Goal: Answer question/provide support

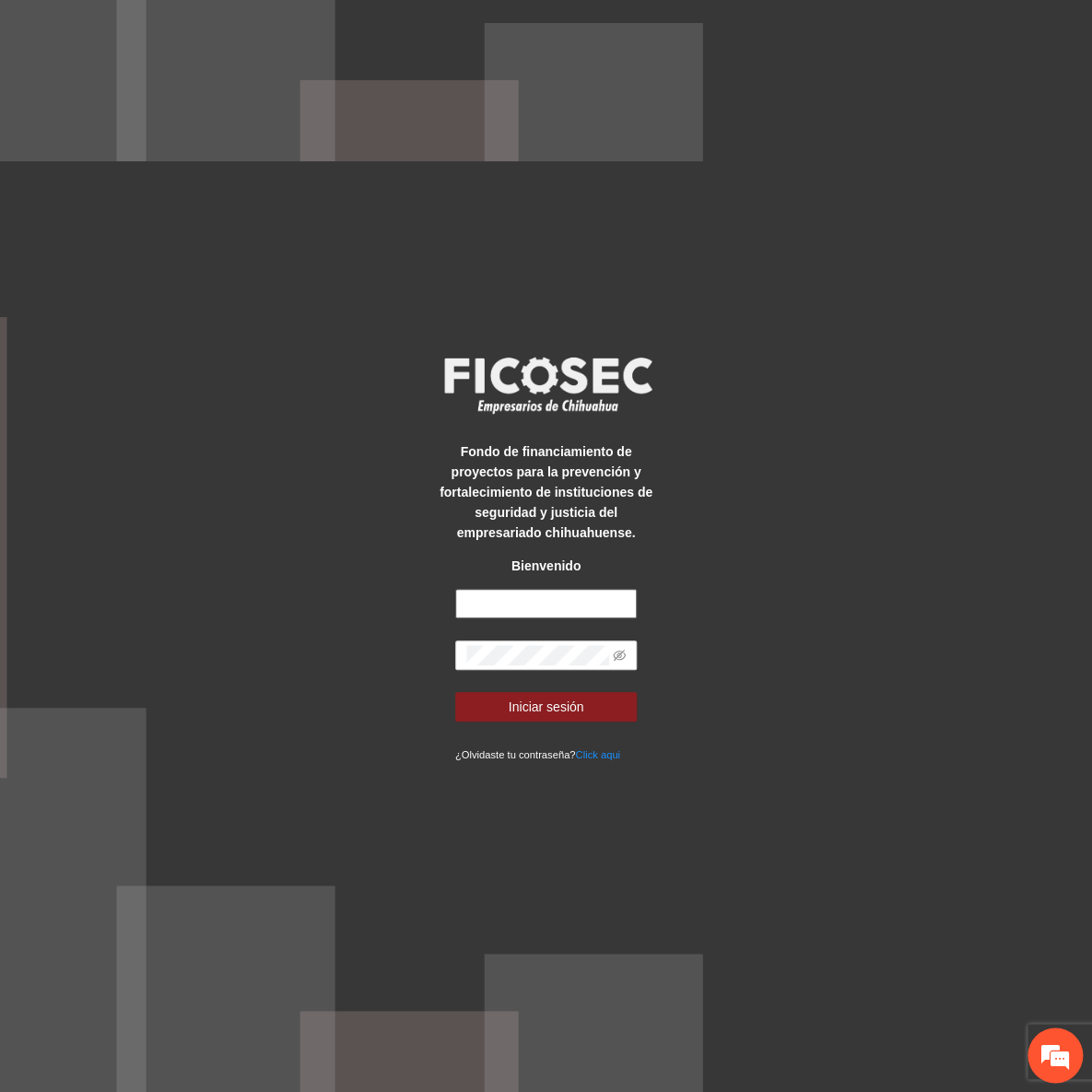
click at [542, 589] on input "text" at bounding box center [546, 604] width 183 height 29
type input "**********"
click at [455, 693] on button "Iniciar sesión" at bounding box center [546, 707] width 183 height 29
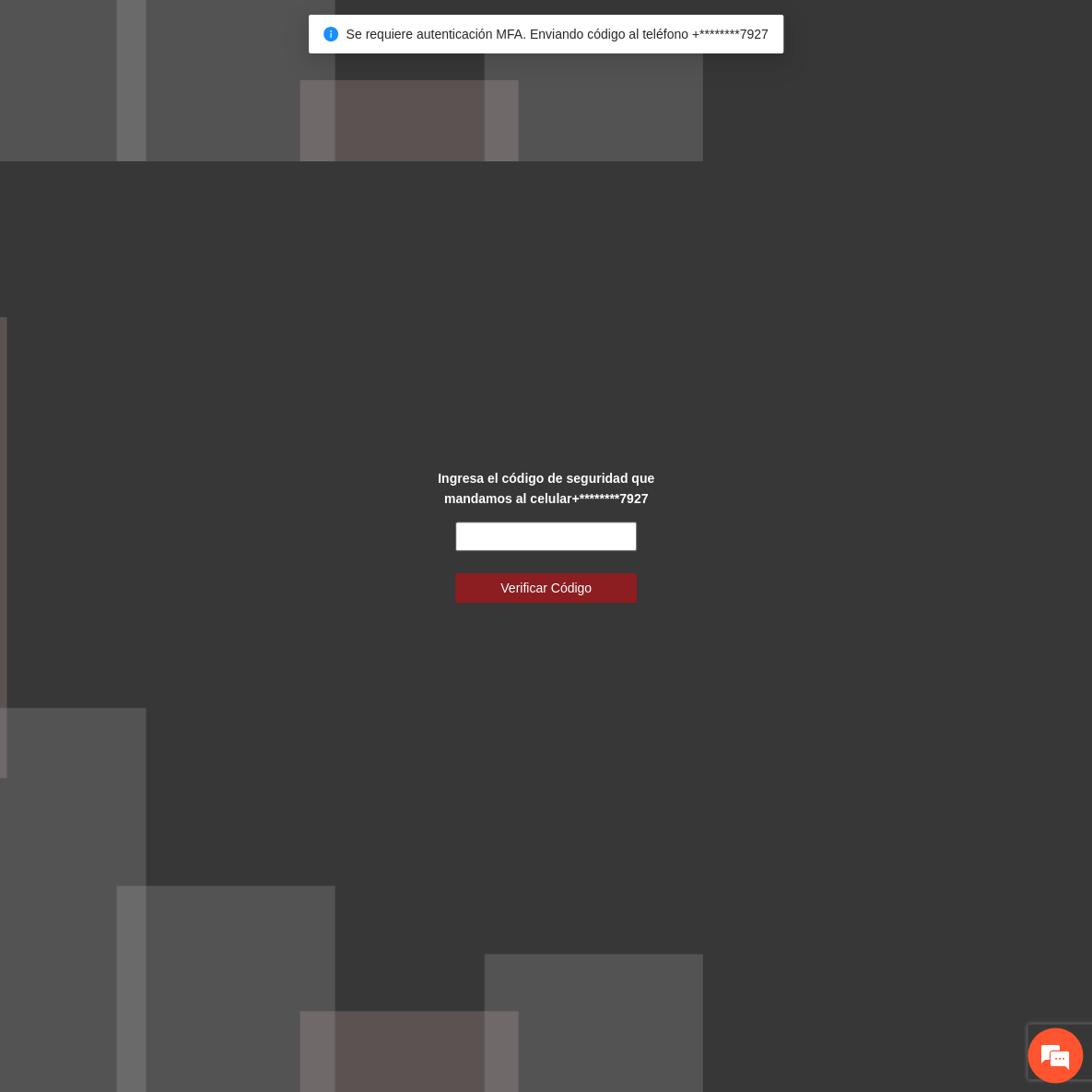
drag, startPoint x: 483, startPoint y: 543, endPoint x: 467, endPoint y: 520, distance: 28.0
click at [483, 543] on input "text" at bounding box center [546, 536] width 183 height 29
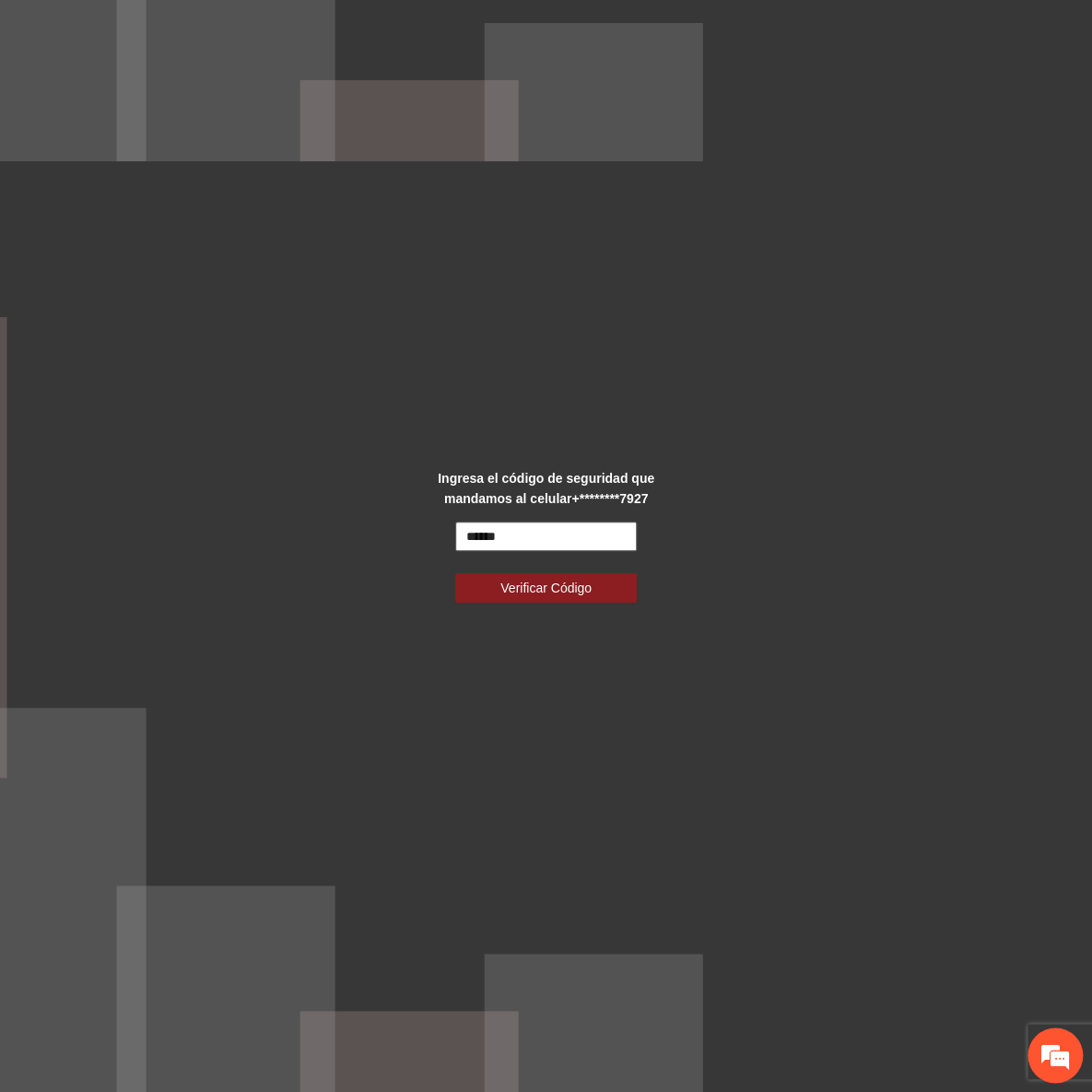
type input "******"
click at [455, 573] on button "Verificar Código" at bounding box center [546, 588] width 183 height 29
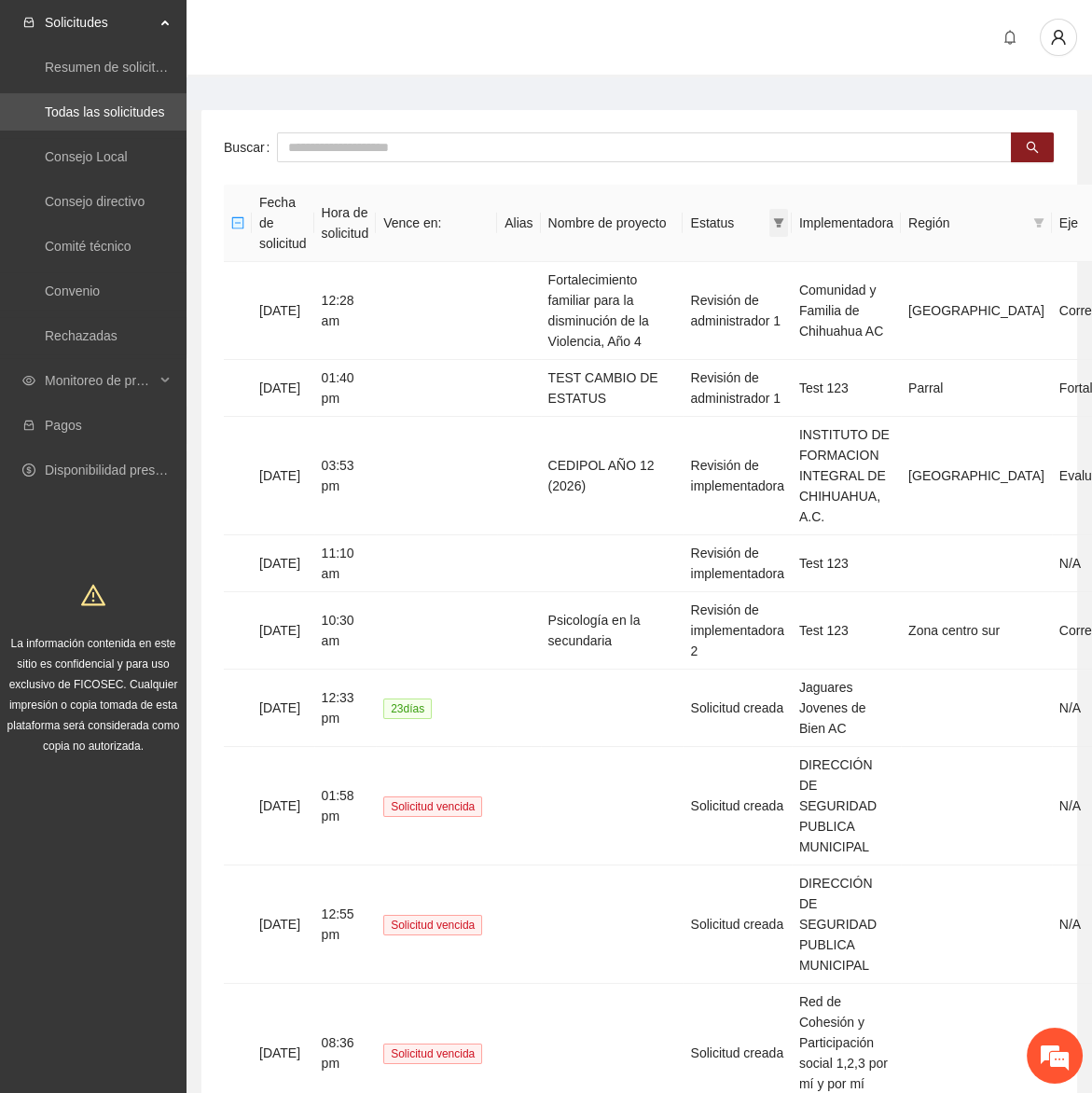
click at [780, 209] on span at bounding box center [778, 222] width 19 height 28
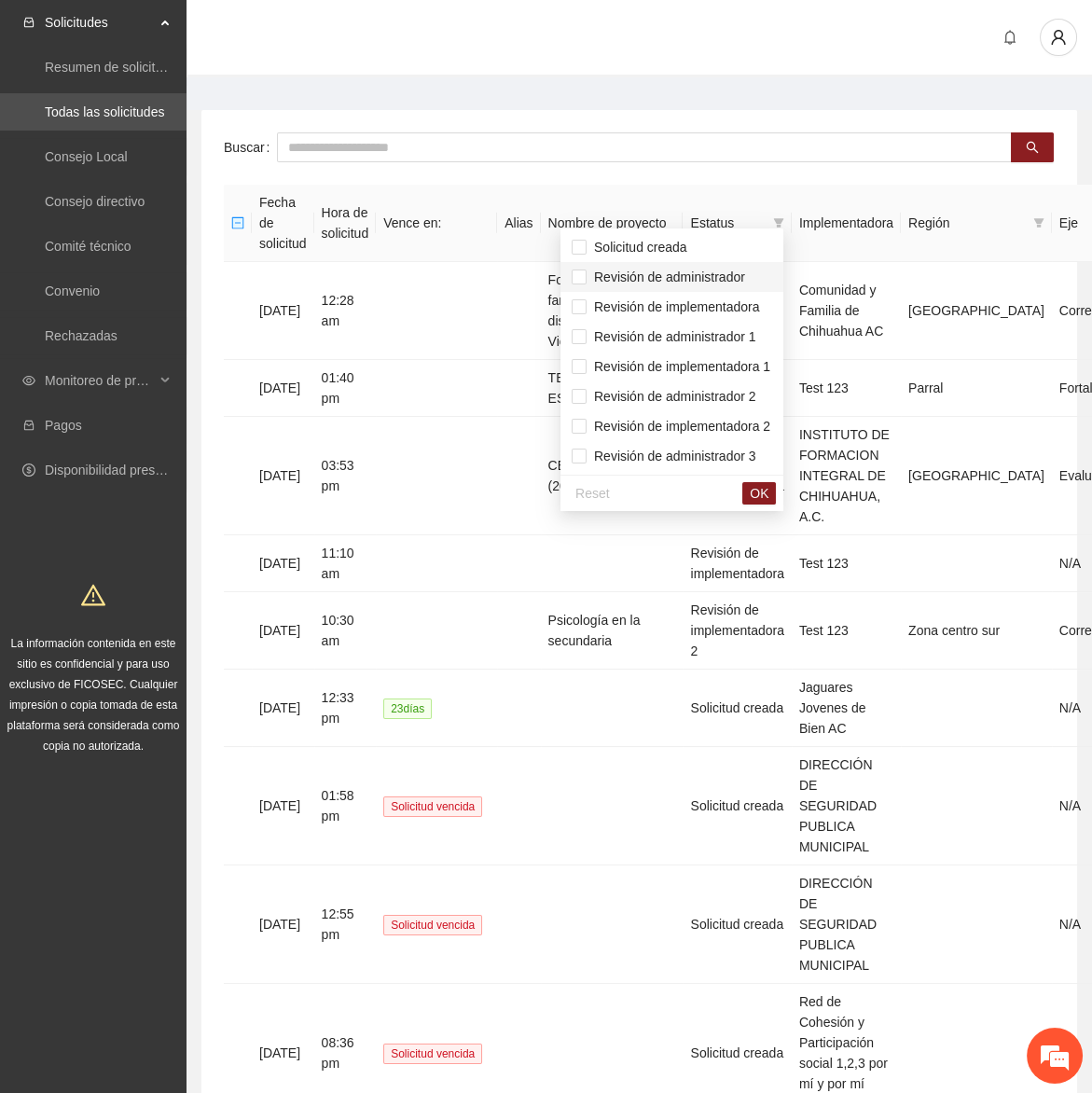
click at [735, 270] on span "Revisión de administrador" at bounding box center [666, 277] width 158 height 15
click at [742, 331] on span "Revisión de administrador 1" at bounding box center [672, 336] width 170 height 15
click at [734, 394] on span "Revisión de administrador 2" at bounding box center [672, 395] width 170 height 15
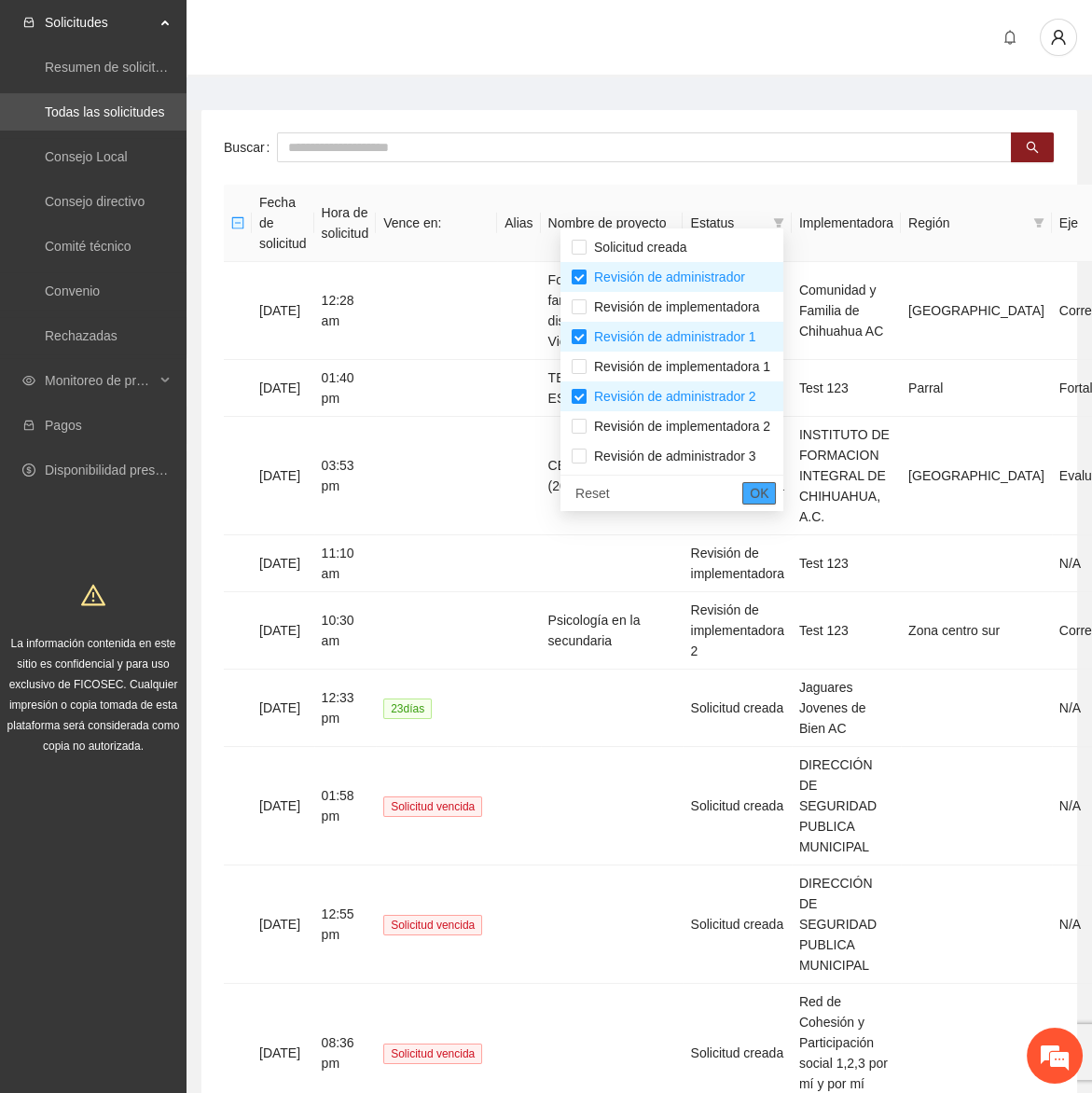
click at [769, 501] on span "OK" at bounding box center [759, 493] width 19 height 21
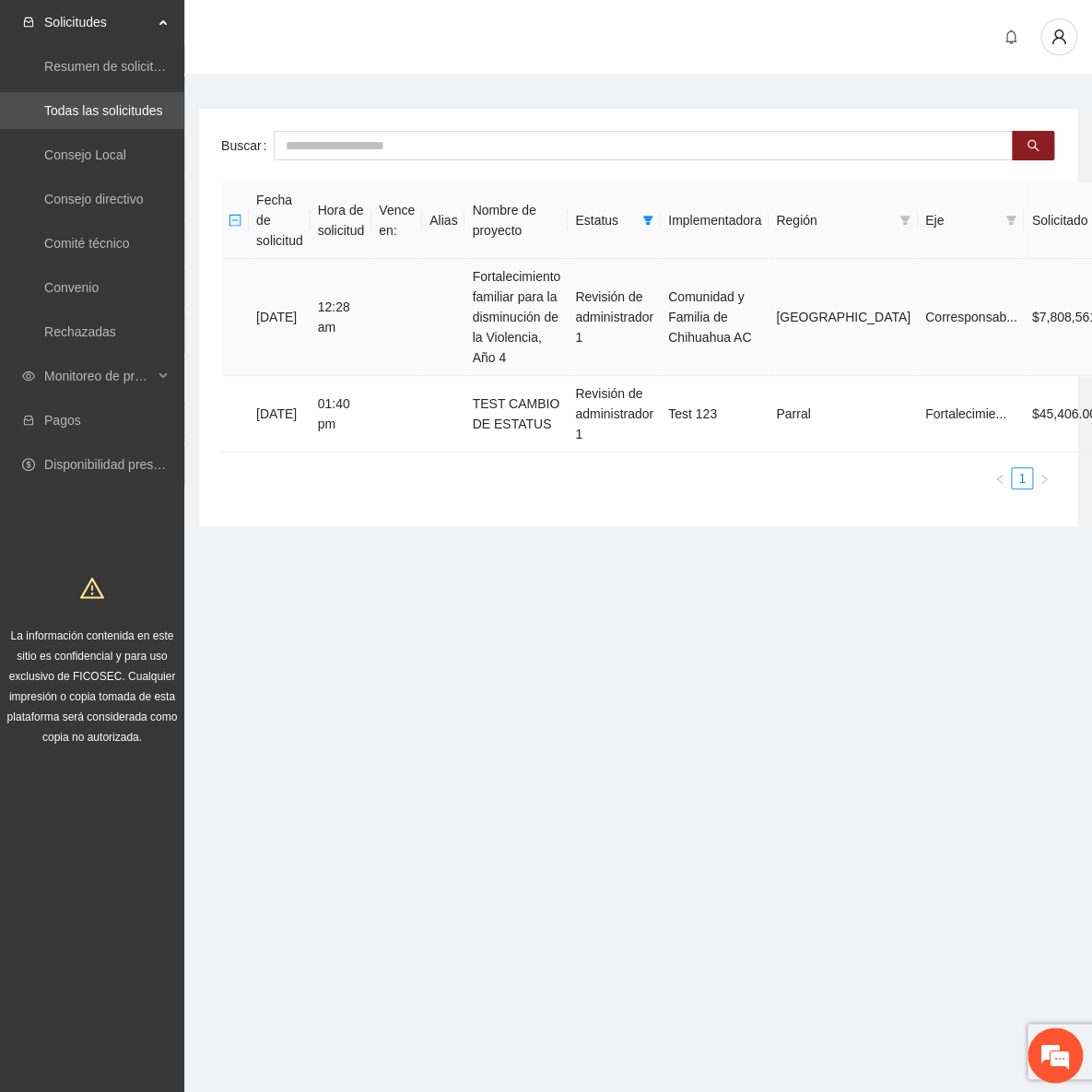
click at [567, 268] on td "Fortalecimiento familiar para la disminución de la Violencia, Año 4" at bounding box center [517, 317] width 104 height 117
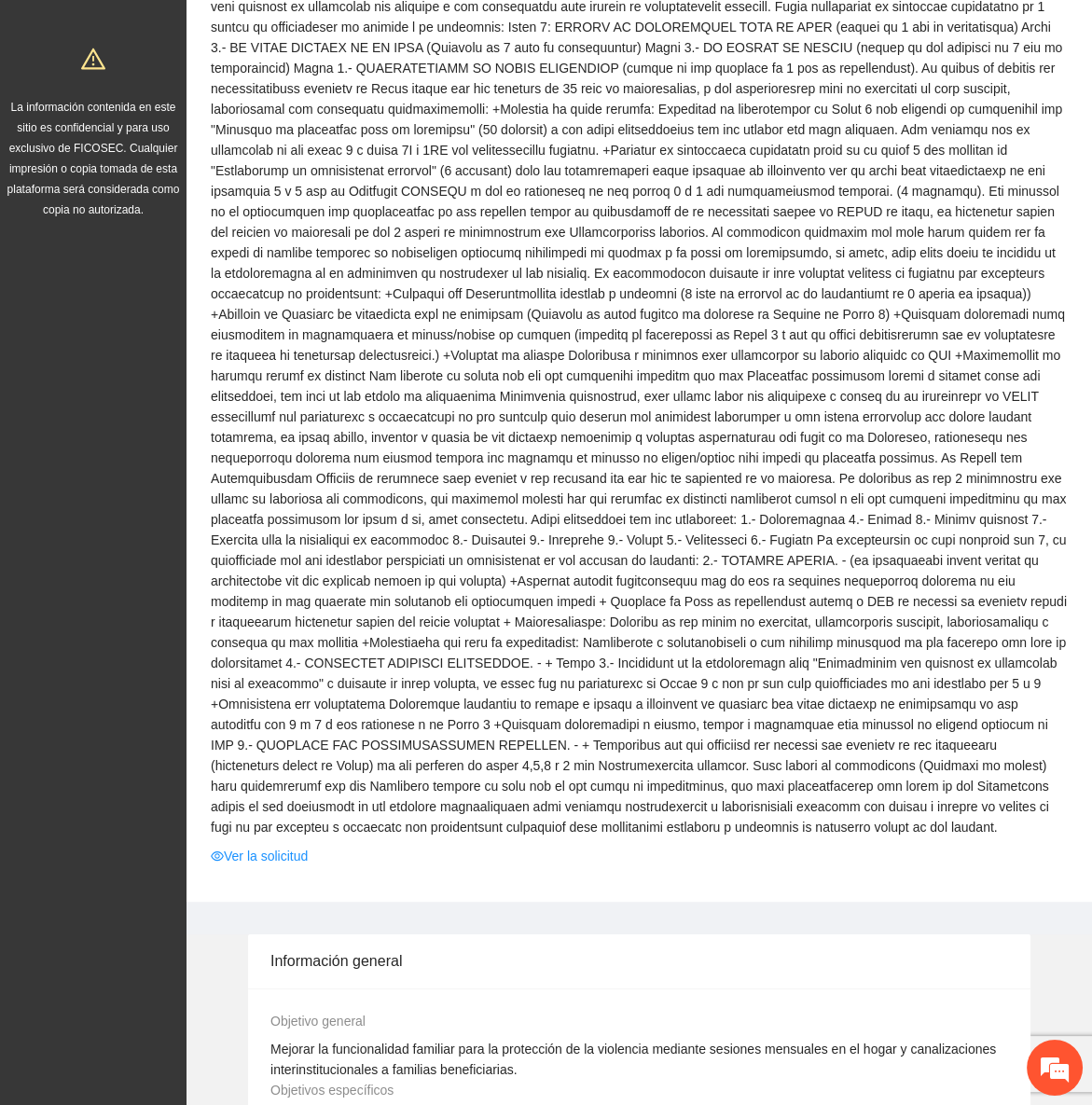
scroll to position [593, 0]
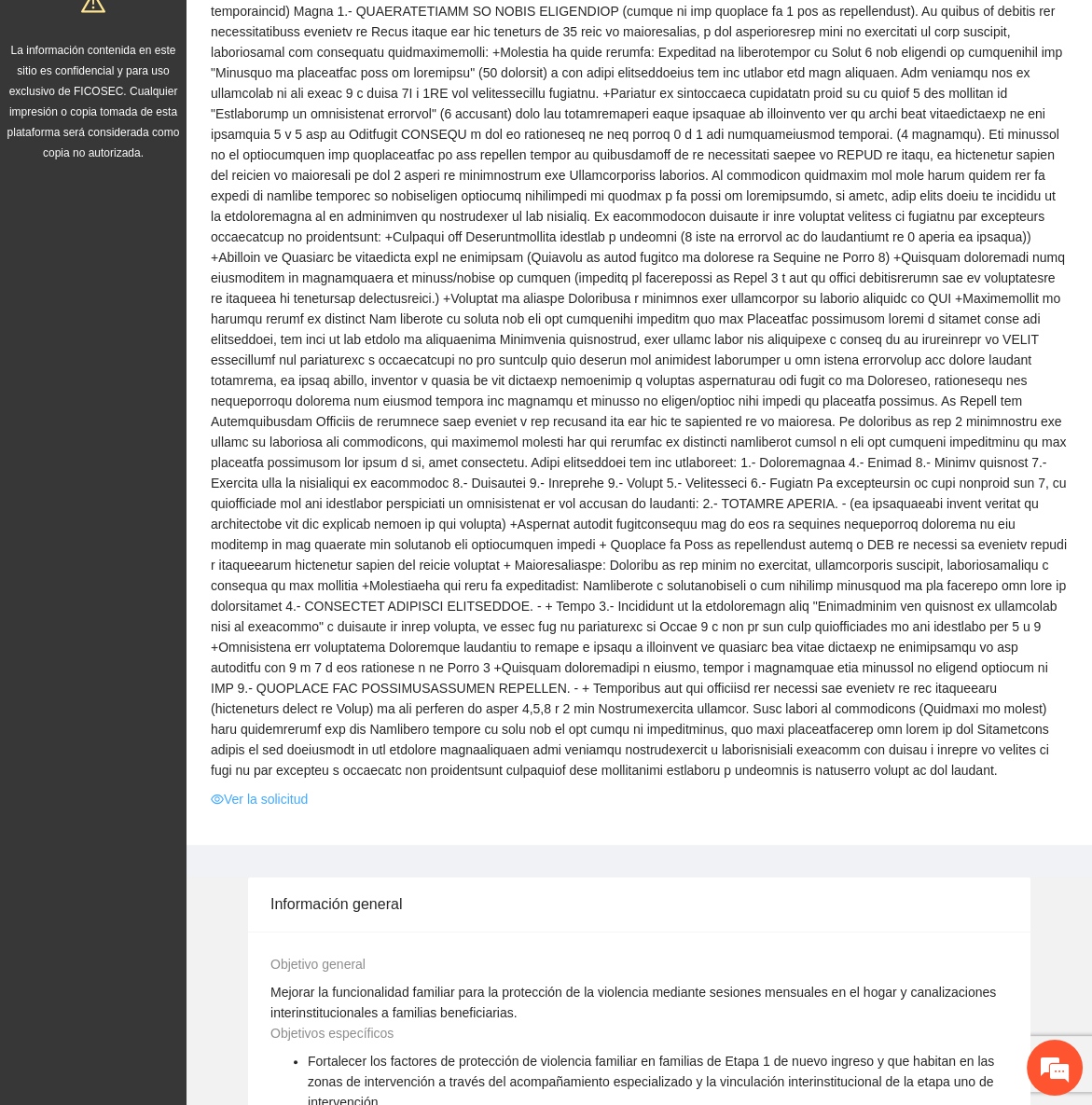
click at [284, 789] on link "Ver la solicitud" at bounding box center [259, 799] width 97 height 21
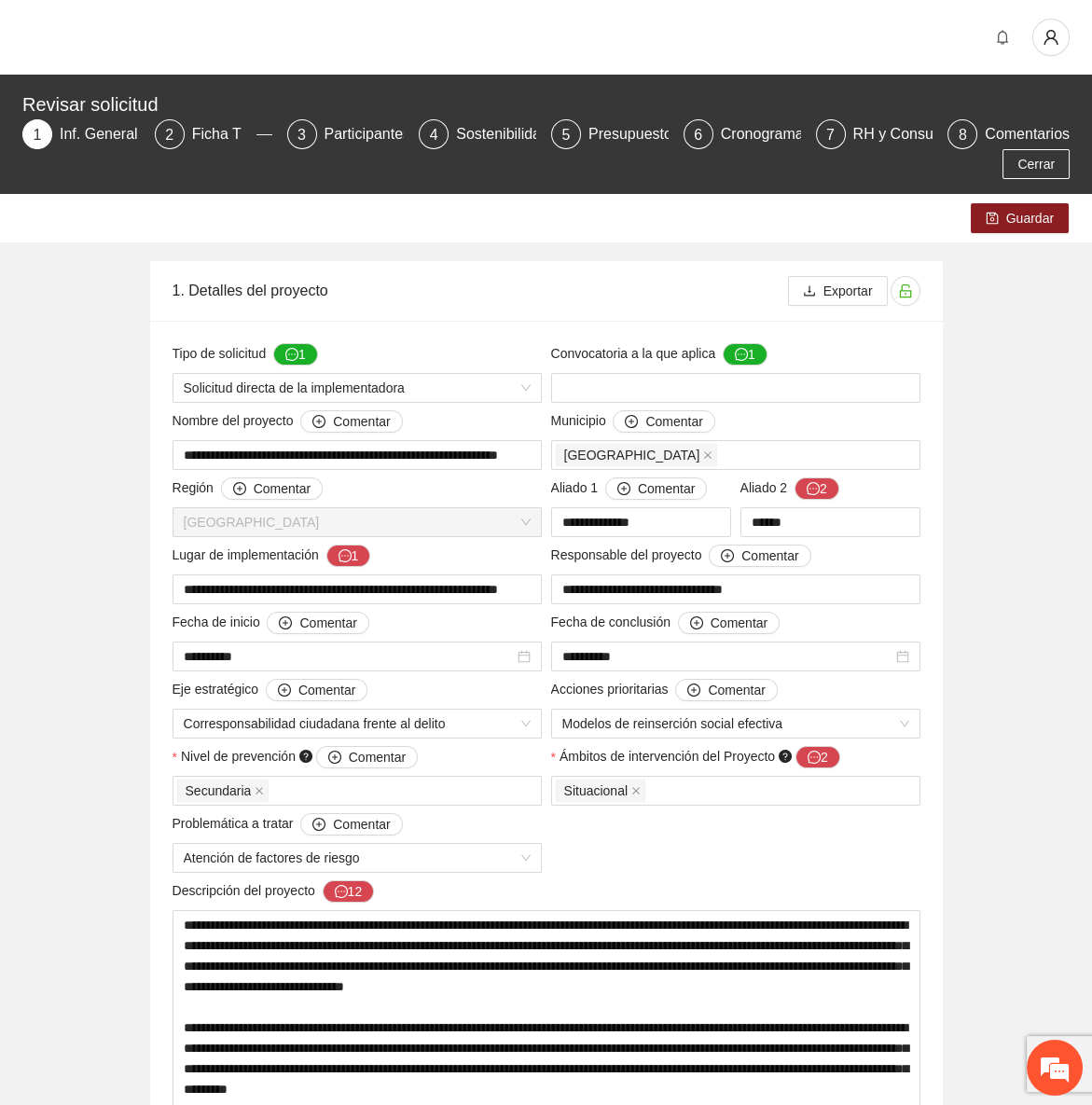
click at [231, 113] on div "Revisar solicitud" at bounding box center [541, 105] width 1036 height 30
click at [232, 134] on div "Ficha T" at bounding box center [223, 134] width 64 height 30
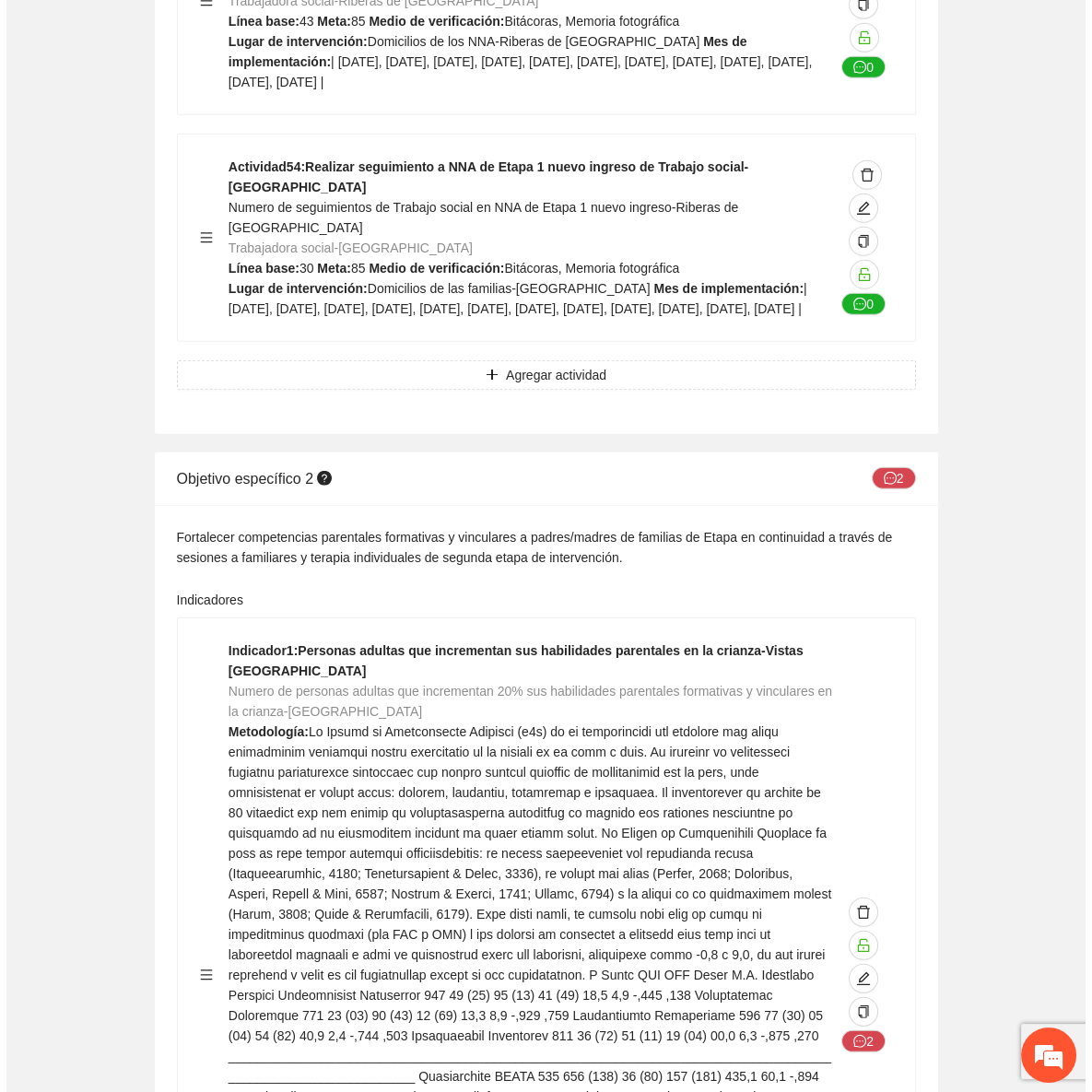
scroll to position [20917, 0]
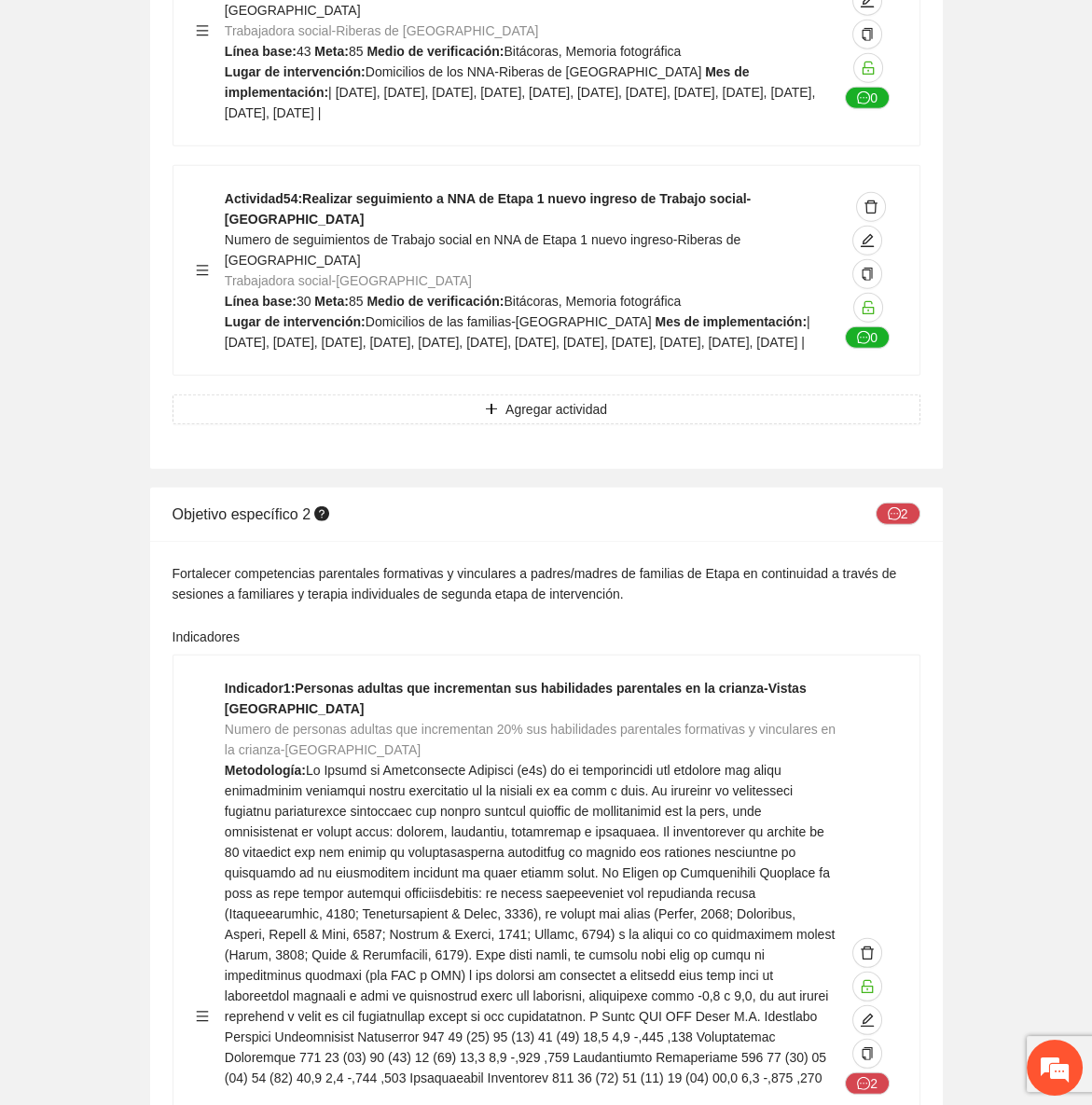
click at [903, 488] on div "Objetivo específico 2 2" at bounding box center [546, 515] width 748 height 53
click at [904, 503] on button "2" at bounding box center [897, 514] width 44 height 23
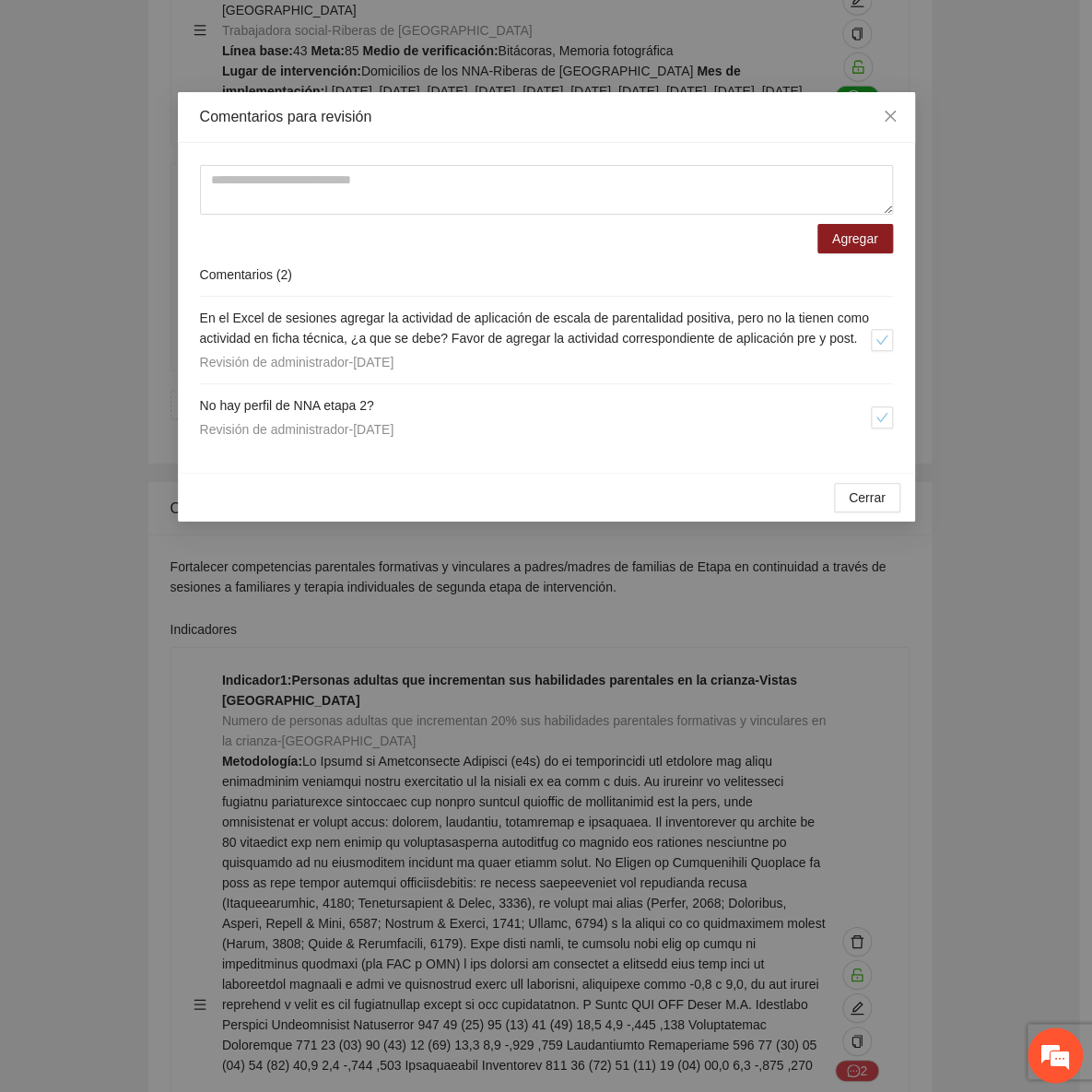
click at [447, 440] on div "Revisión de administrador - 21/08/2025" at bounding box center [535, 429] width 671 height 21
drag, startPoint x: 635, startPoint y: 348, endPoint x: 627, endPoint y: 352, distance: 8.9
click at [635, 348] on h4 "En el Excel de sesiones agregar la actividad de aplicación de escala de parenta…" at bounding box center [535, 328] width 671 height 41
click at [352, 413] on span "No hay perfil de NNA etapa 2?" at bounding box center [287, 405] width 174 height 15
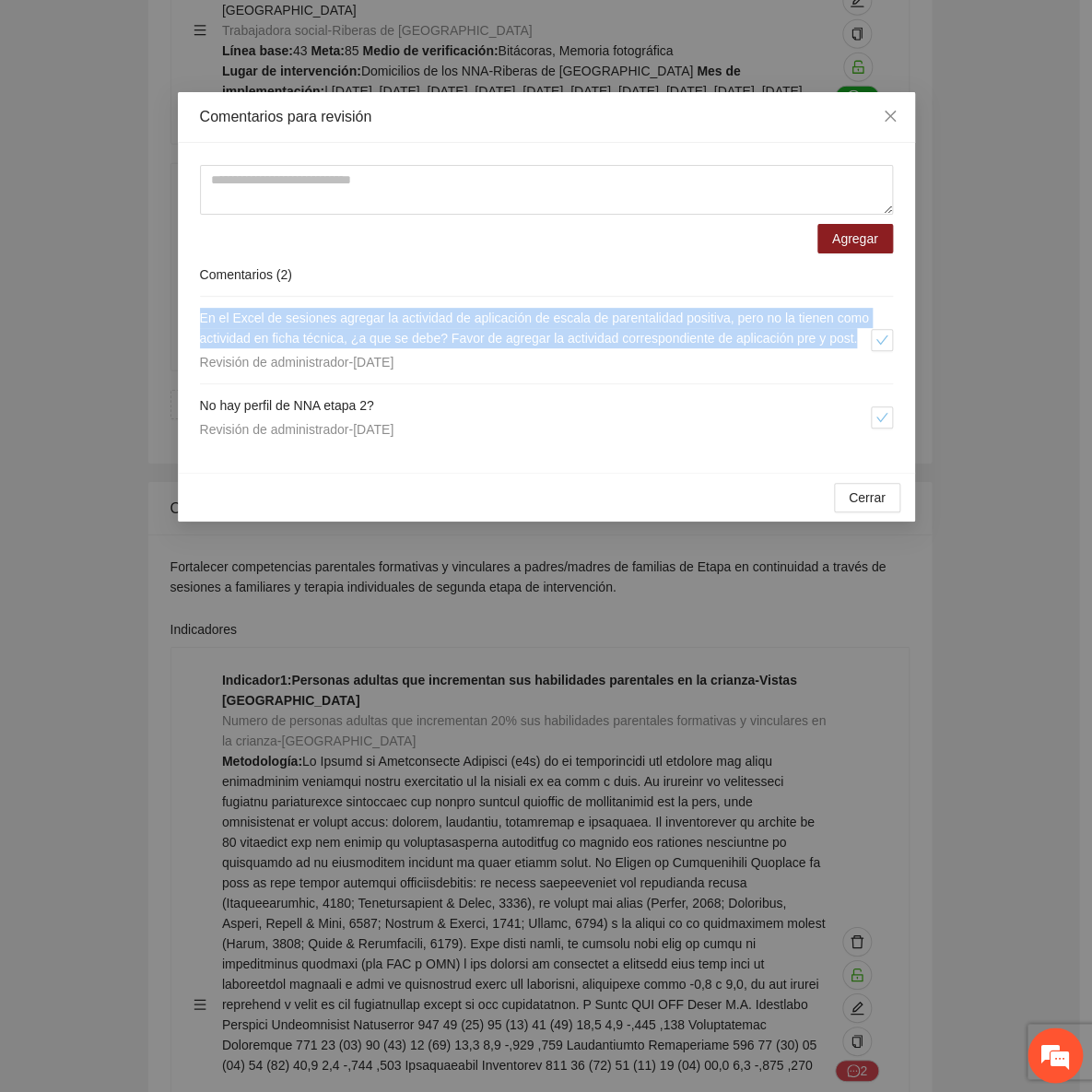
drag, startPoint x: 276, startPoint y: 351, endPoint x: 189, endPoint y: 319, distance: 92.7
click at [189, 319] on div "Agregar Comentarios ( 2 ) En el Excel de sesiones agregar la actividad de aplic…" at bounding box center [546, 308] width 737 height 330
copy span "En el Excel de sesiones agregar la actividad de aplicación de escala de parenta…"
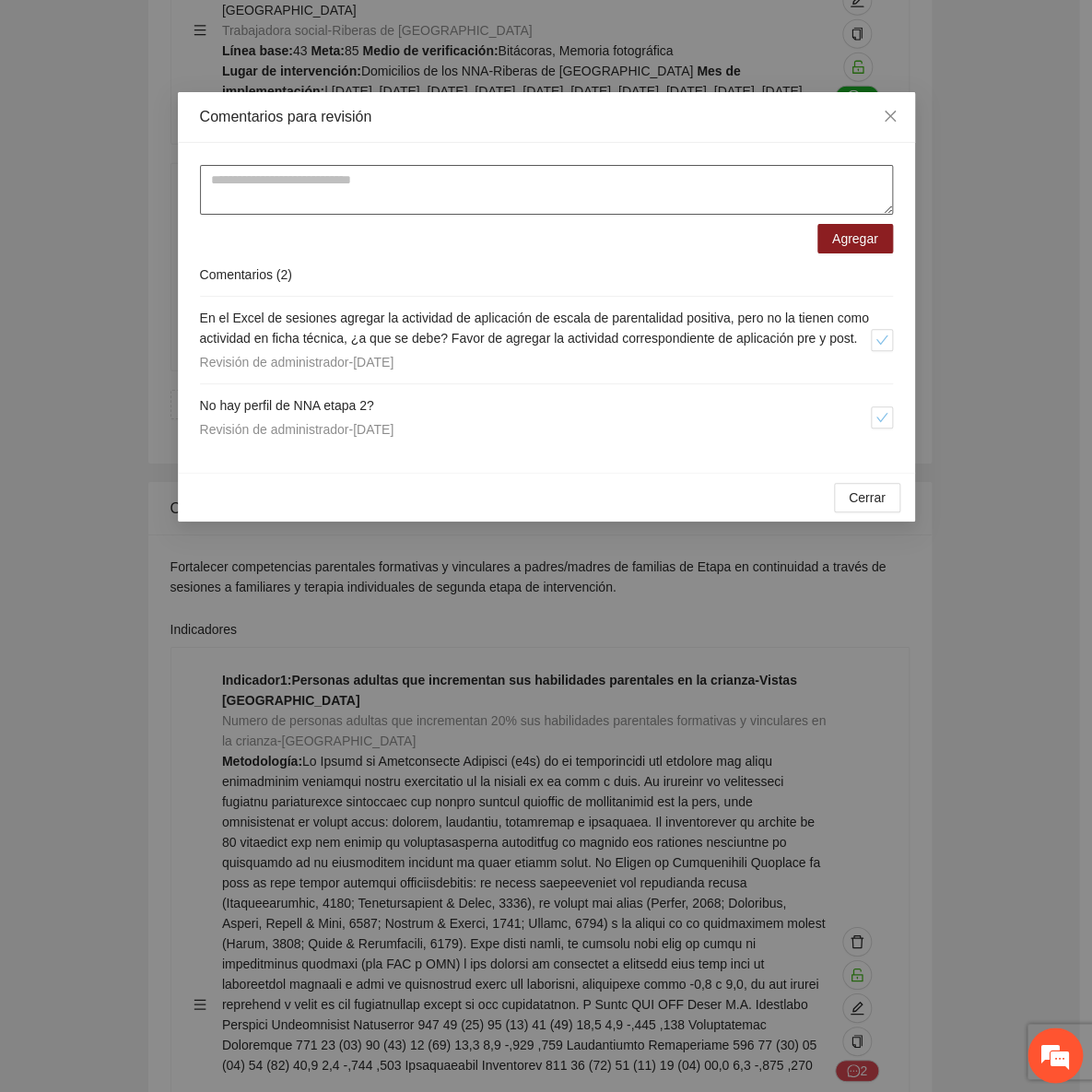
click at [391, 179] on textarea at bounding box center [547, 189] width 693 height 50
paste textarea "**********"
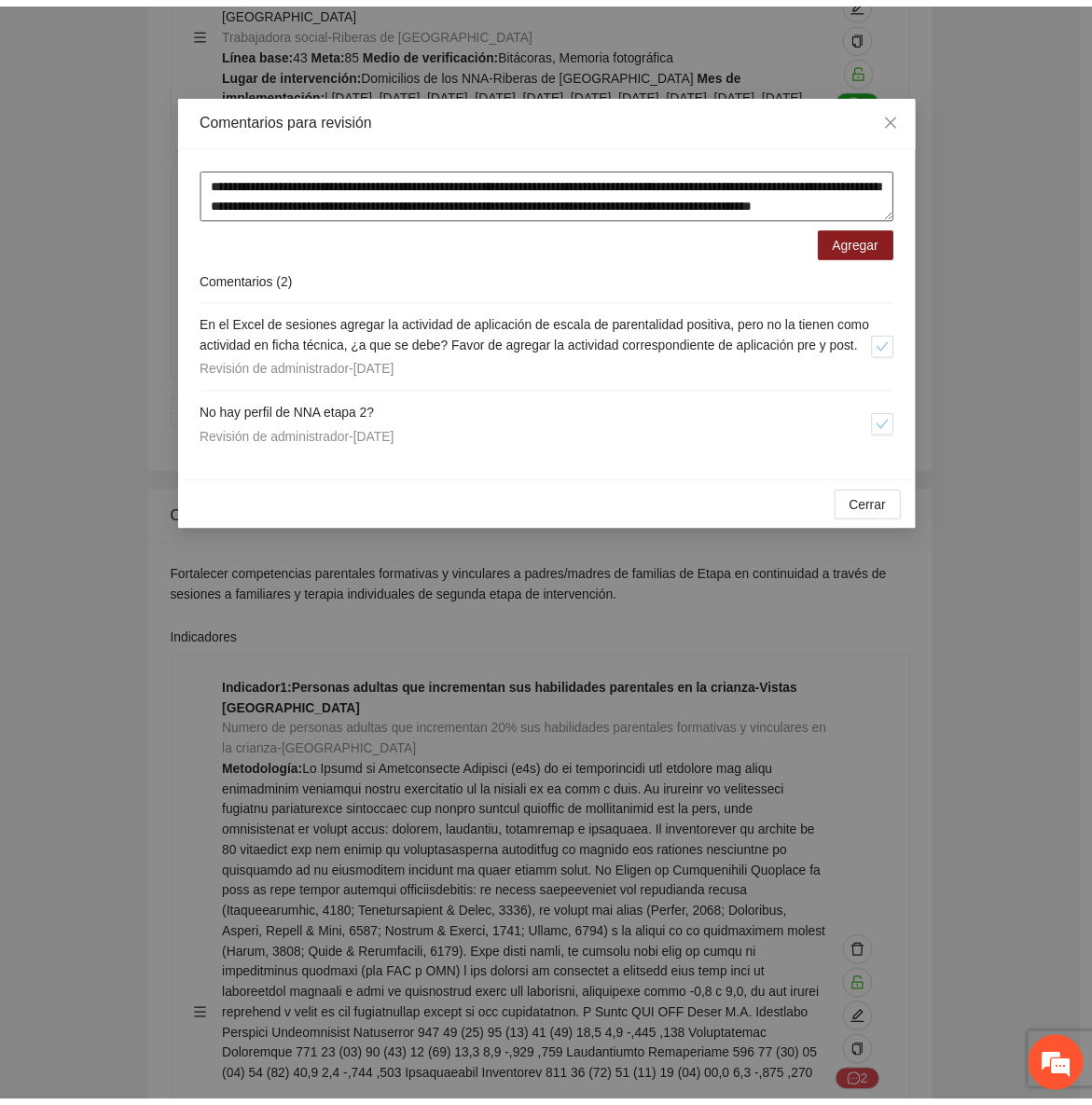
scroll to position [15, 0]
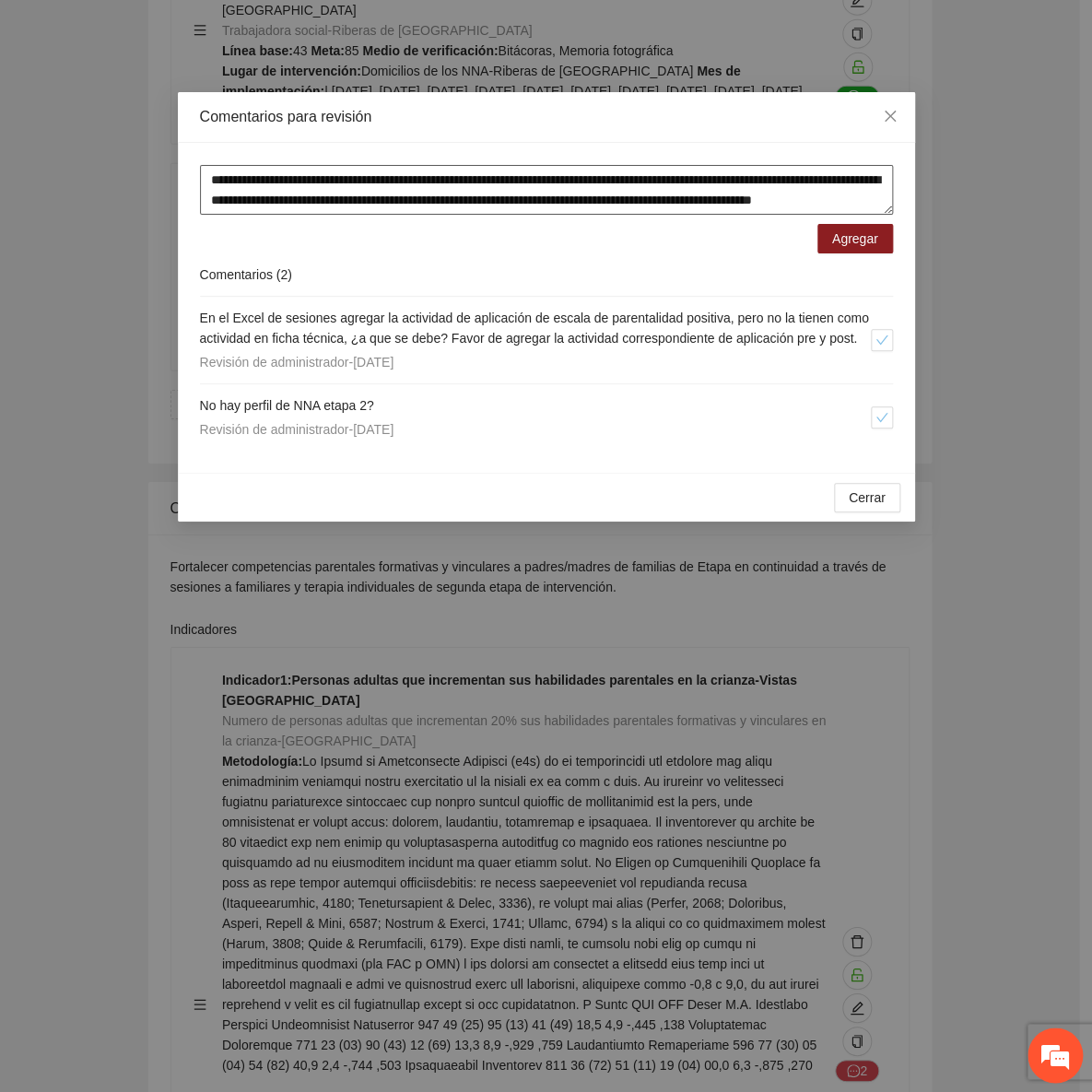
type textarea "**********"
click at [853, 237] on span "Agregar" at bounding box center [855, 238] width 46 height 21
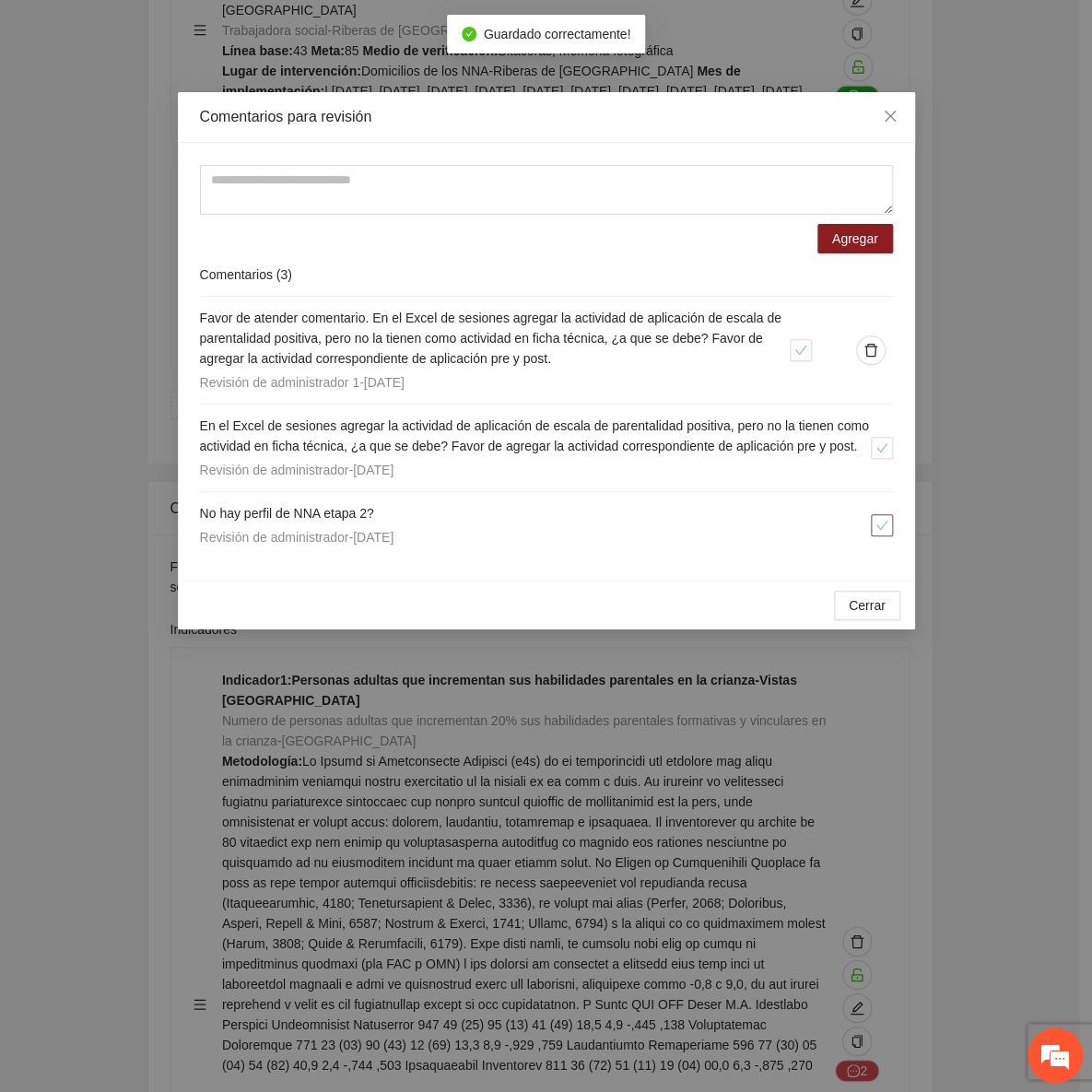
drag, startPoint x: 878, startPoint y: 545, endPoint x: 879, endPoint y: 587, distance: 42.0
click at [878, 531] on icon "check" at bounding box center [881, 525] width 13 height 13
click at [865, 615] on span "Cerrar" at bounding box center [867, 606] width 37 height 21
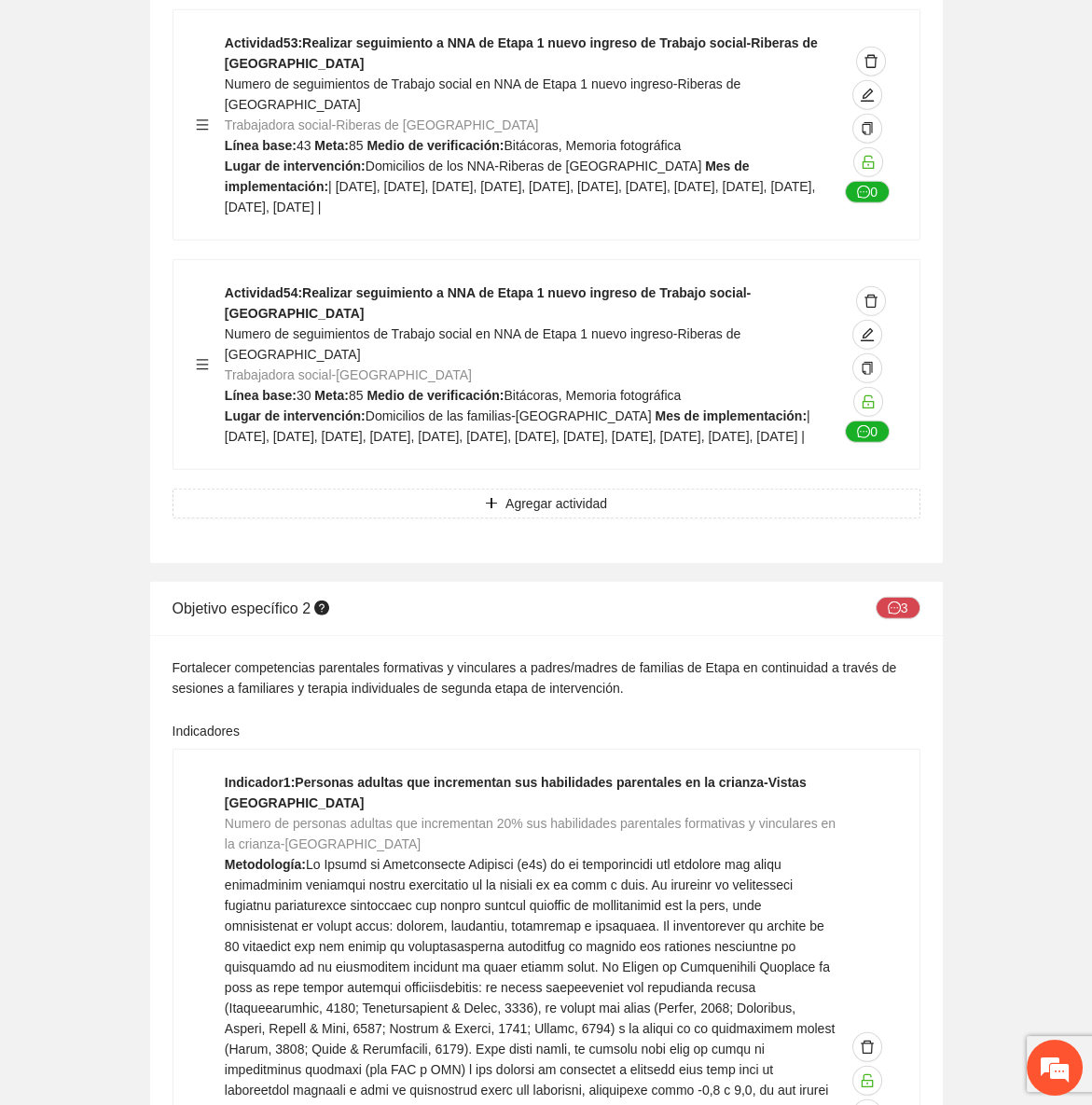
scroll to position [20826, 0]
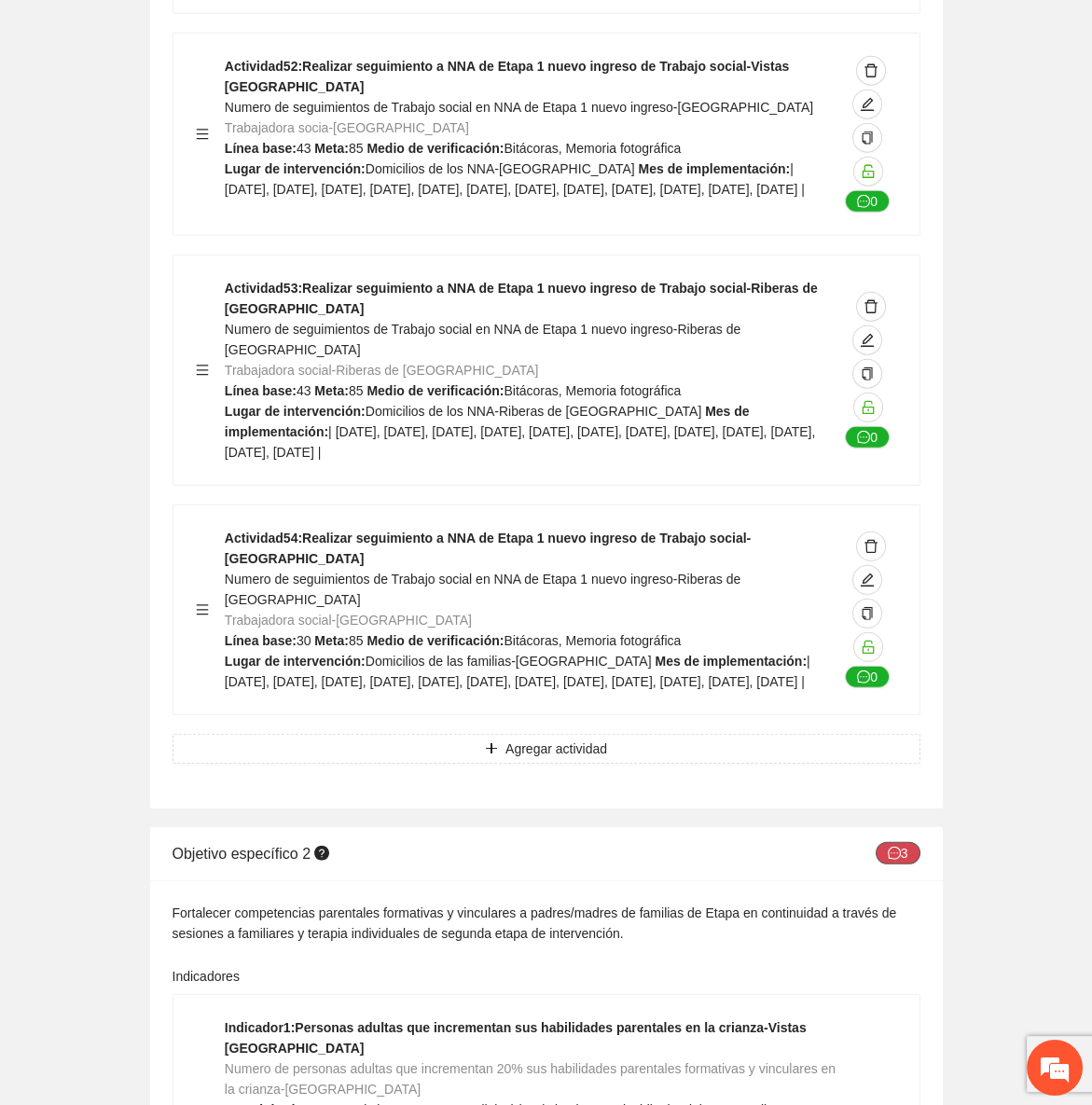
click at [887, 842] on button "3" at bounding box center [897, 853] width 44 height 23
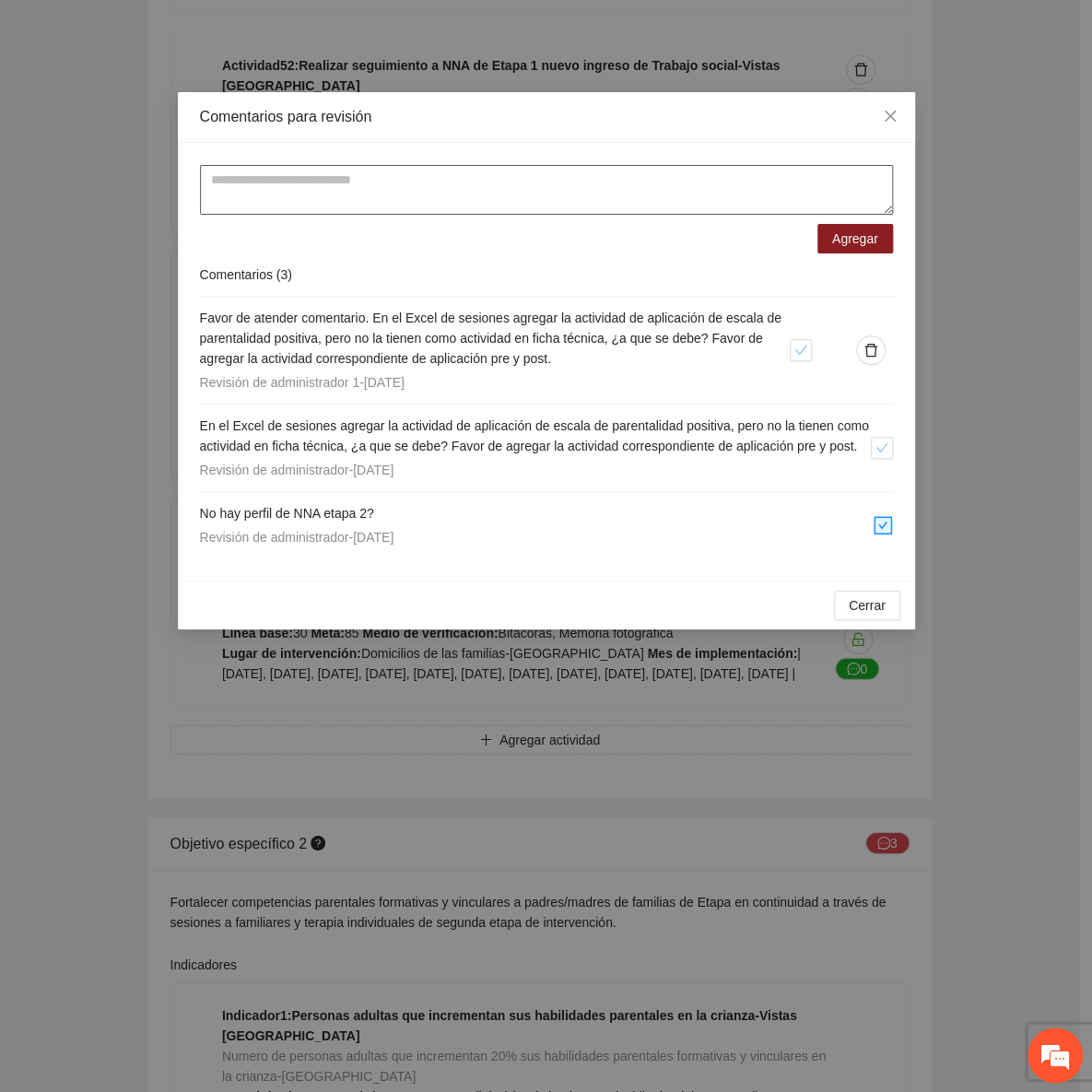
click at [272, 201] on textarea at bounding box center [547, 189] width 693 height 50
type textarea "**********"
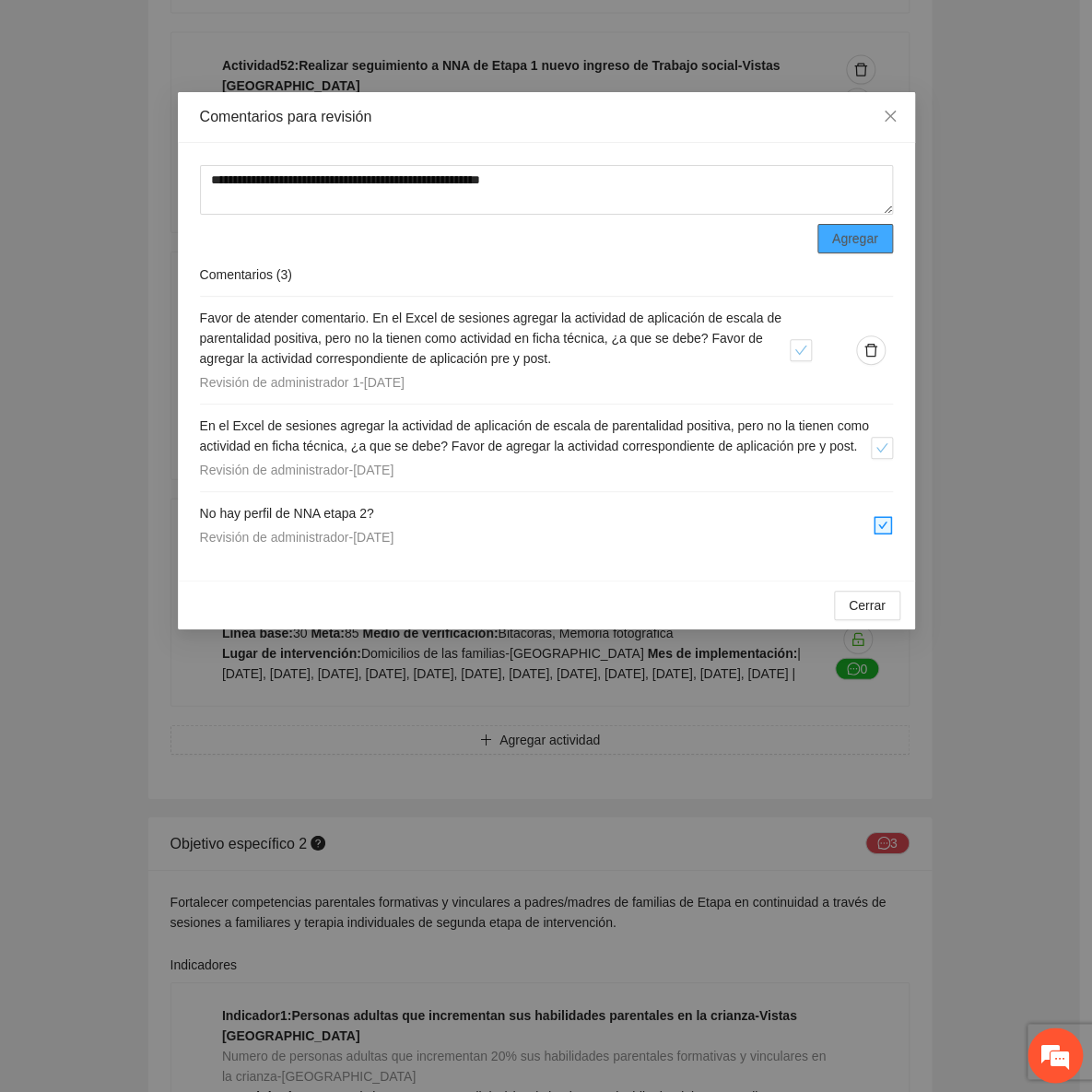
click at [870, 242] on span "Agregar" at bounding box center [855, 238] width 46 height 21
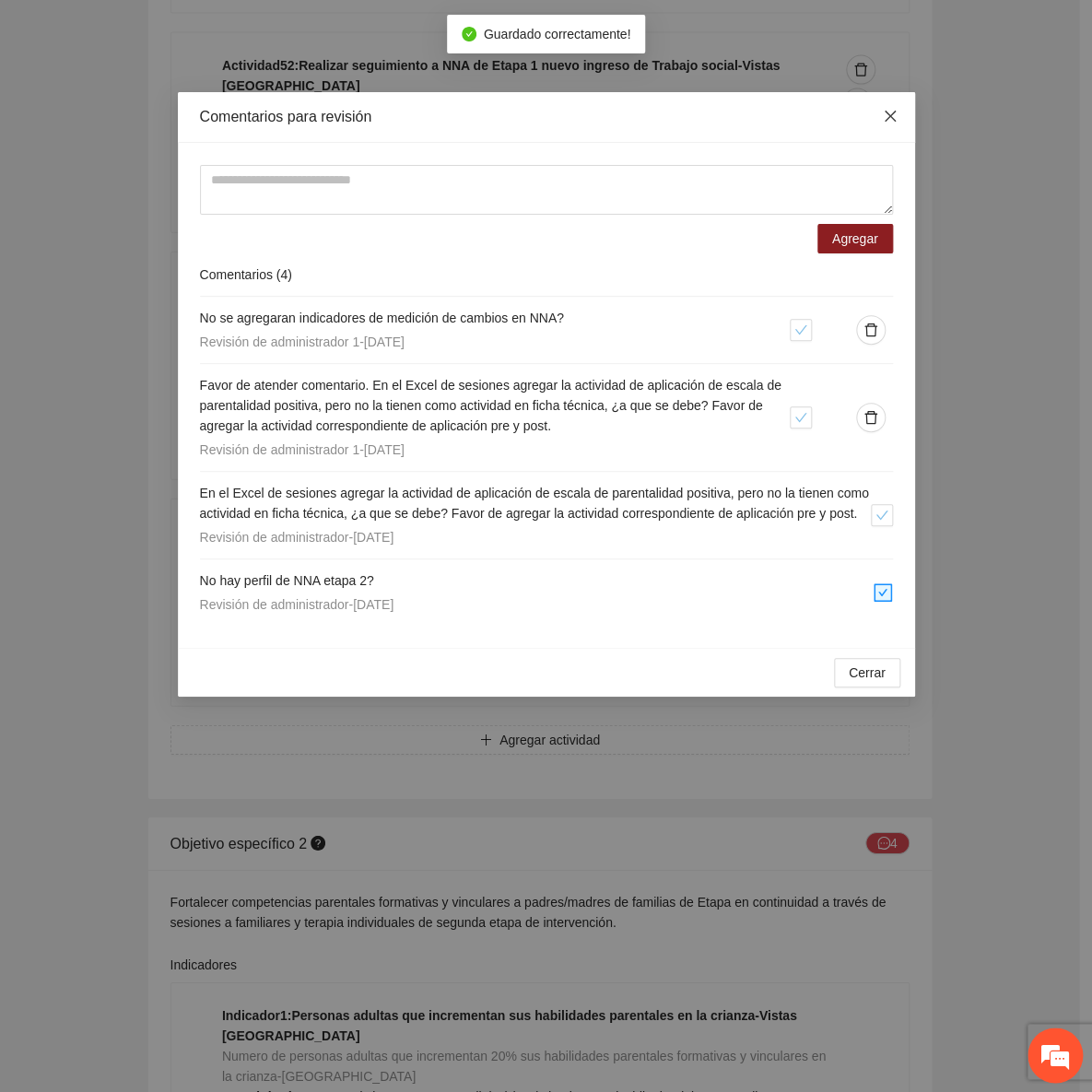
click at [886, 114] on icon "close" at bounding box center [889, 115] width 11 height 11
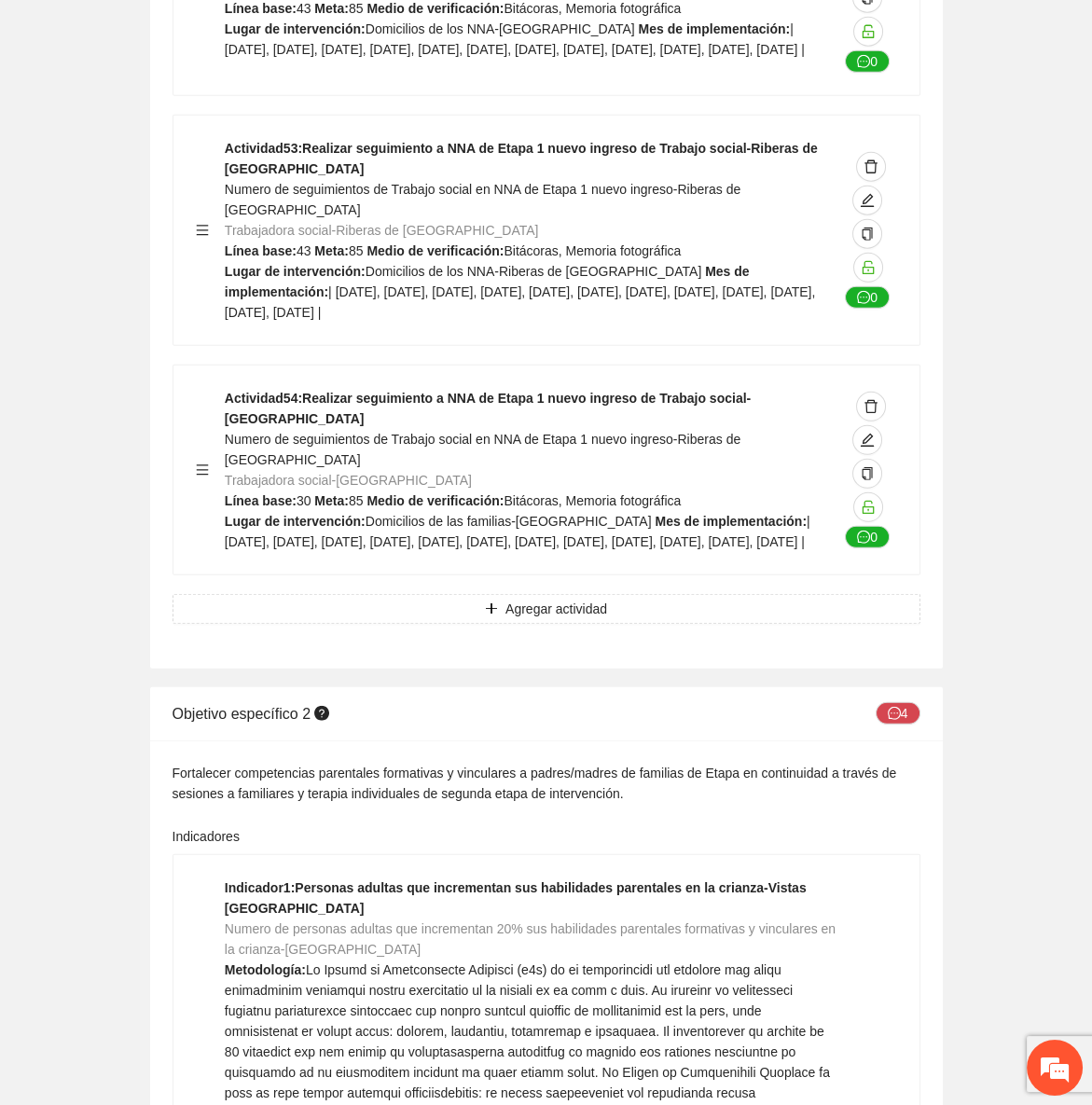
scroll to position [20996, 0]
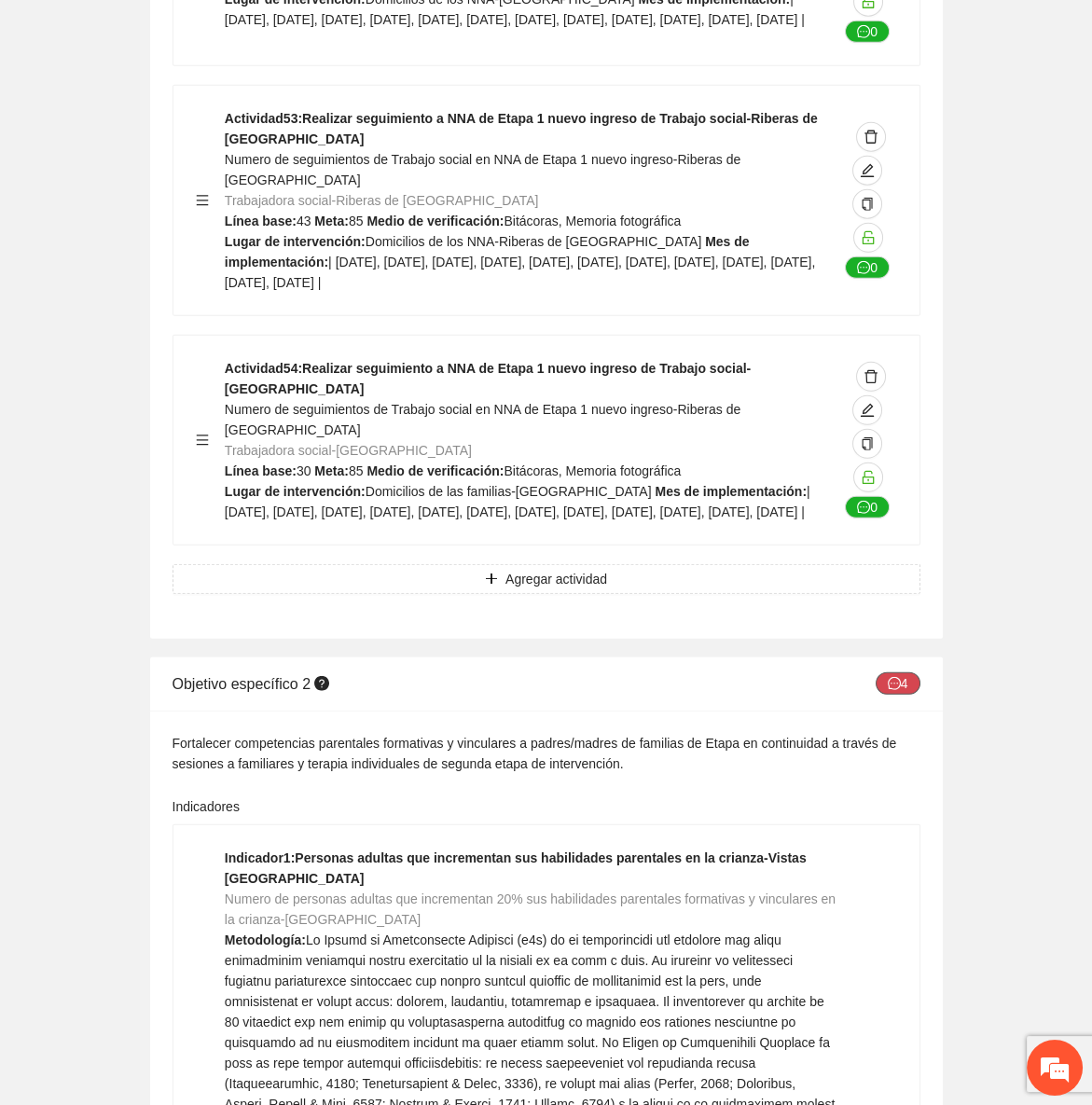
click at [910, 657] on div "Objetivo específico 2 4" at bounding box center [546, 684] width 748 height 53
click at [900, 672] on button "4" at bounding box center [897, 683] width 44 height 23
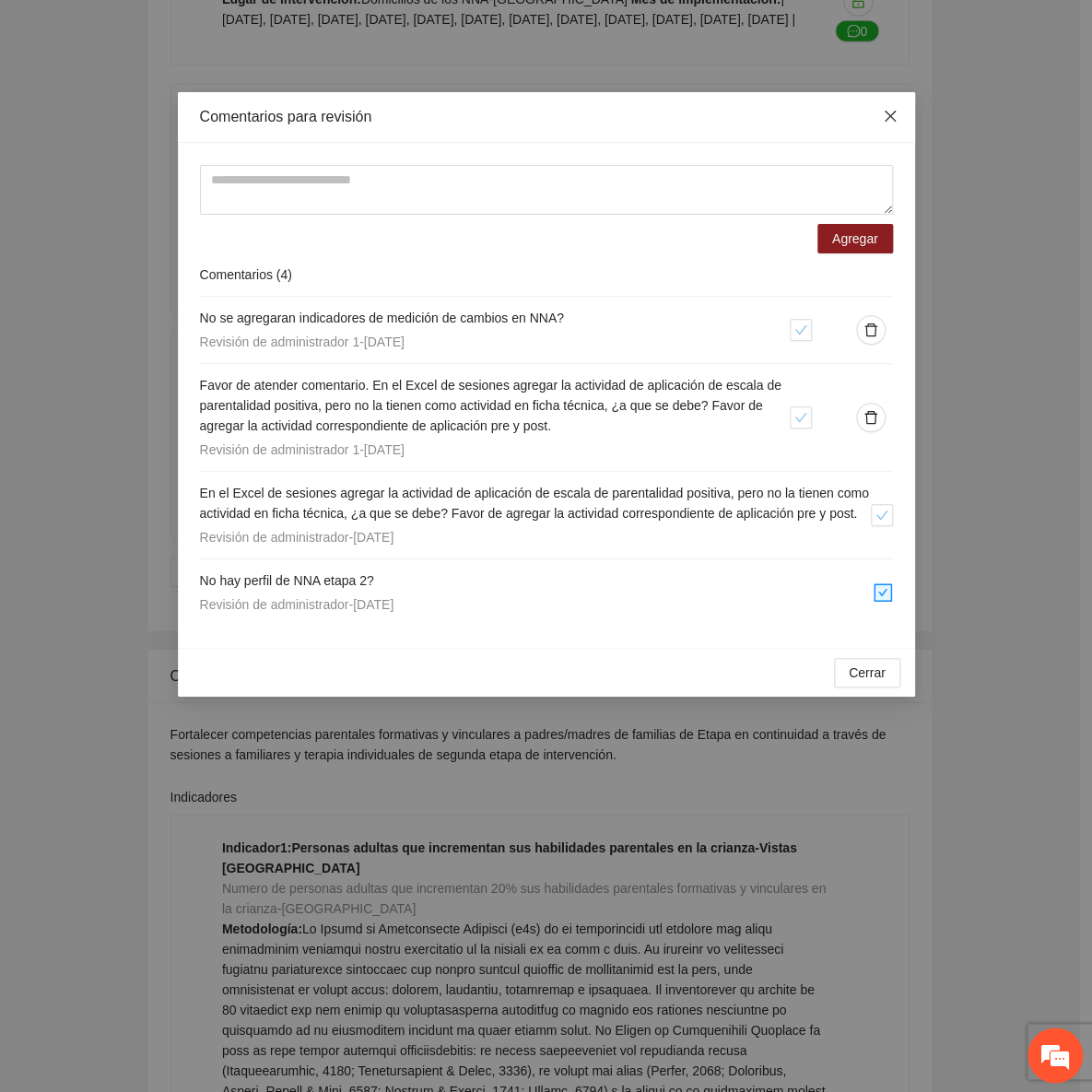
click at [890, 115] on icon "close" at bounding box center [890, 115] width 15 height 15
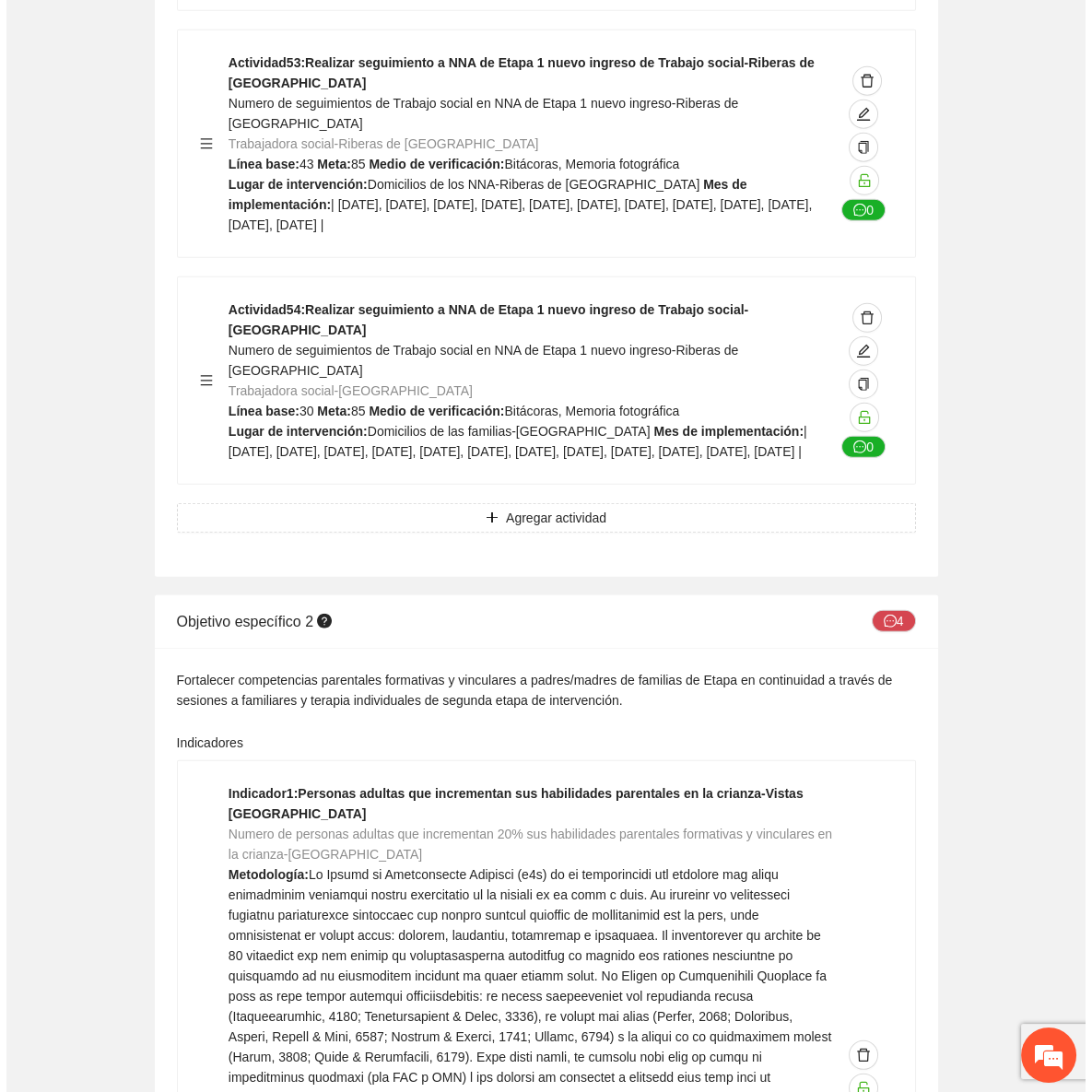
scroll to position [21001, 0]
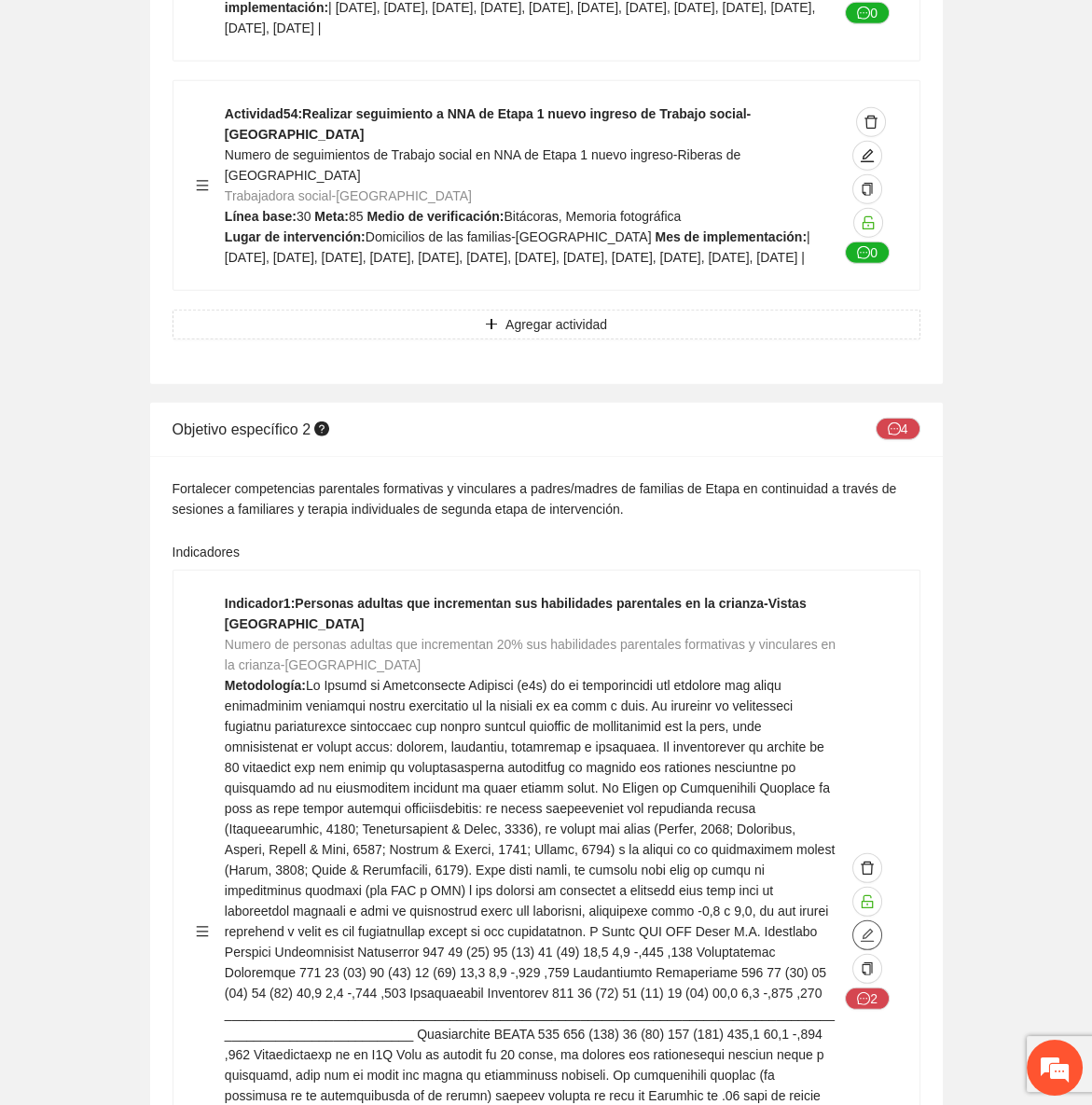
click at [866, 928] on icon "edit" at bounding box center [867, 935] width 15 height 15
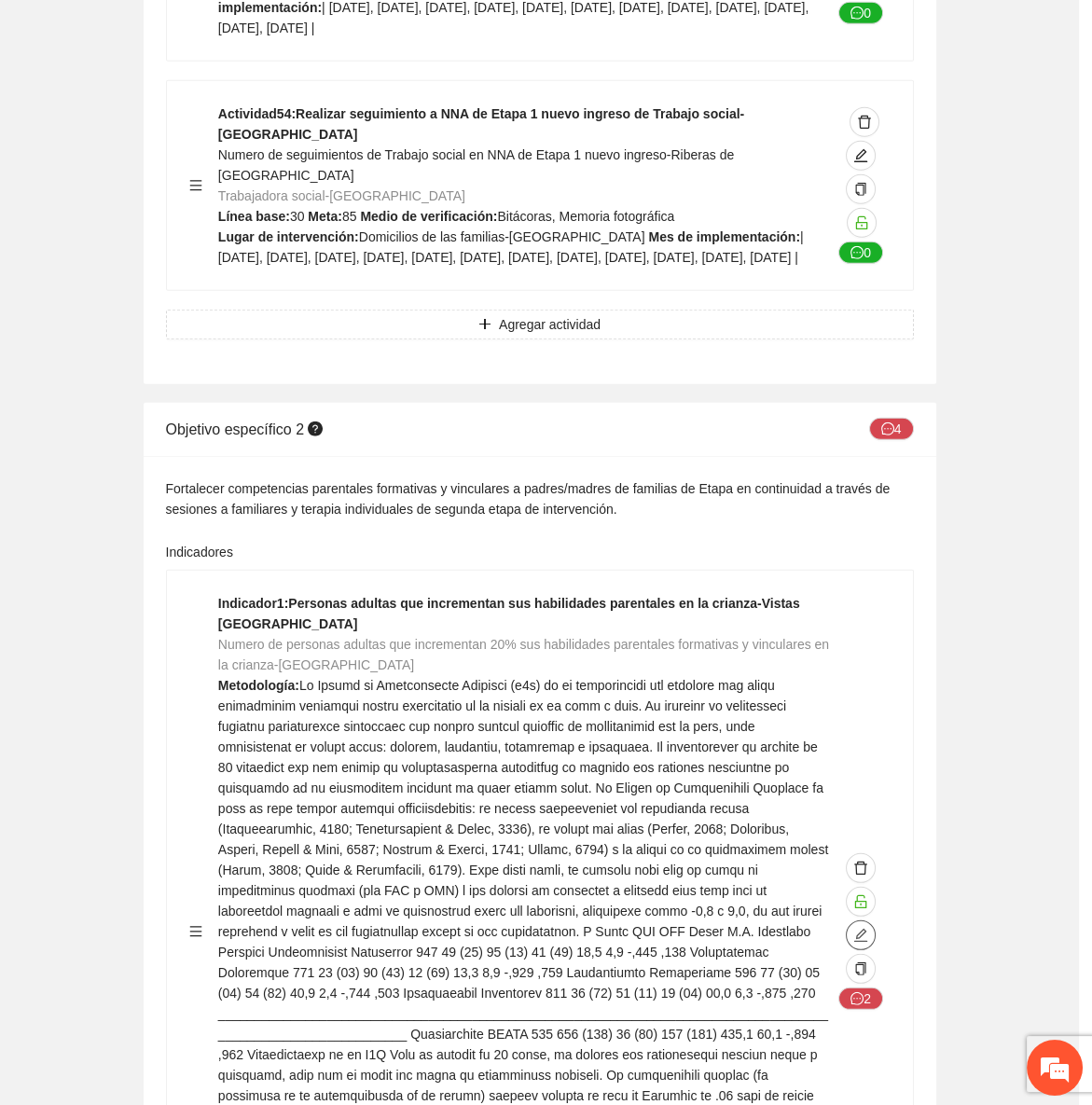
type textarea "**"
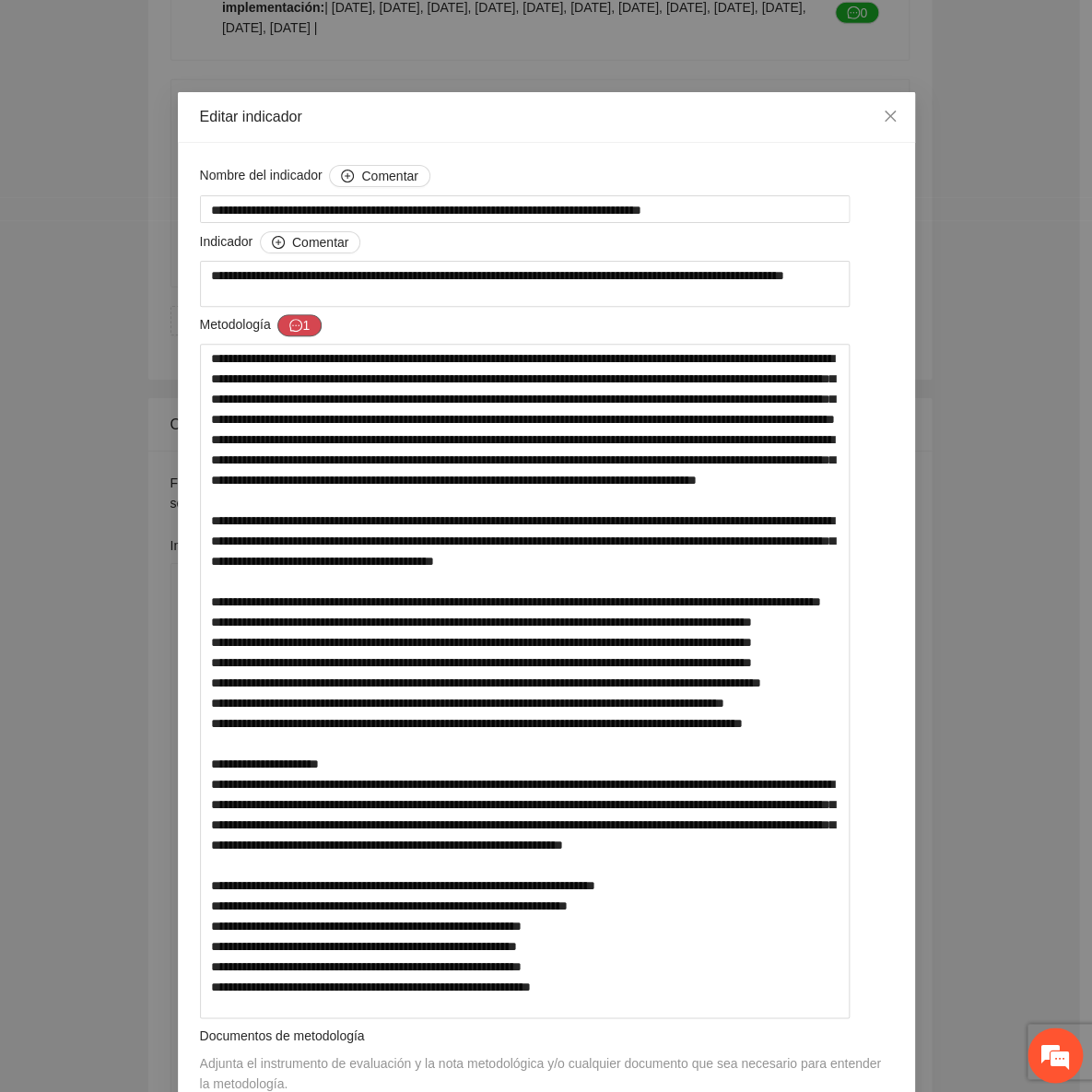
click at [295, 330] on icon "message" at bounding box center [295, 324] width 13 height 13
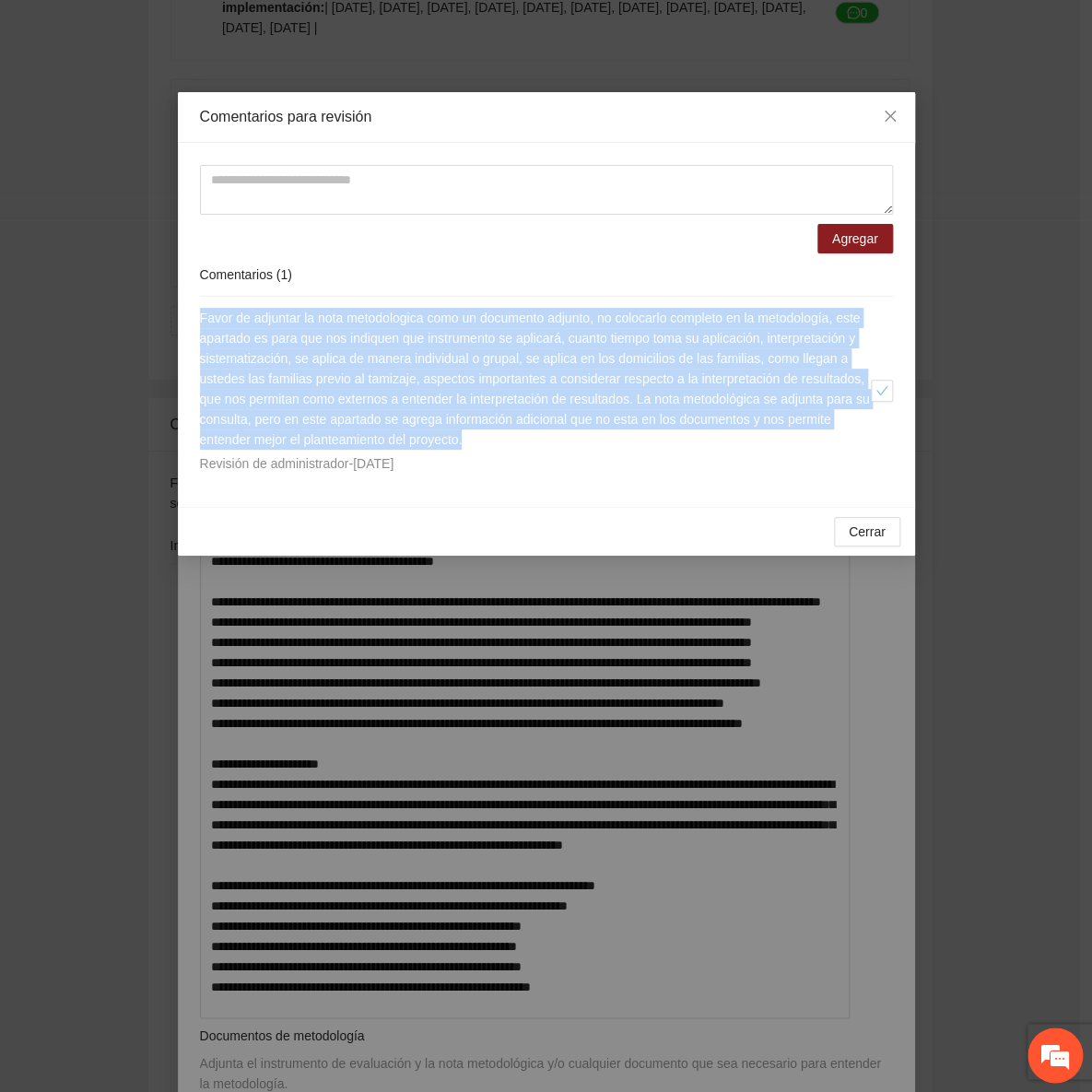
drag, startPoint x: 658, startPoint y: 436, endPoint x: 185, endPoint y: 315, distance: 488.2
click at [185, 315] on div "Agregar Comentarios ( 1 ) Favor de adjuntar la nota metodologica como un docume…" at bounding box center [546, 324] width 737 height 364
copy span "Favor de adjuntar la nota metodologica como un documento adjunto, no colocarlo …"
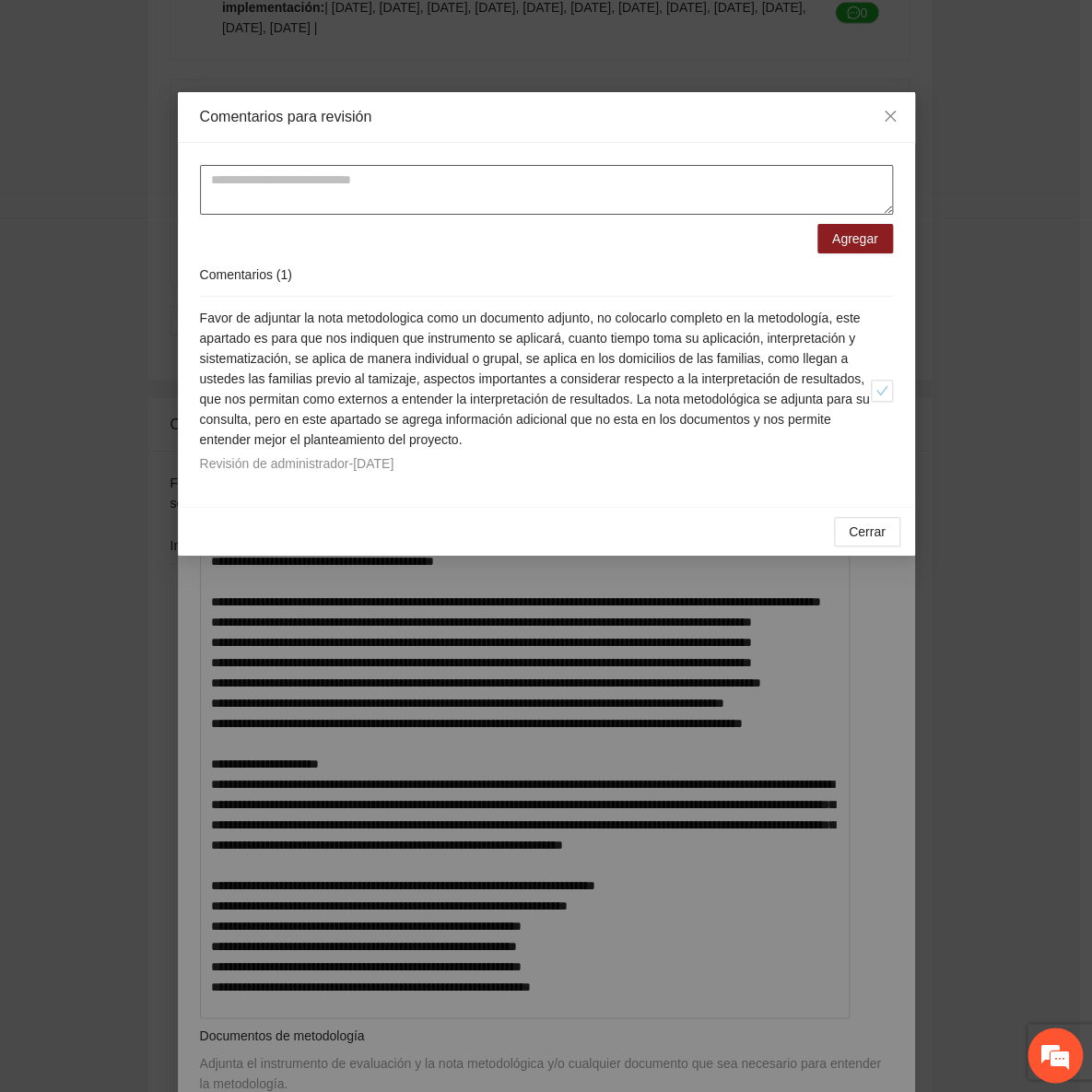
click at [297, 173] on textarea at bounding box center [547, 189] width 693 height 50
paste textarea "**********"
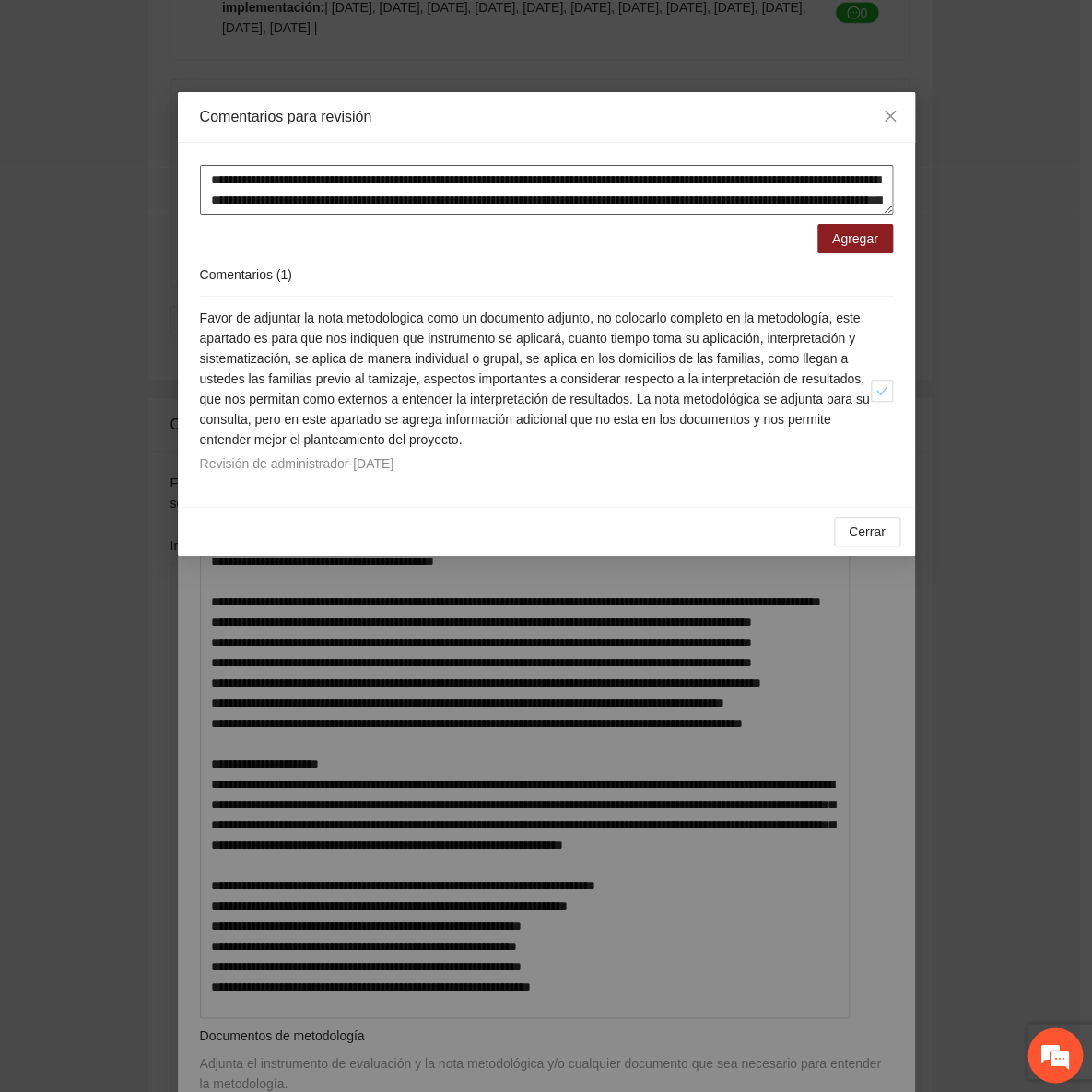
scroll to position [96, 0]
type textarea "**********"
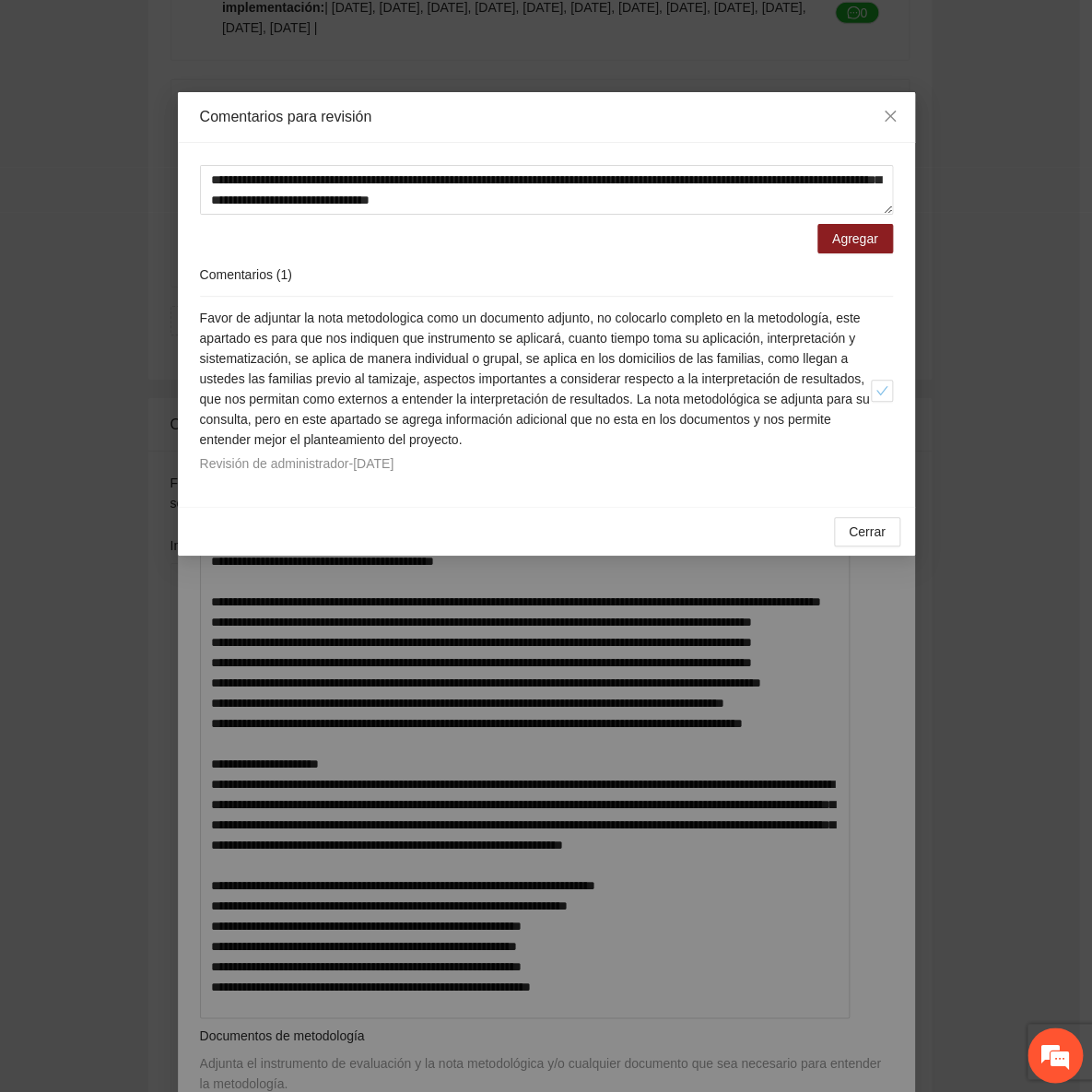
click at [813, 242] on form "**********" at bounding box center [547, 209] width 693 height 89
click at [820, 242] on button "Agregar" at bounding box center [855, 238] width 75 height 29
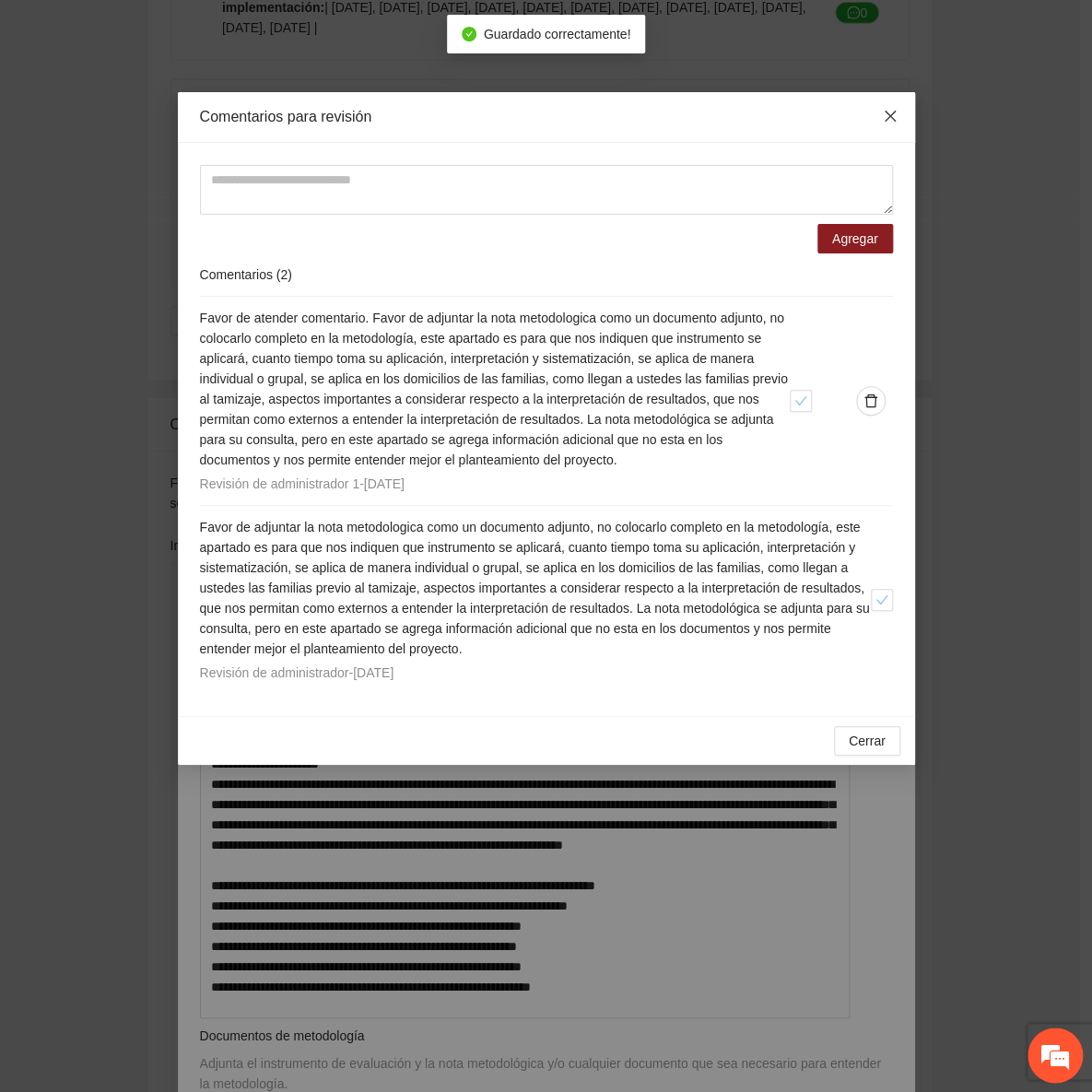
click at [875, 104] on span "Close" at bounding box center [890, 116] width 50 height 50
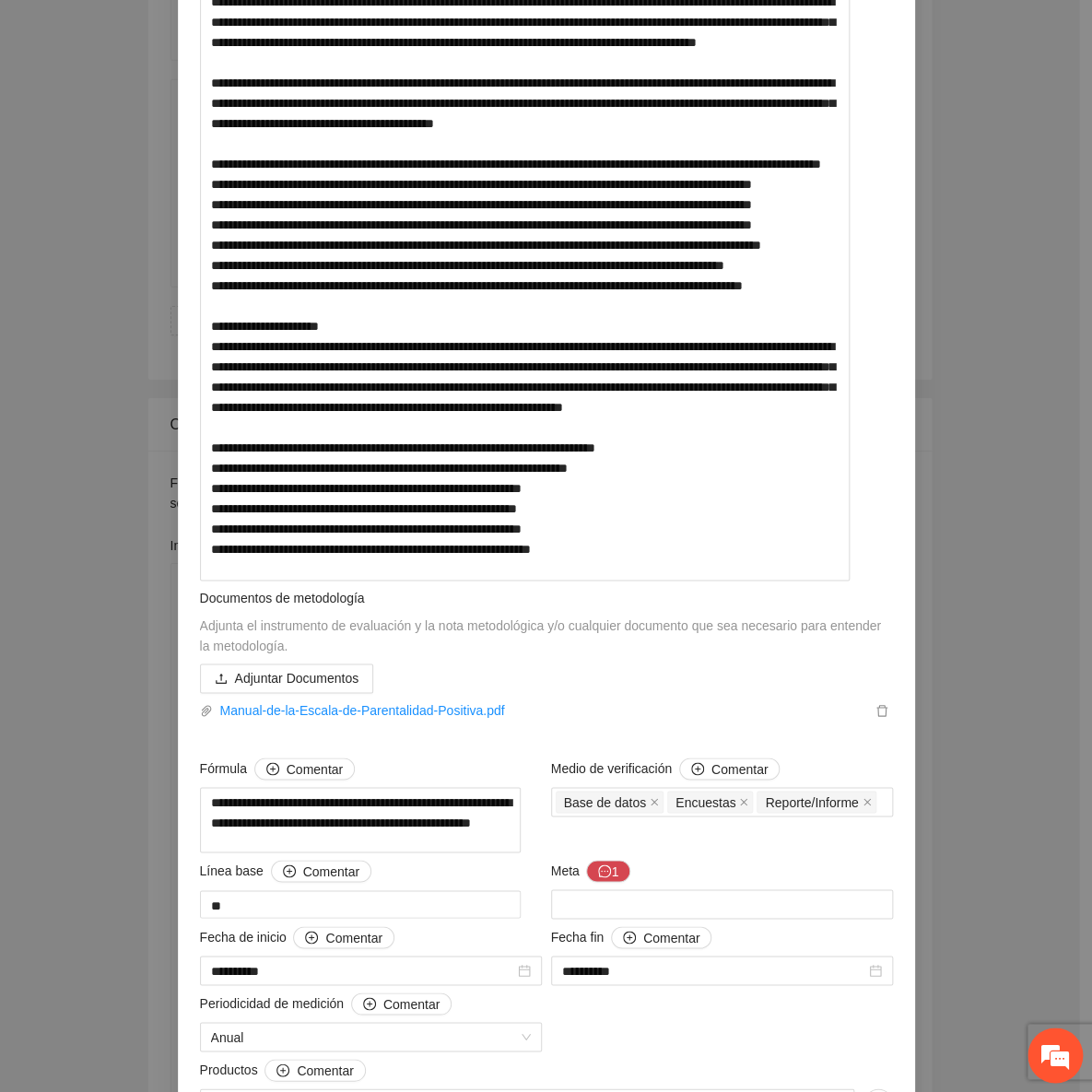
scroll to position [502, 0]
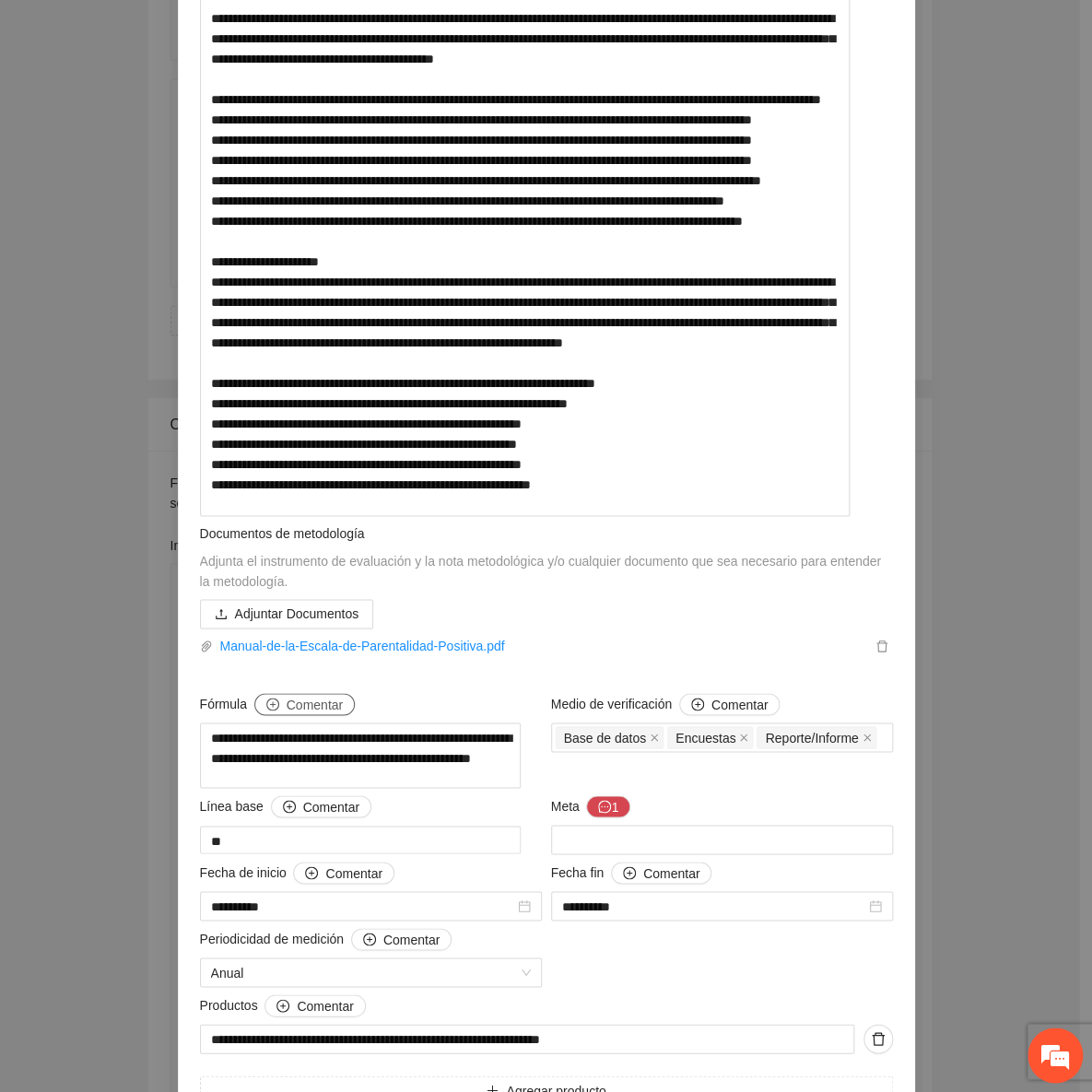
click at [300, 714] on span "Comentar" at bounding box center [315, 704] width 57 height 21
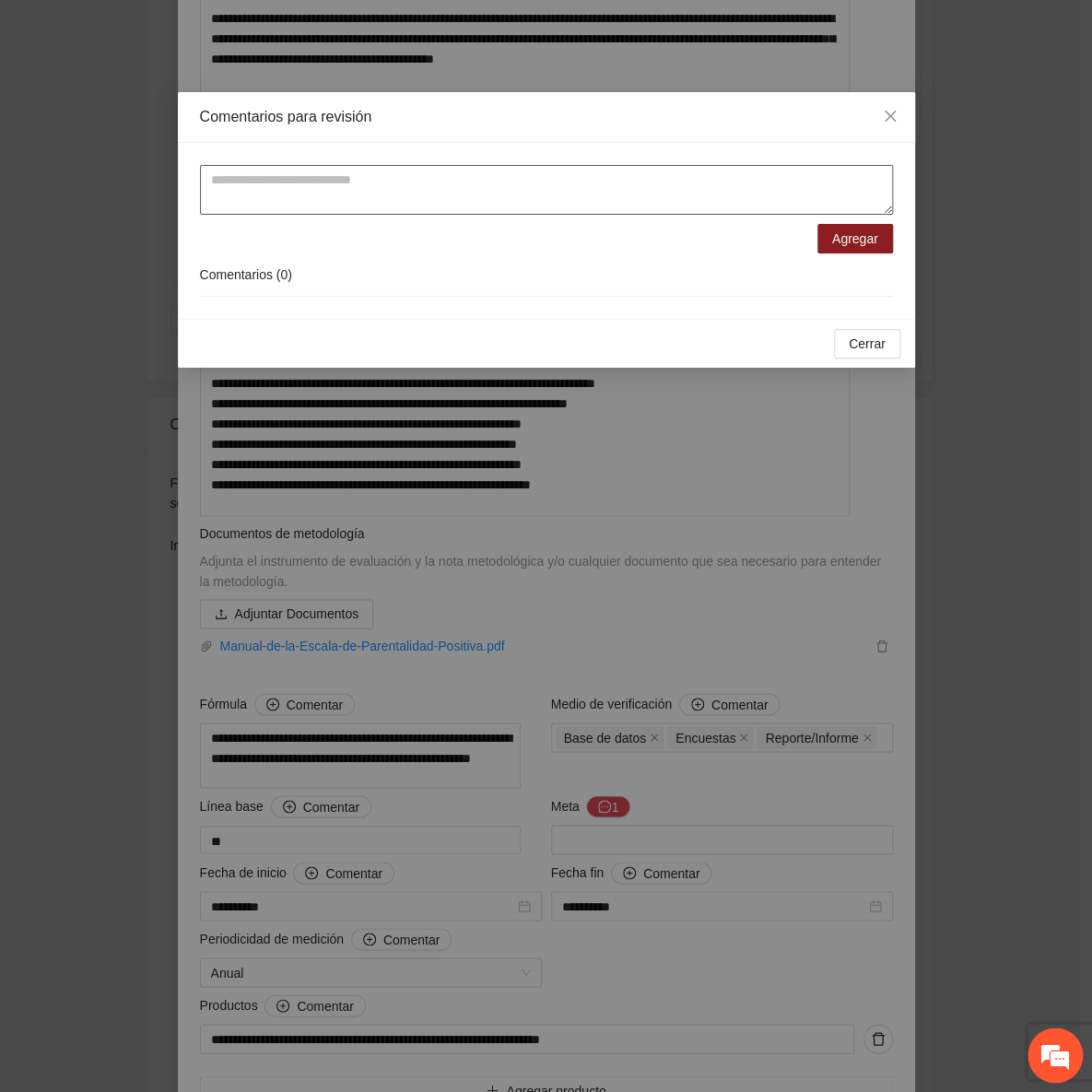
click at [319, 174] on textarea at bounding box center [547, 189] width 693 height 50
type textarea "**********"
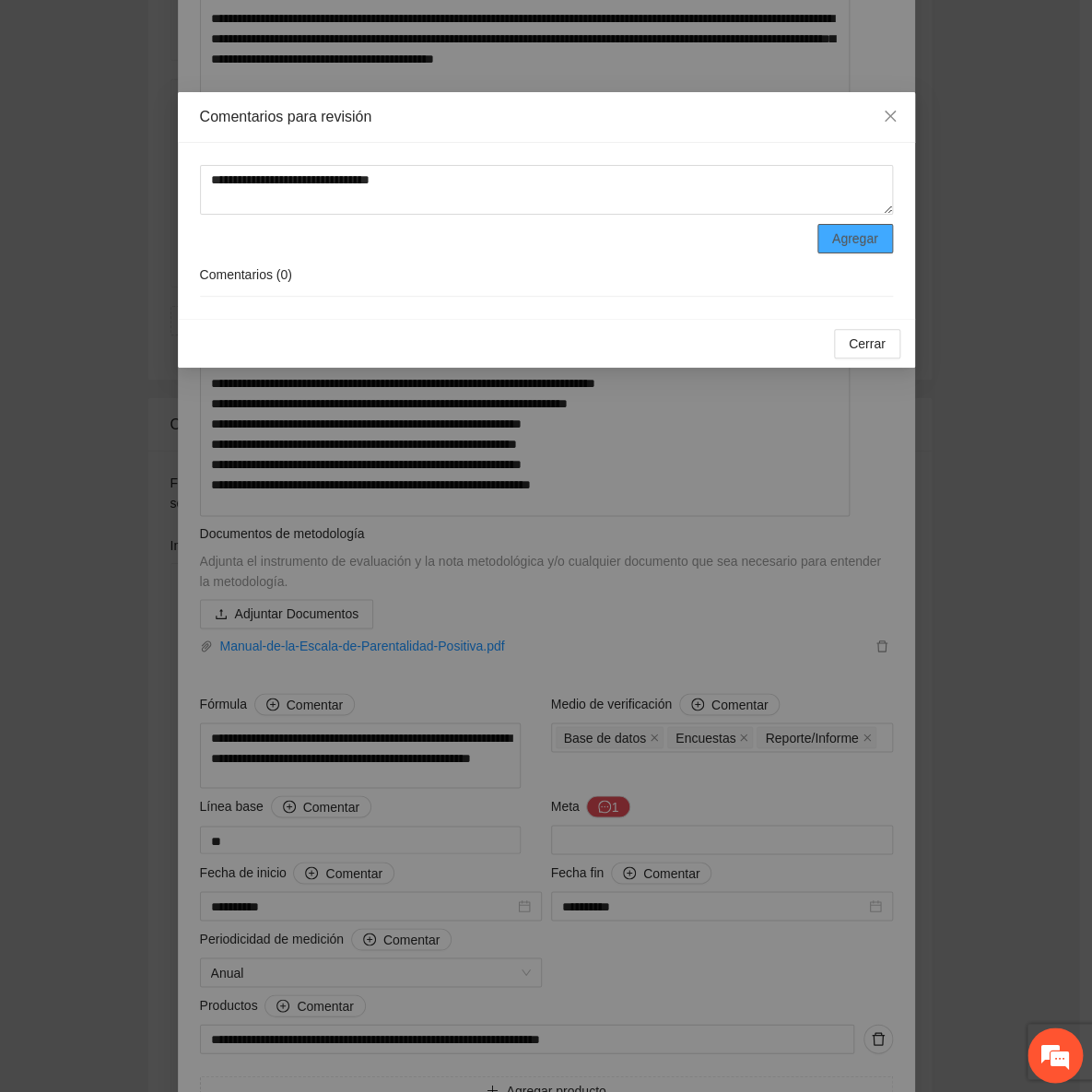
click at [865, 232] on span "Agregar" at bounding box center [855, 238] width 46 height 21
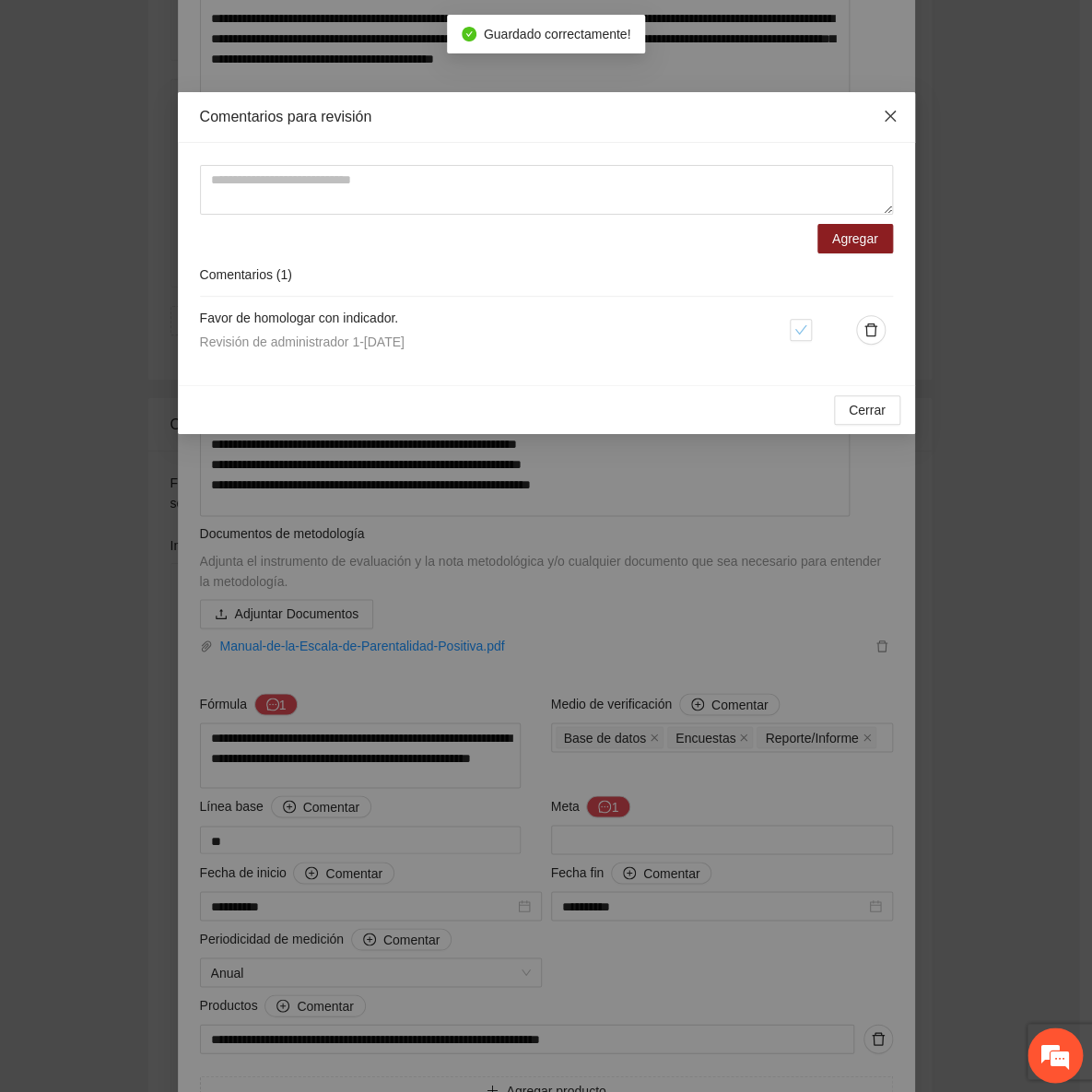
click at [889, 115] on icon "close" at bounding box center [890, 115] width 15 height 15
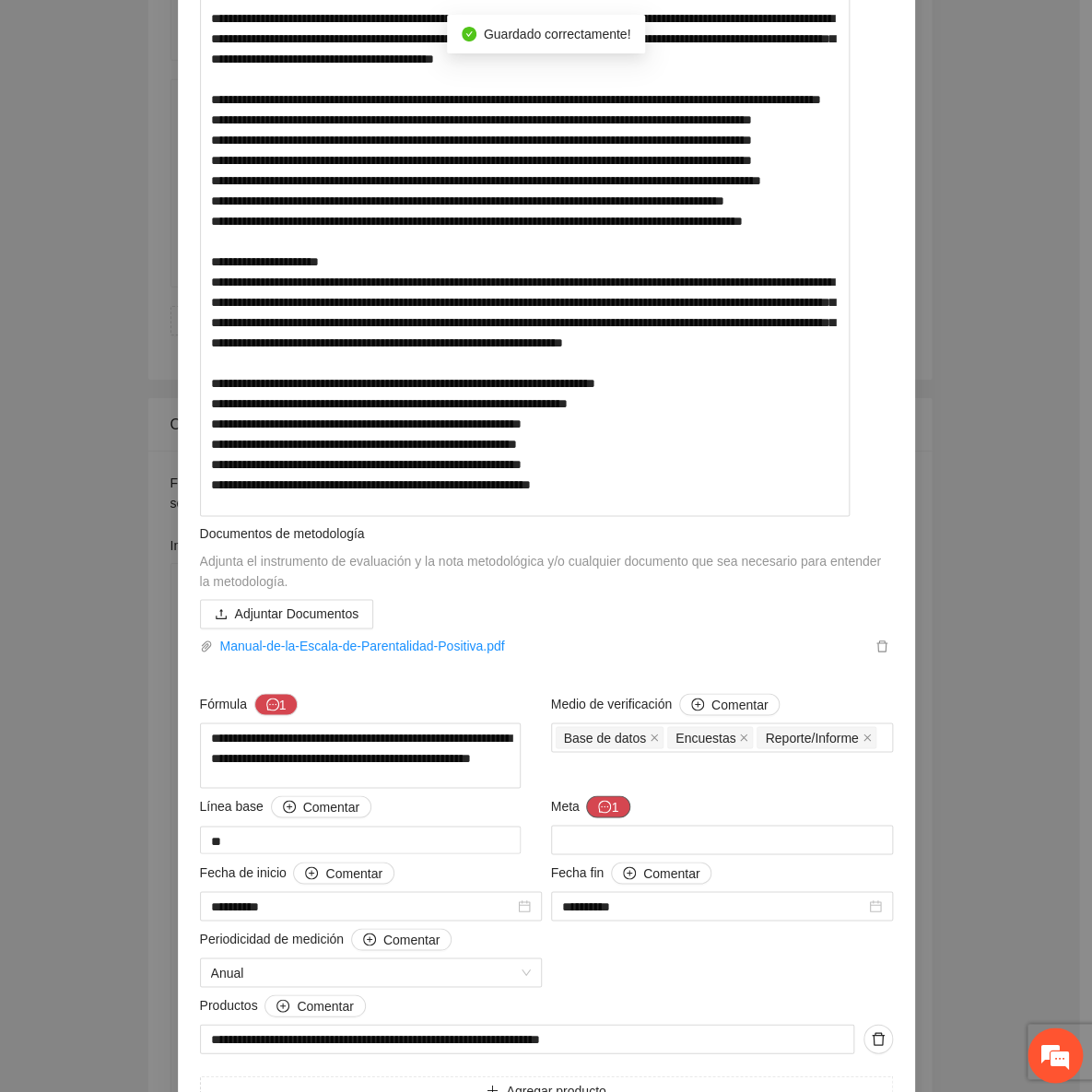
click at [601, 825] on div "Meta 1" at bounding box center [722, 810] width 342 height 29
click at [599, 813] on icon "message" at bounding box center [604, 806] width 13 height 13
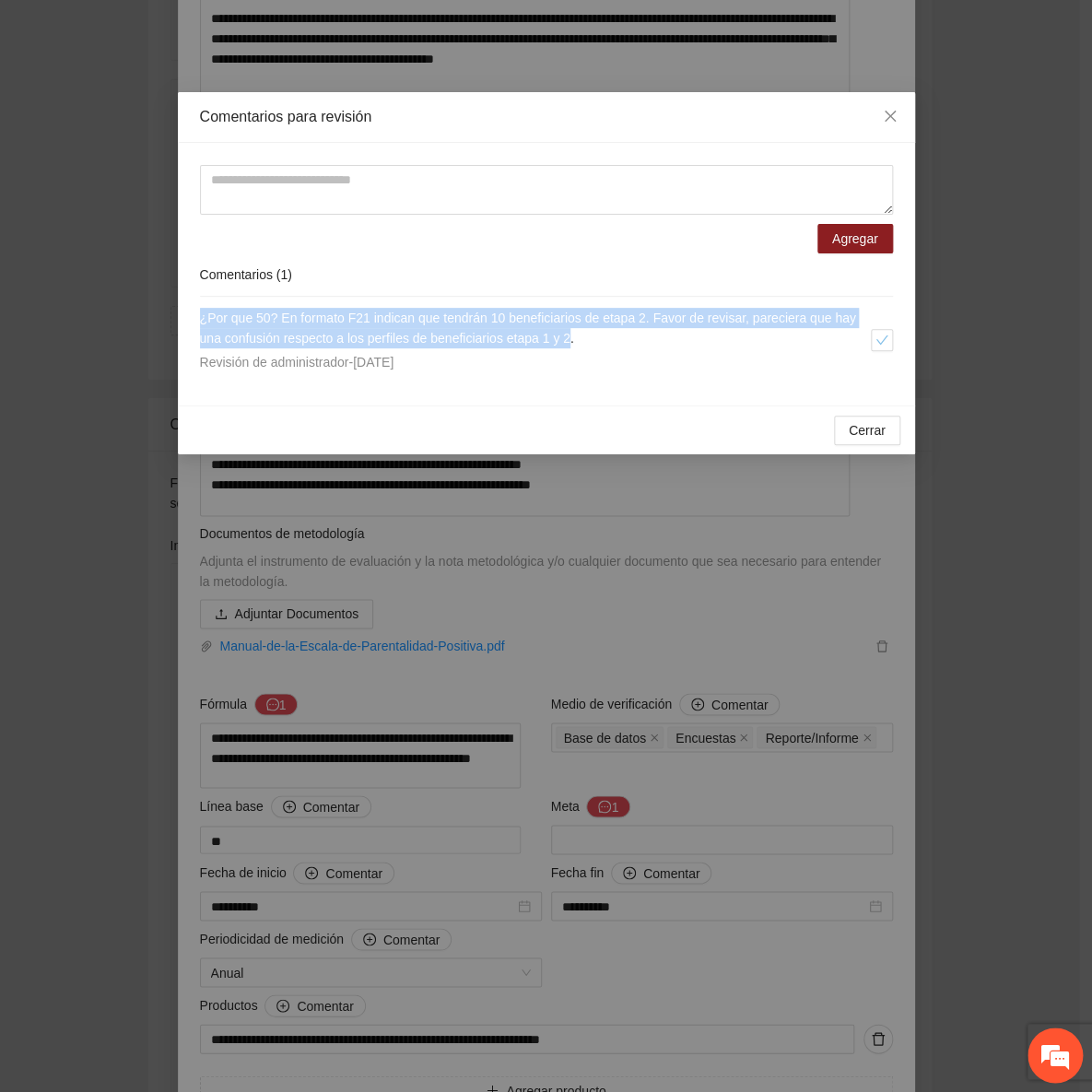
drag, startPoint x: 577, startPoint y: 340, endPoint x: 163, endPoint y: 321, distance: 414.4
click at [163, 321] on div "Comentarios para revisión Agregar Comentarios ( 1 ) ¿Por que 50? En formato F21…" at bounding box center [546, 546] width 1092 height 1092
copy span "¿Por que 50? En formato F21 indican que tendrán 10 beneficiarios de etapa 2. Fa…"
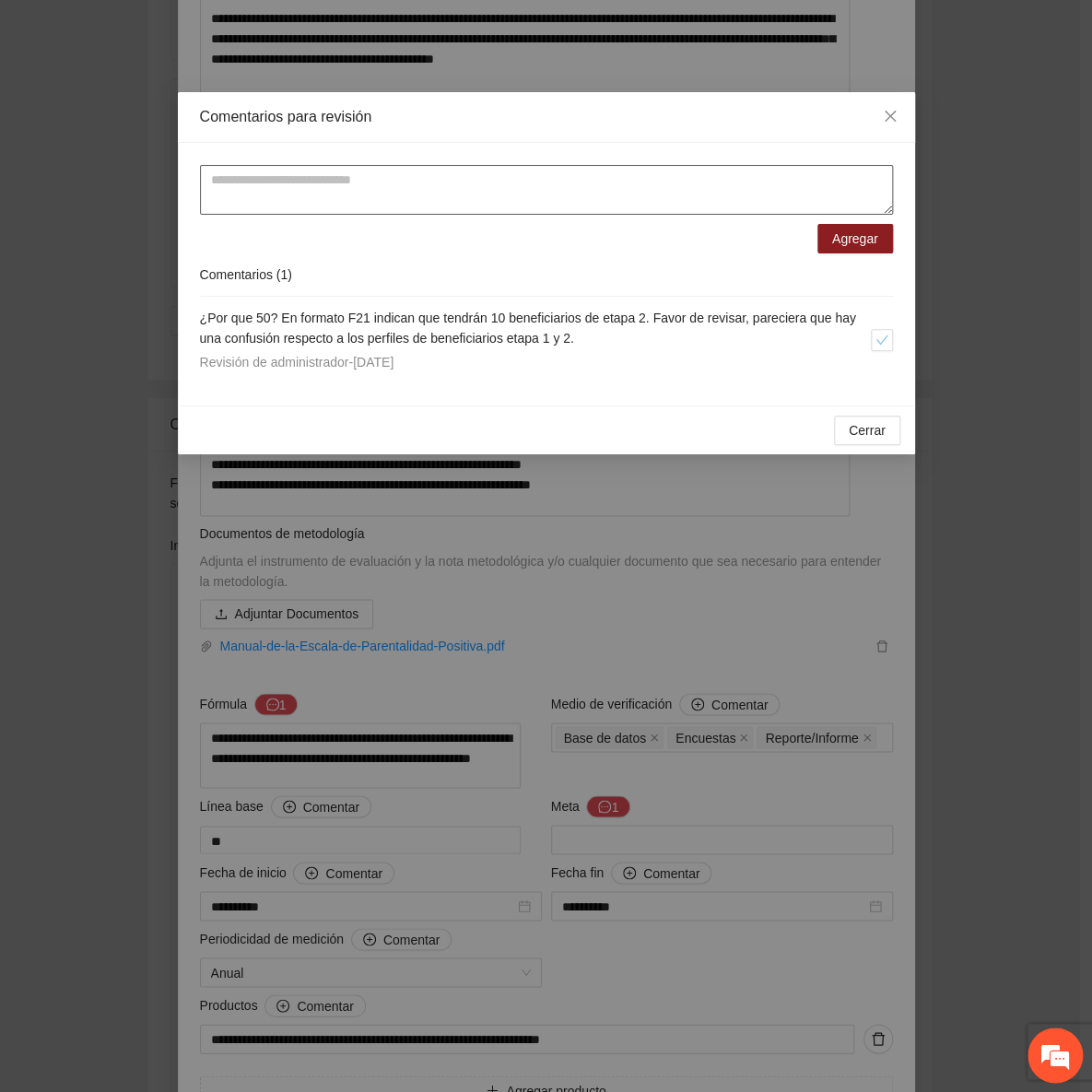
click at [377, 182] on textarea at bounding box center [547, 189] width 693 height 50
paste textarea "**********"
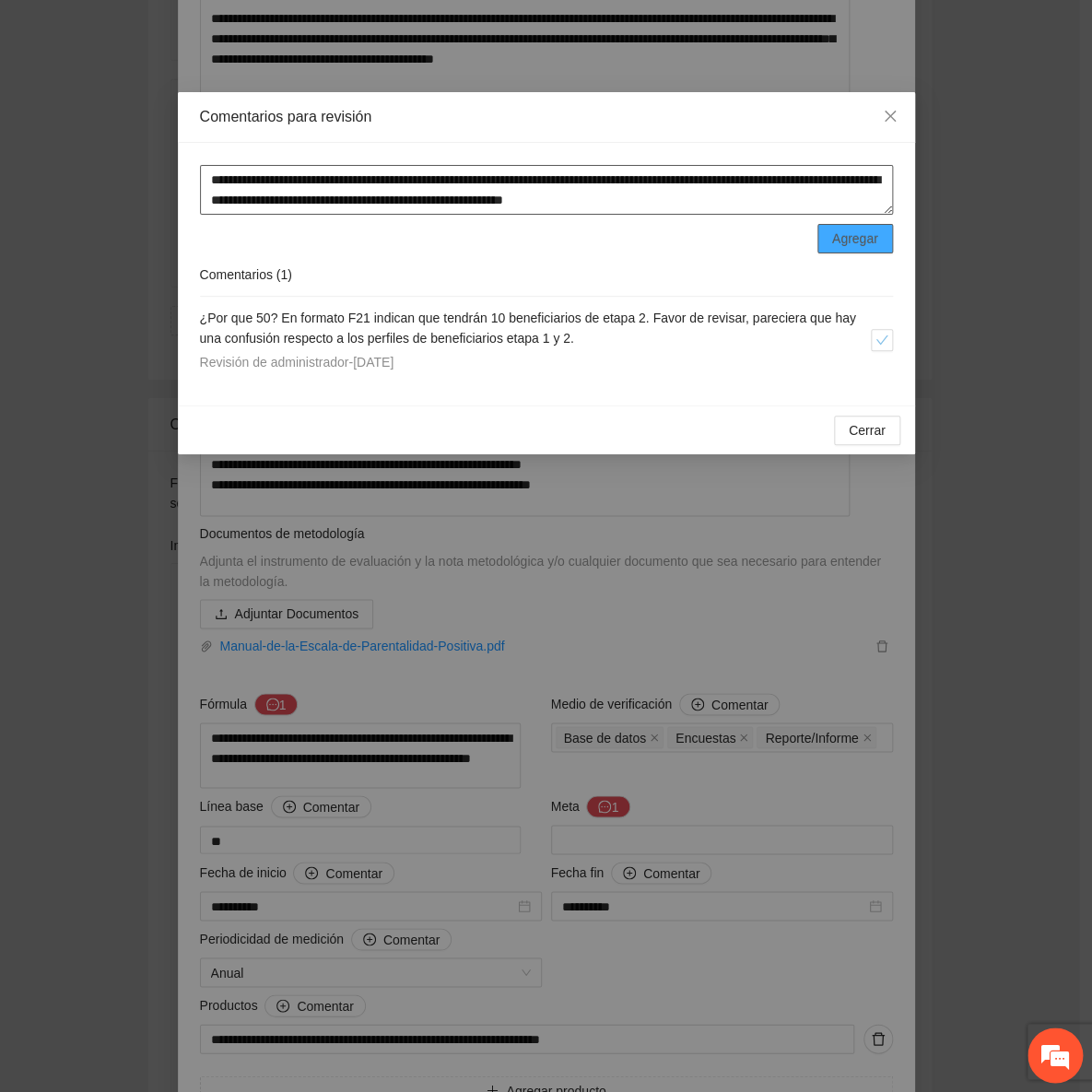
type textarea "**********"
click at [892, 228] on button "Agregar" at bounding box center [855, 238] width 75 height 29
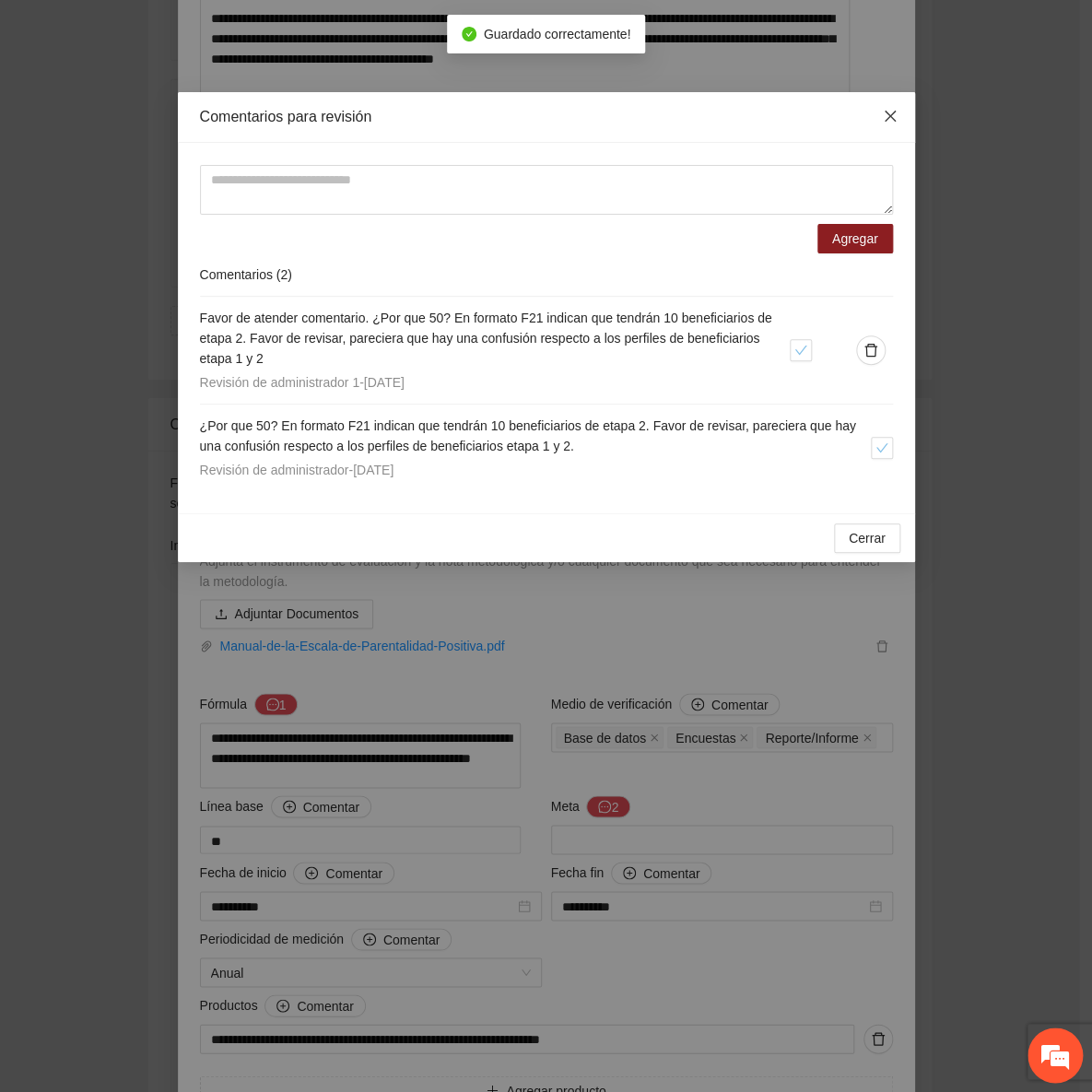
click at [893, 114] on icon "close" at bounding box center [889, 115] width 11 height 11
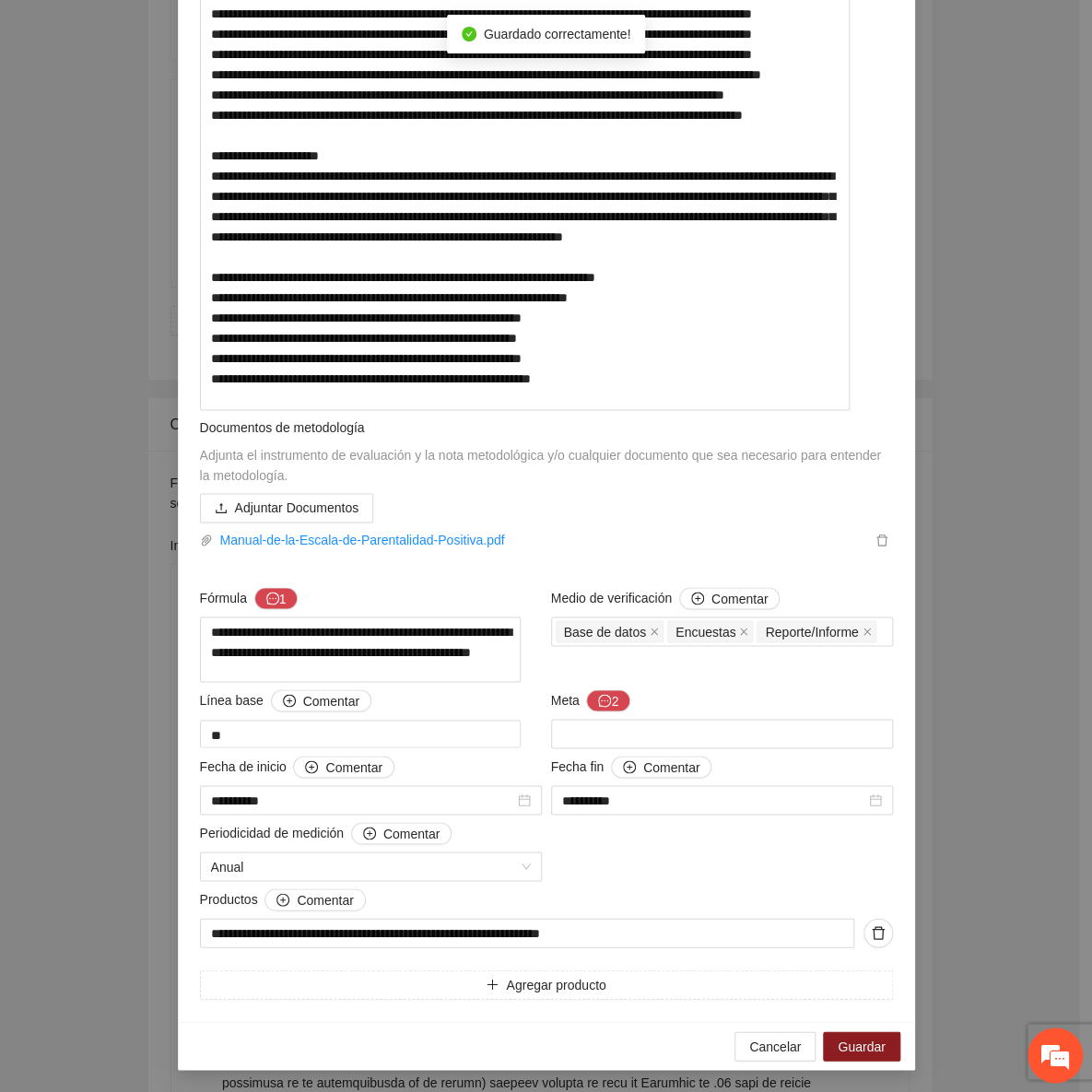
scroll to position [659, 0]
click at [856, 1057] on button "Guardar" at bounding box center [861, 1046] width 76 height 29
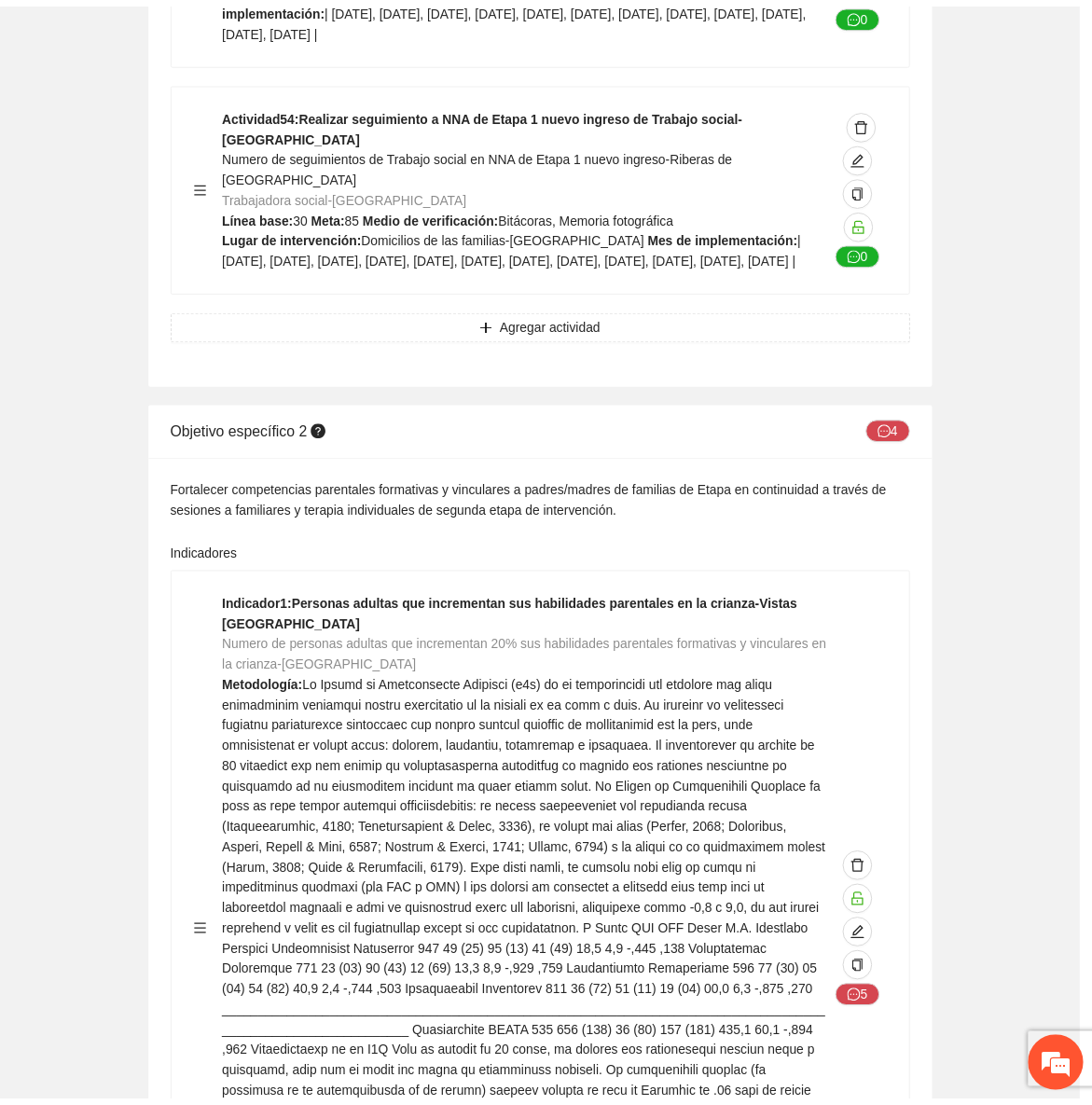
scroll to position [0, 0]
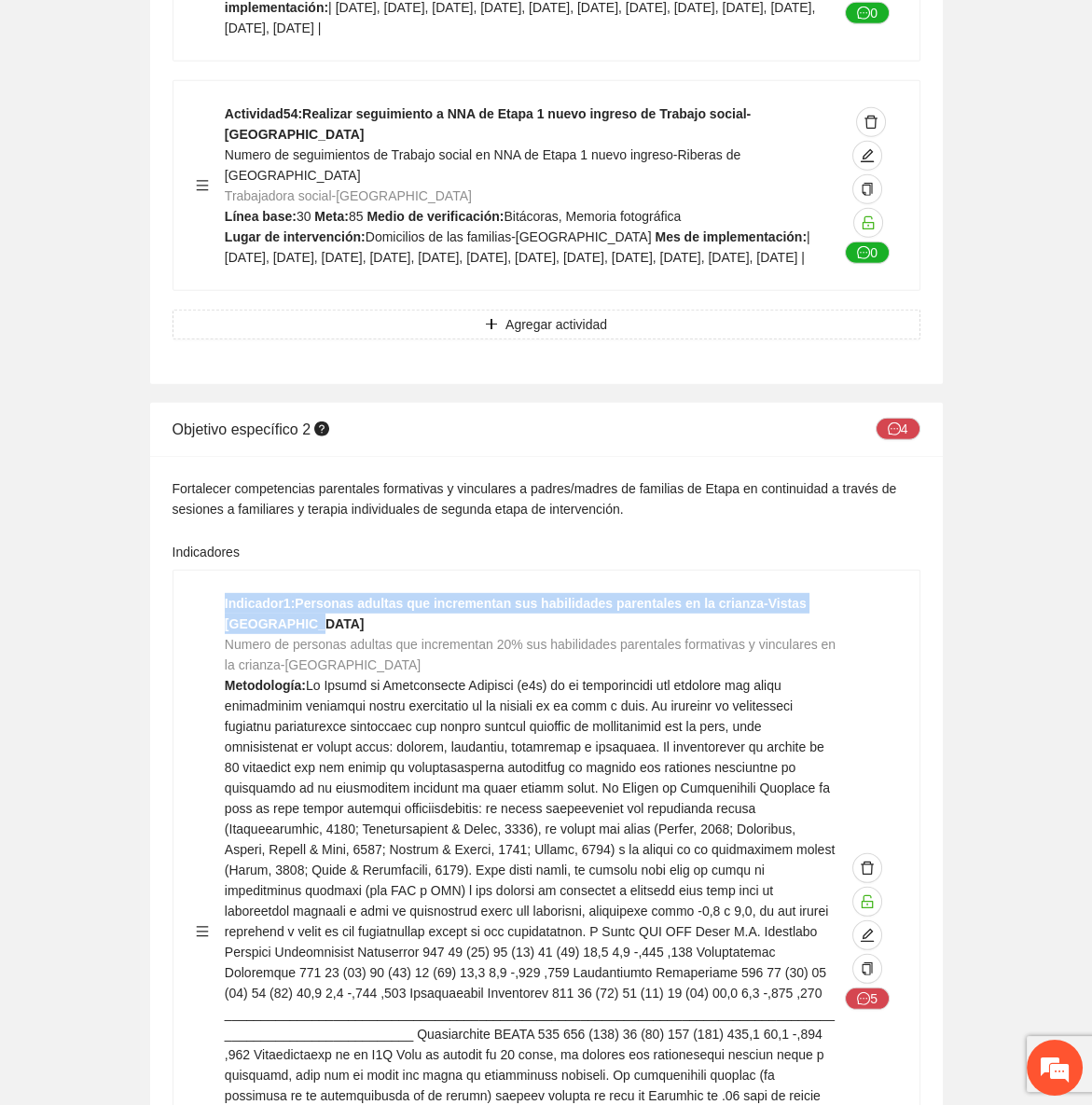
drag, startPoint x: 290, startPoint y: 292, endPoint x: 213, endPoint y: 267, distance: 81.0
click at [213, 593] on div "Indicador 1 : Personas adultas que incrementan sus habilidades parentales en la…" at bounding box center [546, 931] width 702 height 677
copy strong "Indicador 1 : Personas adultas que incrementan sus habilidades parentales en la…"
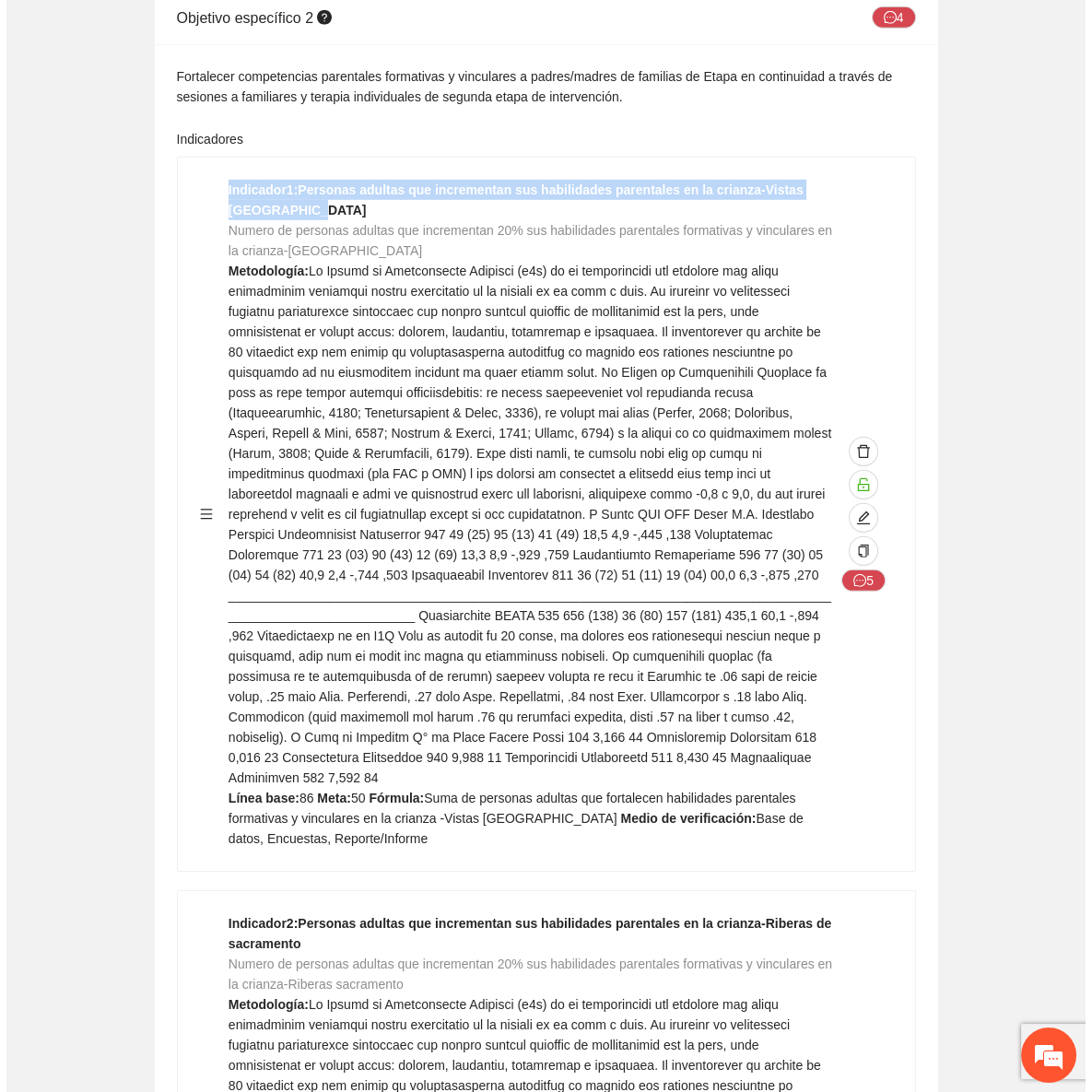
scroll to position [21419, 0]
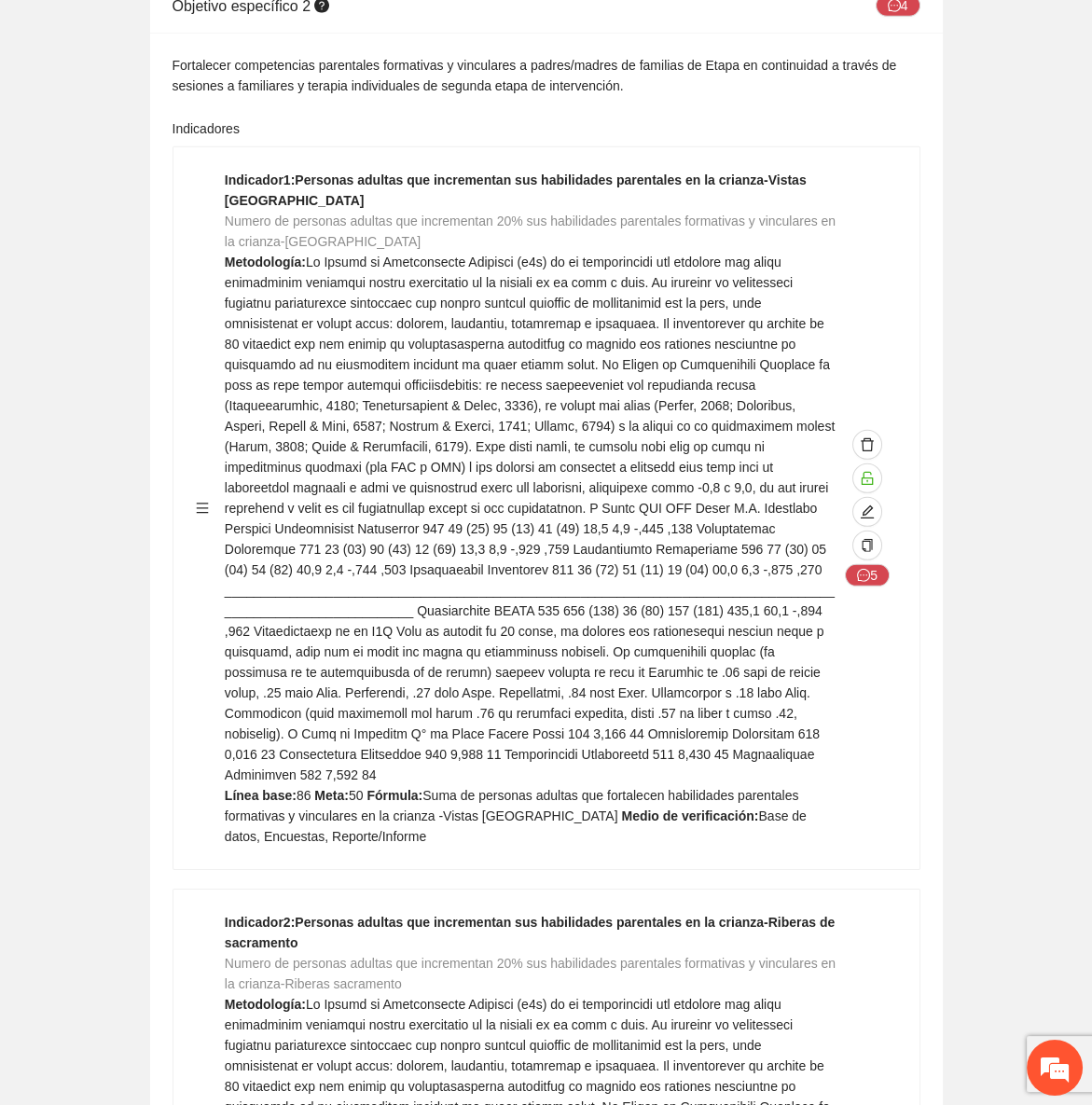
drag, startPoint x: 893, startPoint y: 885, endPoint x: 881, endPoint y: 887, distance: 12.2
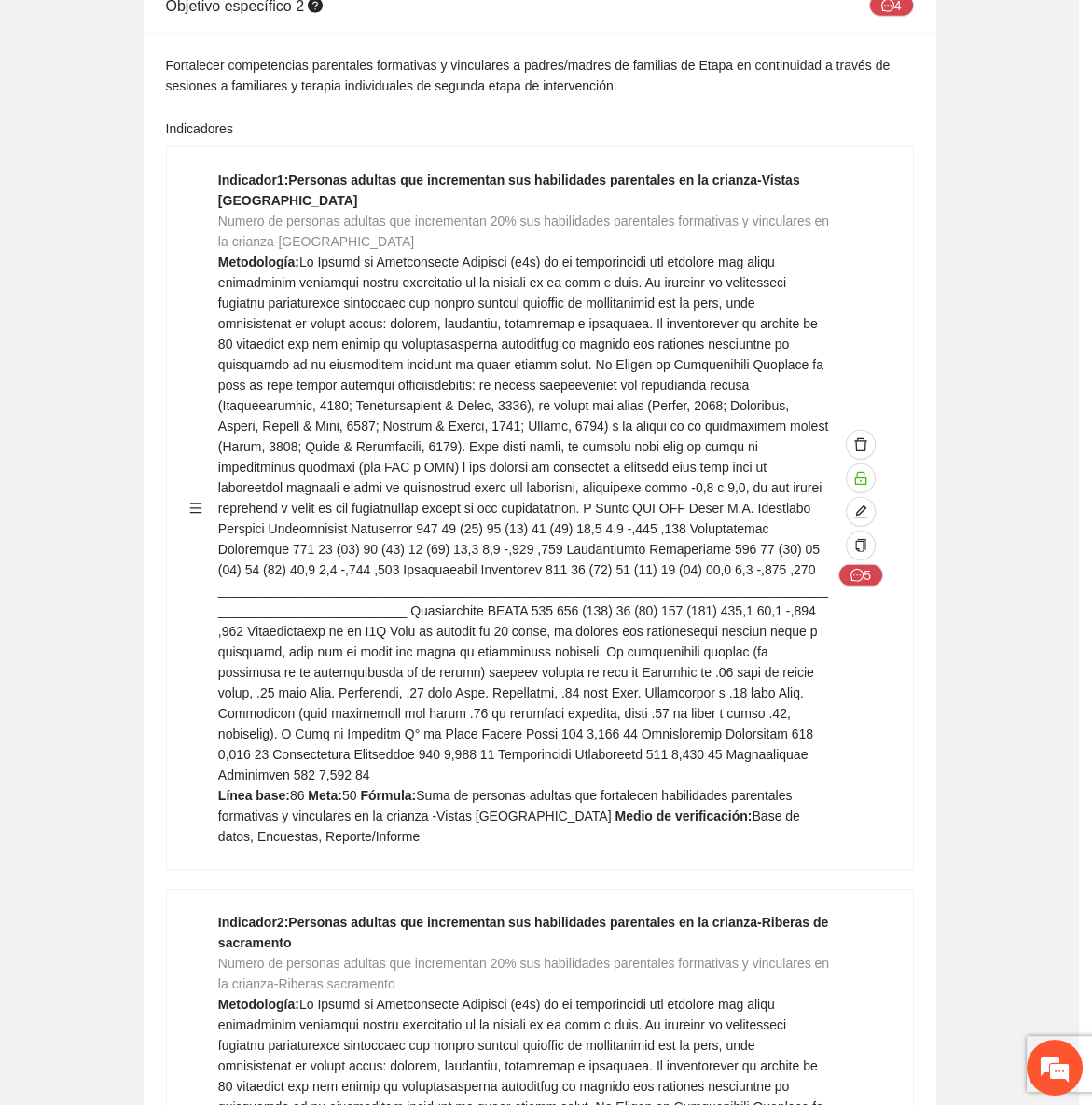
type textarea "**"
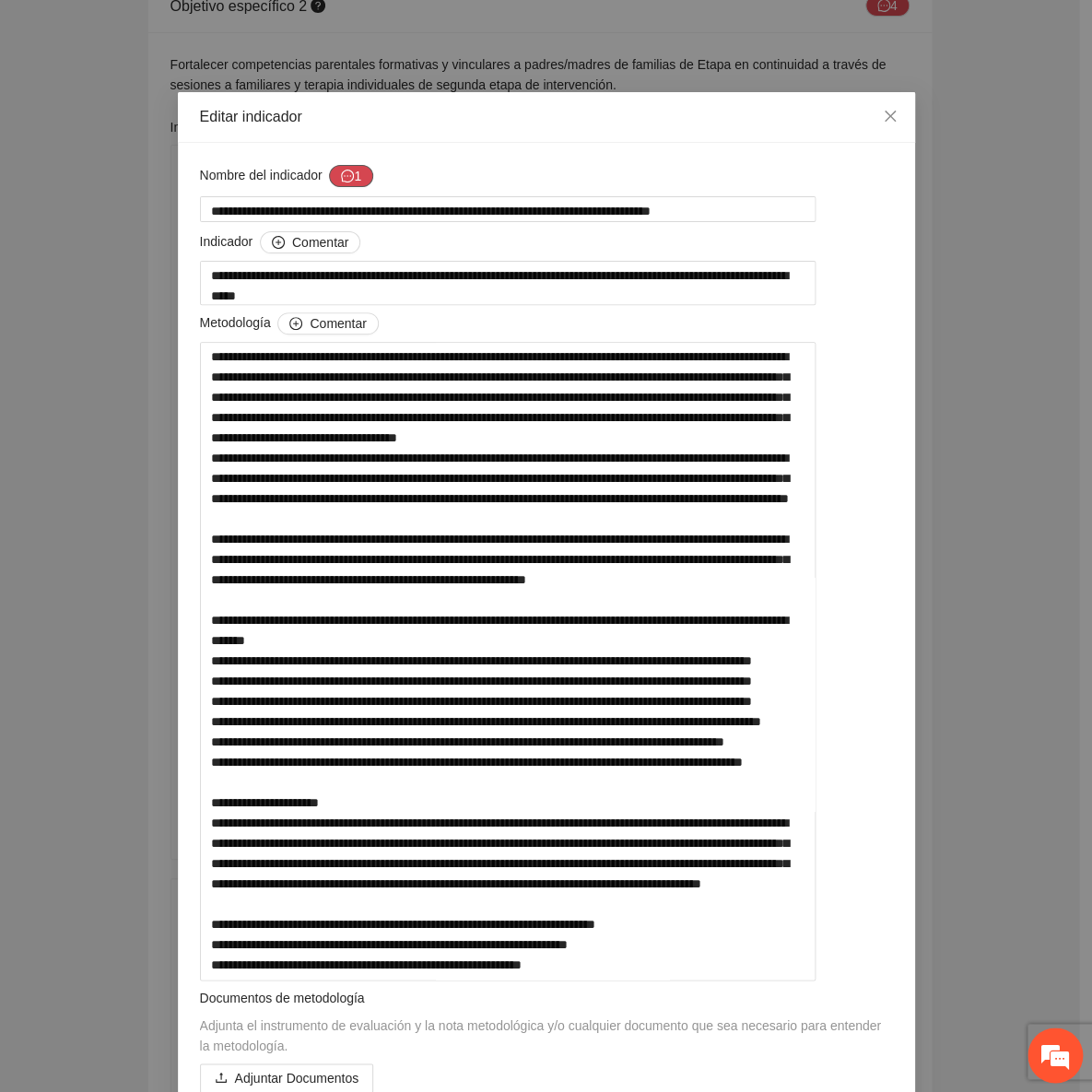
click at [351, 179] on button "1" at bounding box center [351, 176] width 44 height 22
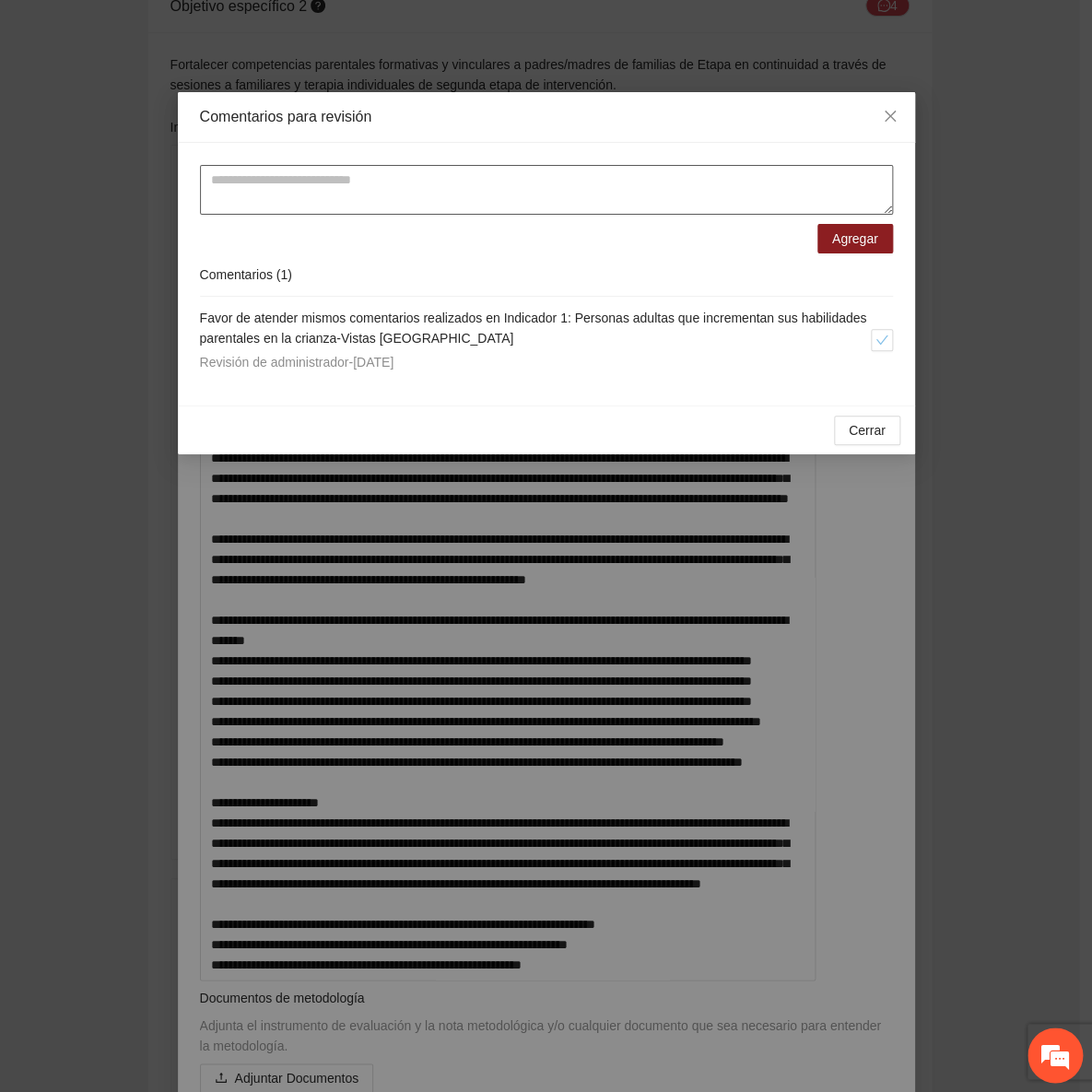
click at [353, 181] on textarea at bounding box center [547, 189] width 693 height 50
paste textarea "**********"
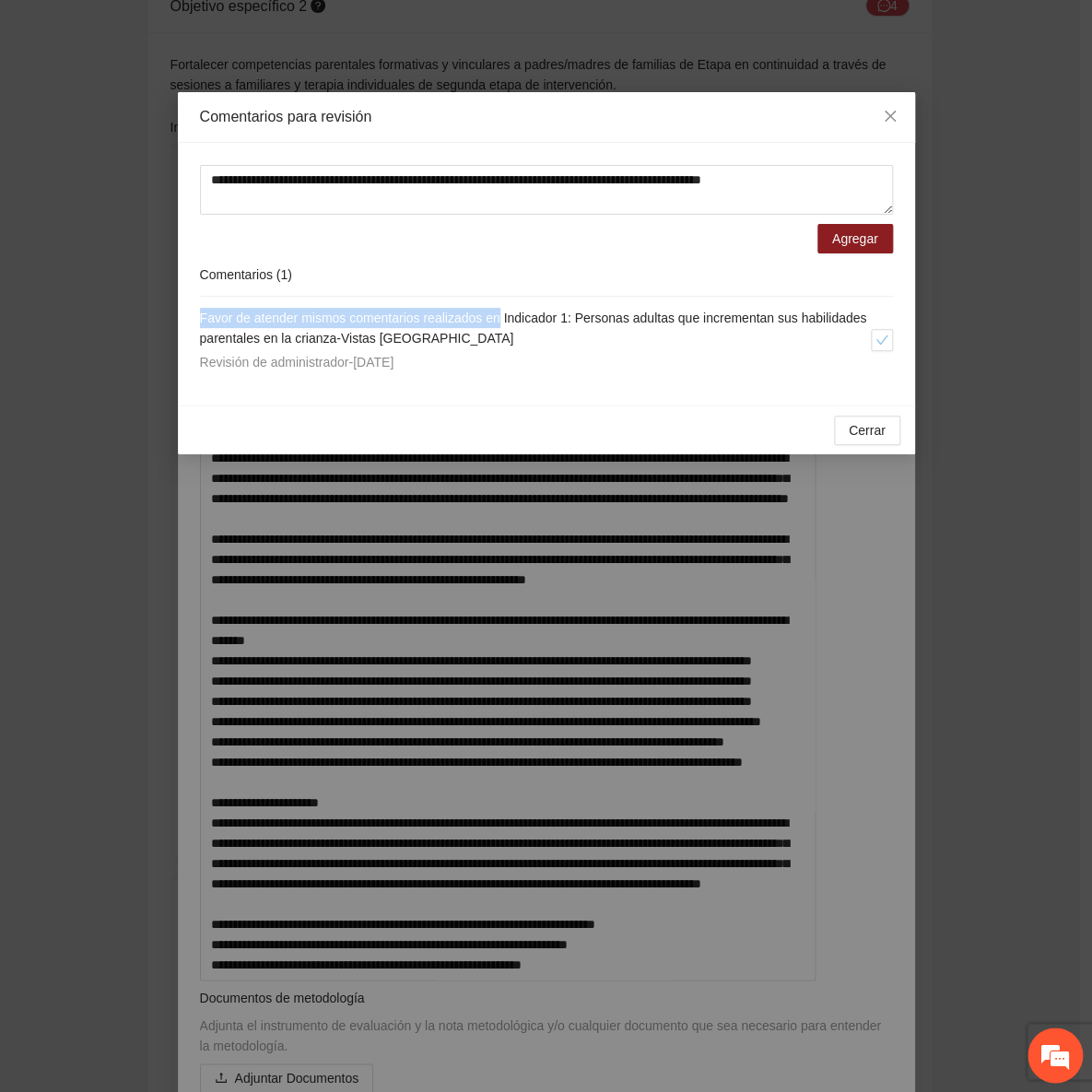
drag, startPoint x: 499, startPoint y: 315, endPoint x: 193, endPoint y: 313, distance: 306.0
click at [193, 313] on div "**********" at bounding box center [546, 273] width 737 height 263
copy span "Favor de atender mismos comentarios realizados en"
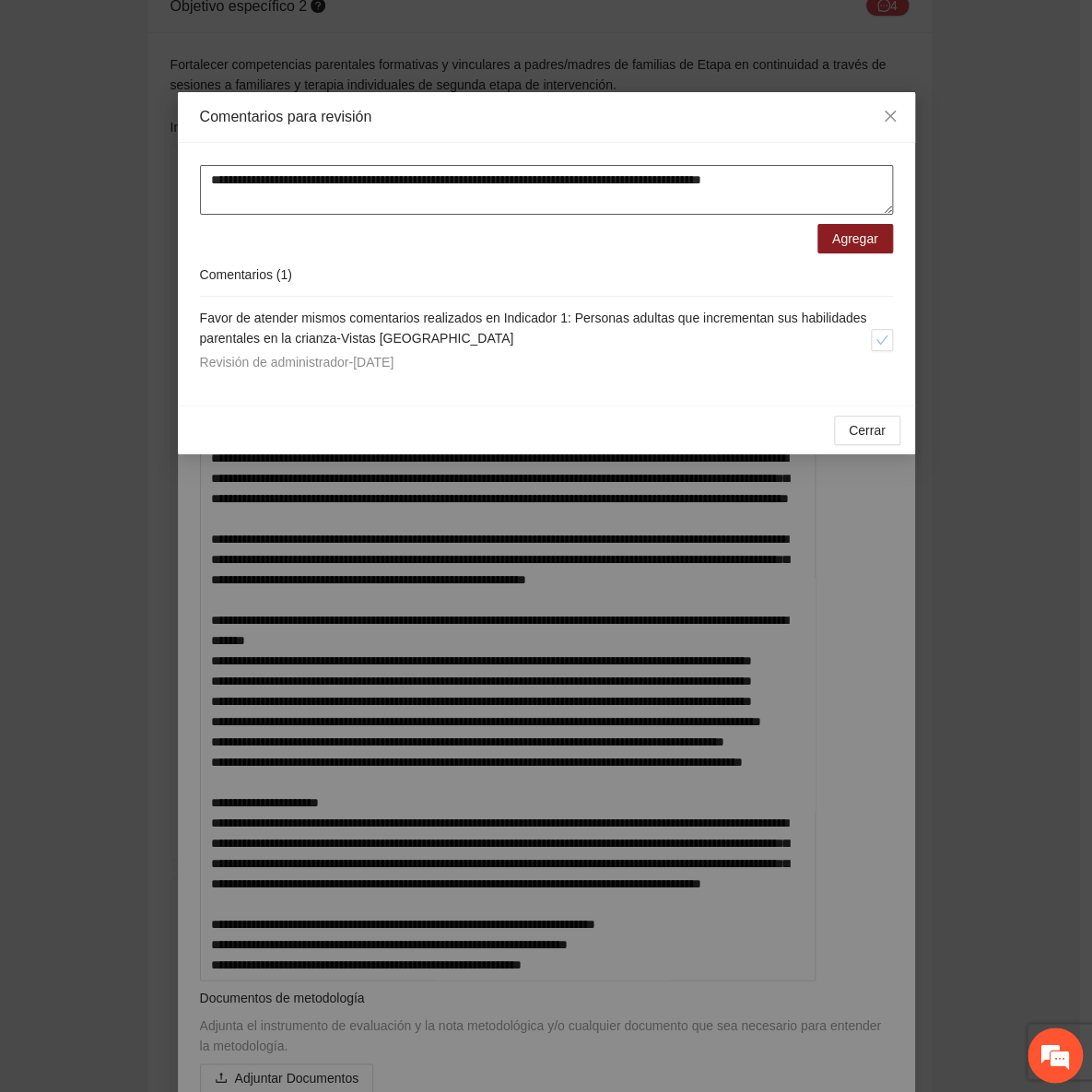
click at [206, 177] on textarea "**********" at bounding box center [547, 189] width 693 height 50
paste textarea "**********"
drag, startPoint x: 480, startPoint y: 210, endPoint x: 201, endPoint y: 177, distance: 280.9
click at [201, 177] on textarea "**********" at bounding box center [547, 189] width 693 height 50
type textarea "**********"
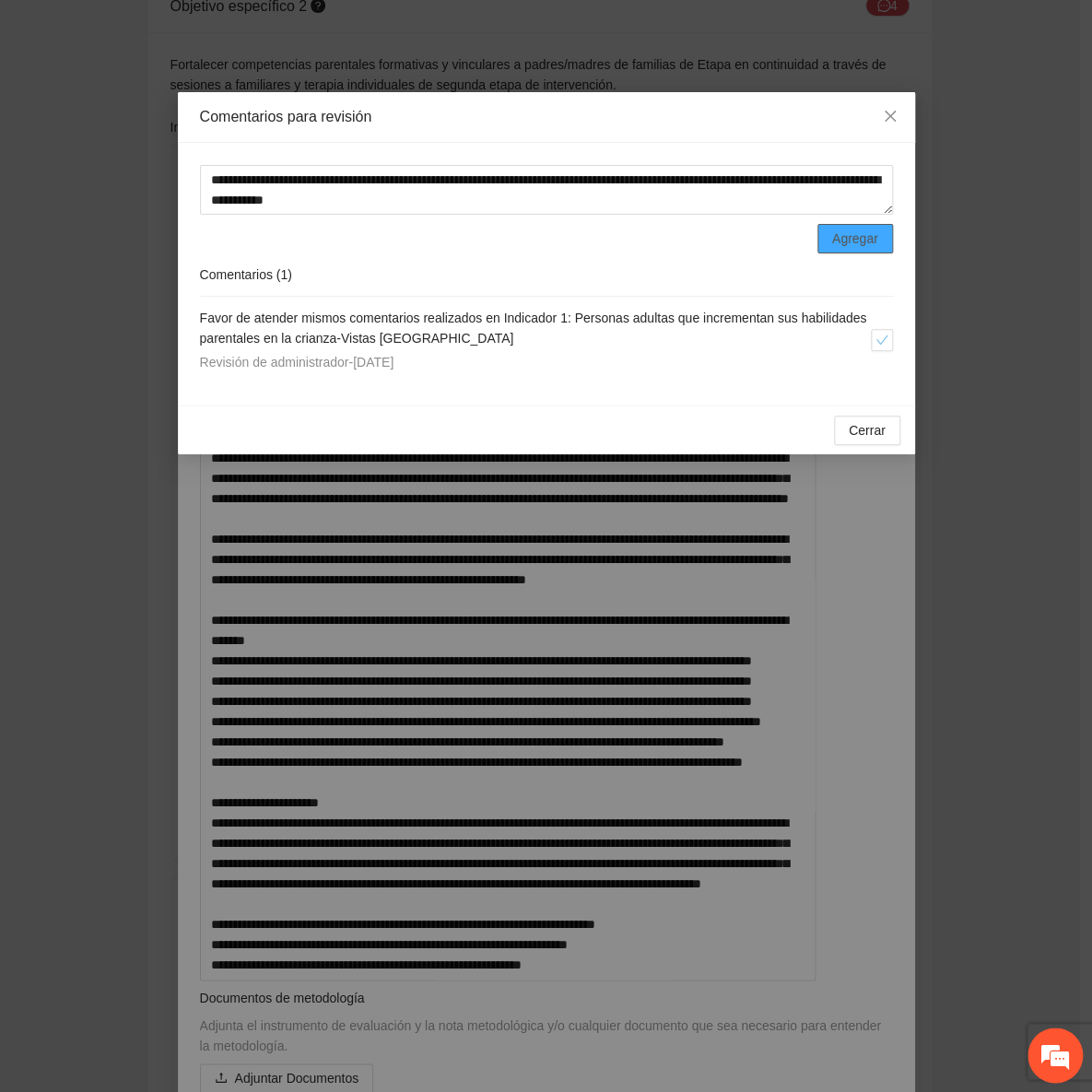
click at [876, 237] on span "Agregar" at bounding box center [855, 238] width 46 height 21
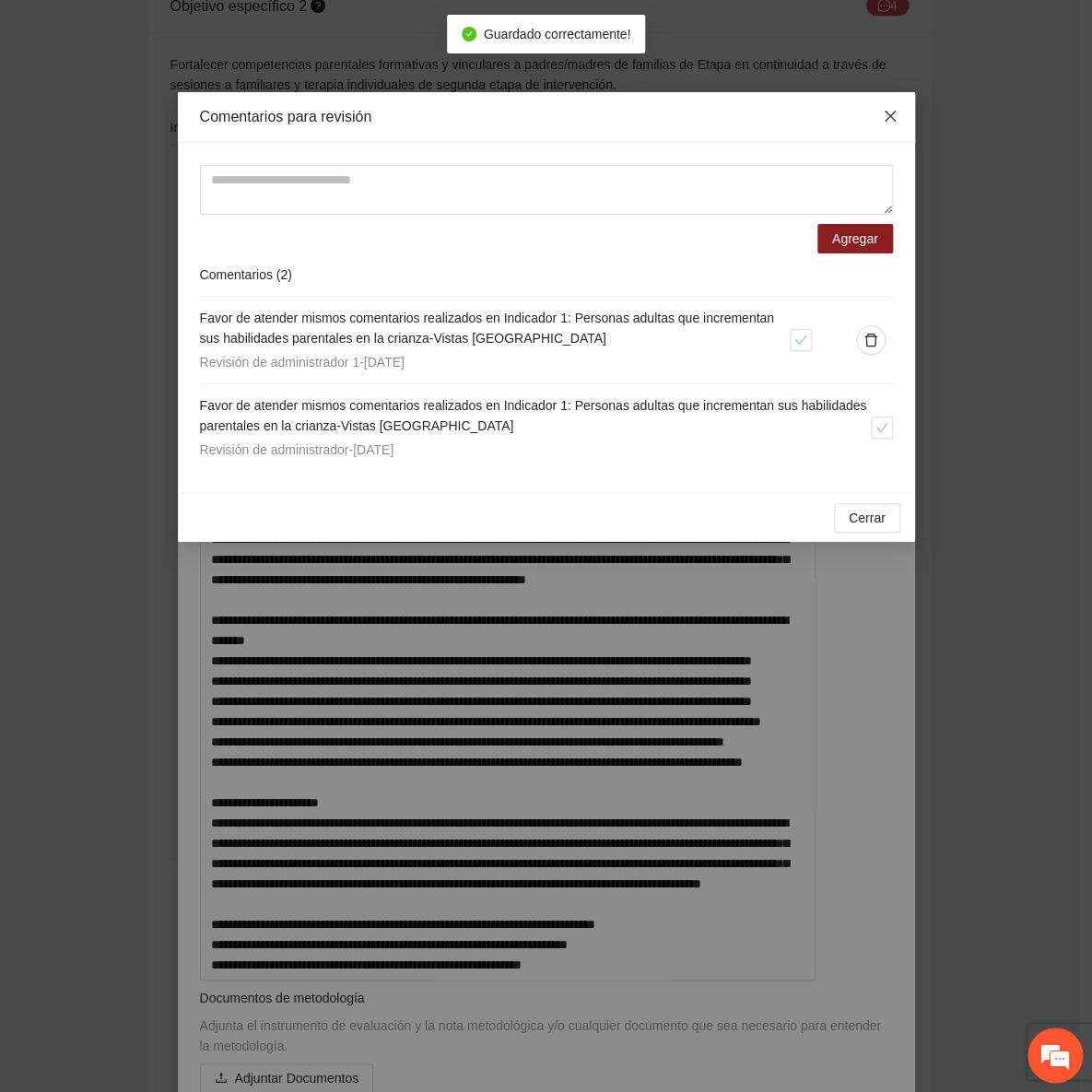
click at [890, 110] on icon "close" at bounding box center [890, 115] width 15 height 15
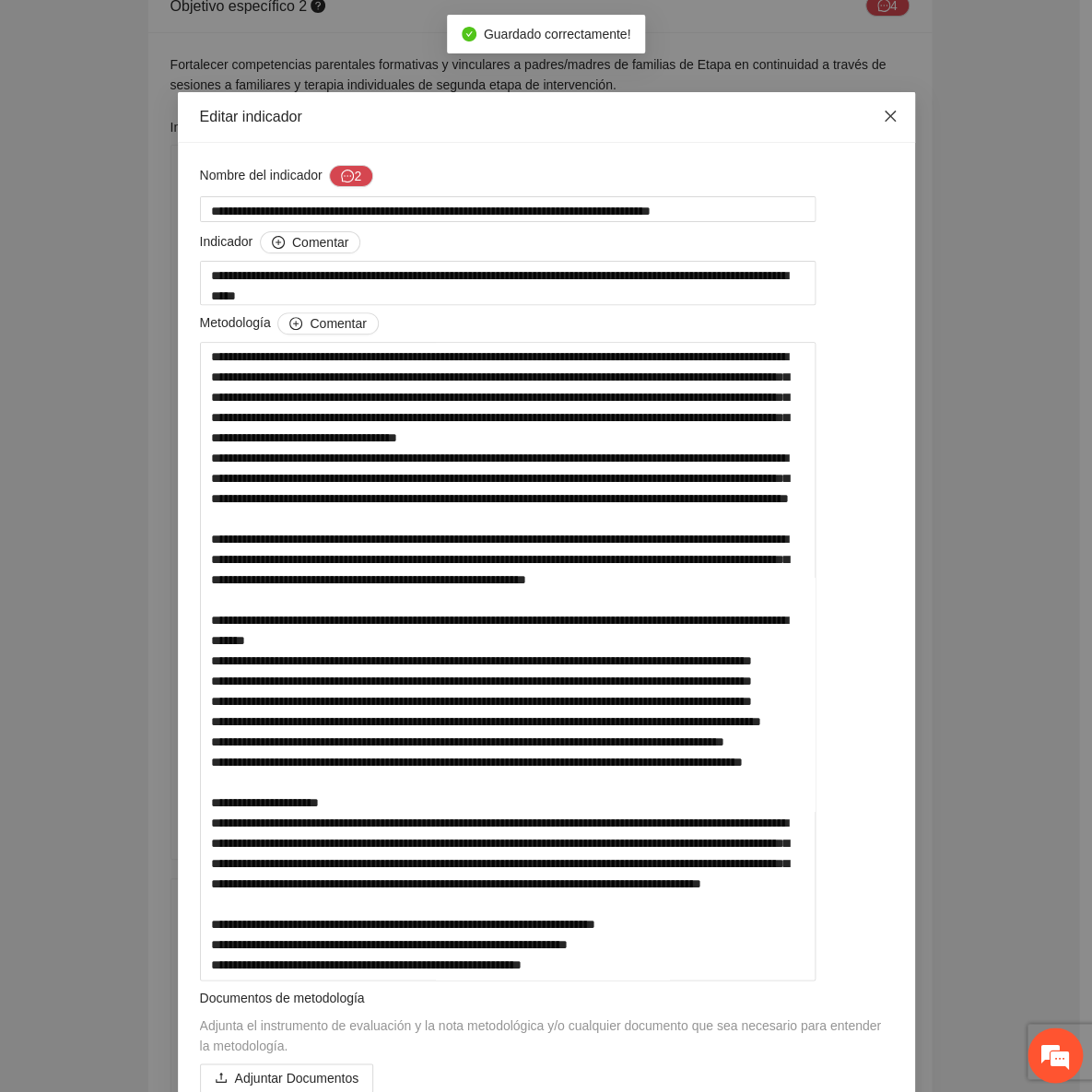
click at [890, 108] on span "Close" at bounding box center [890, 116] width 50 height 50
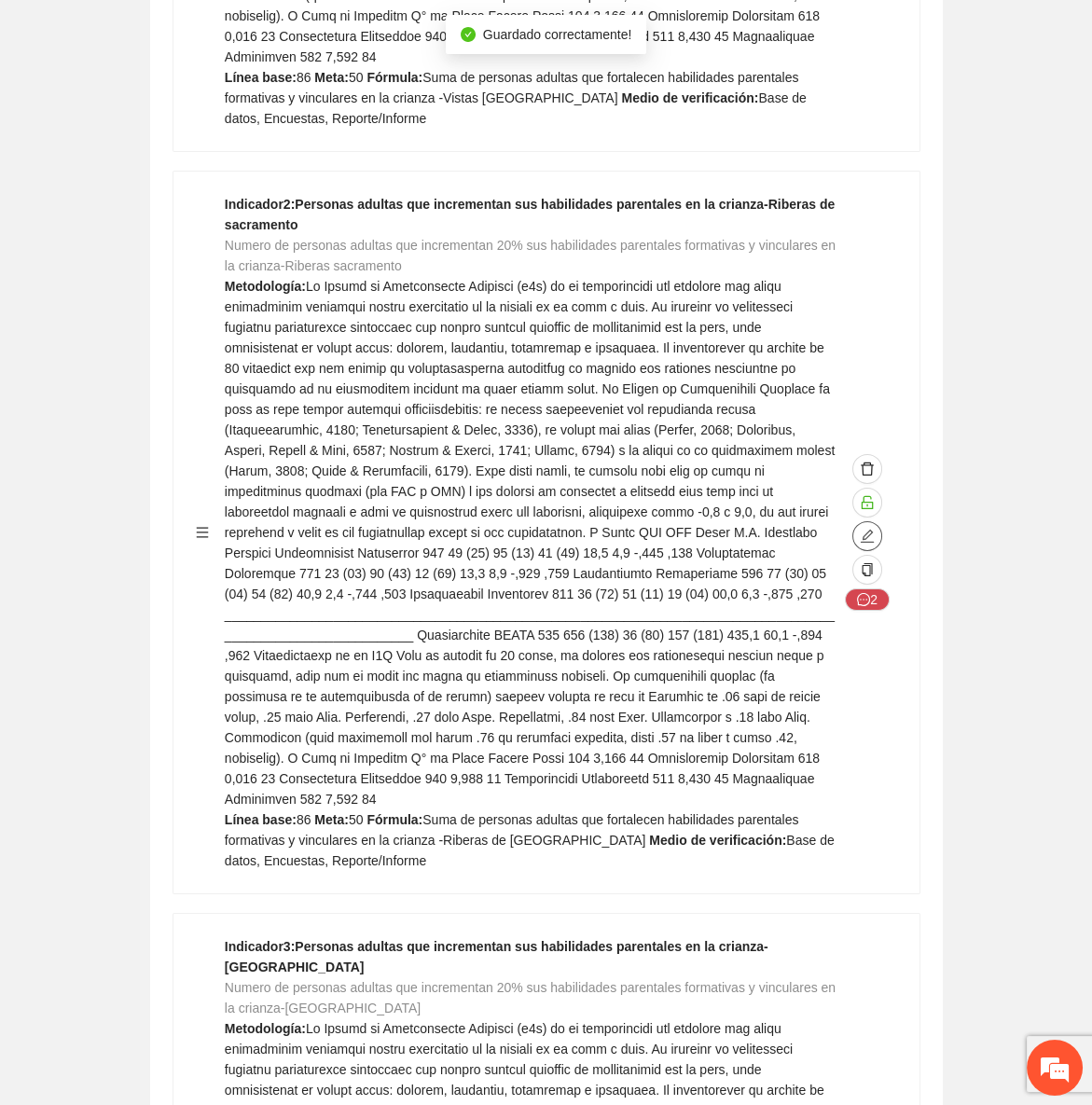
scroll to position [22692, 0]
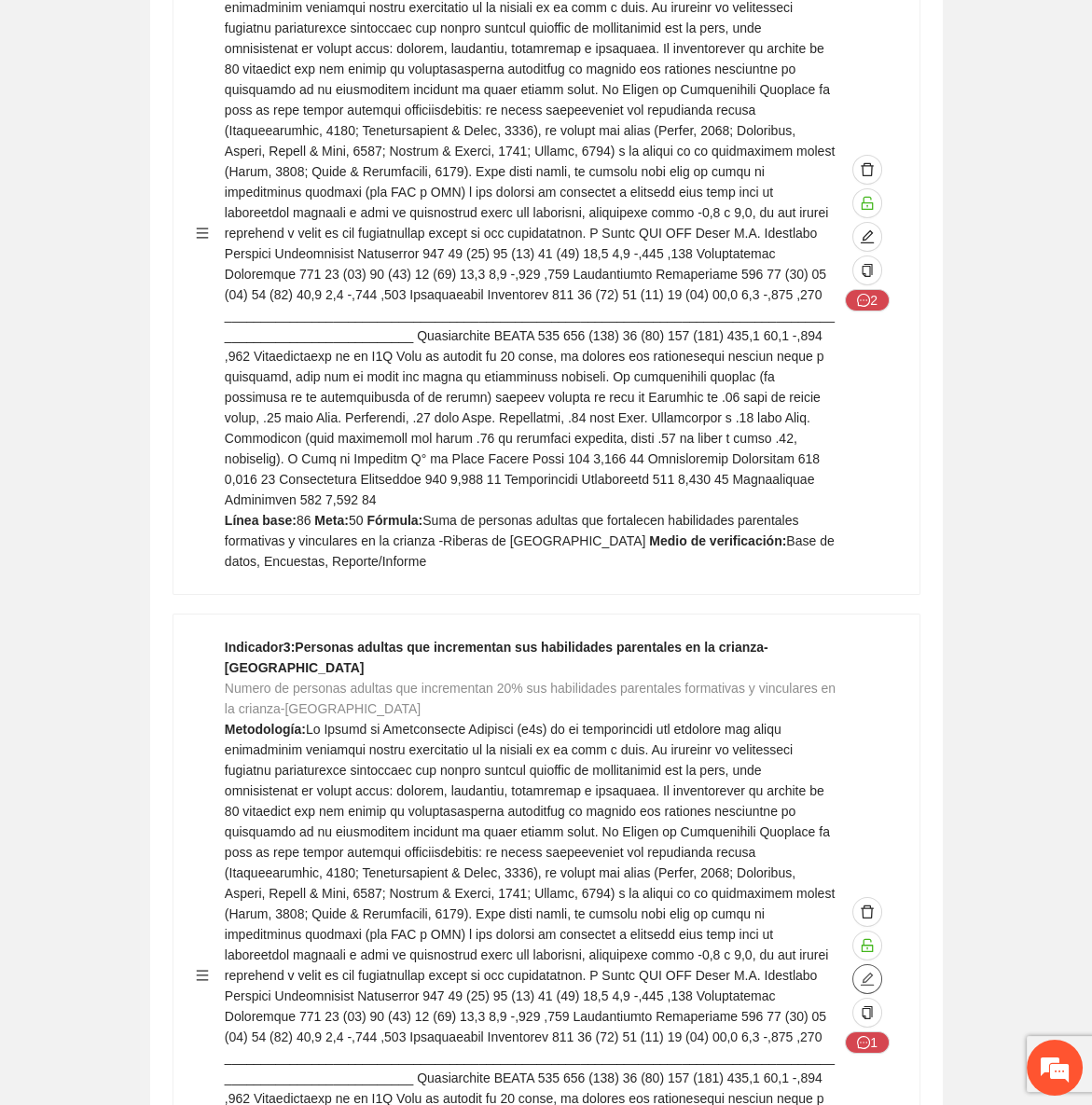
click at [860, 972] on icon "edit" at bounding box center [867, 978] width 15 height 15
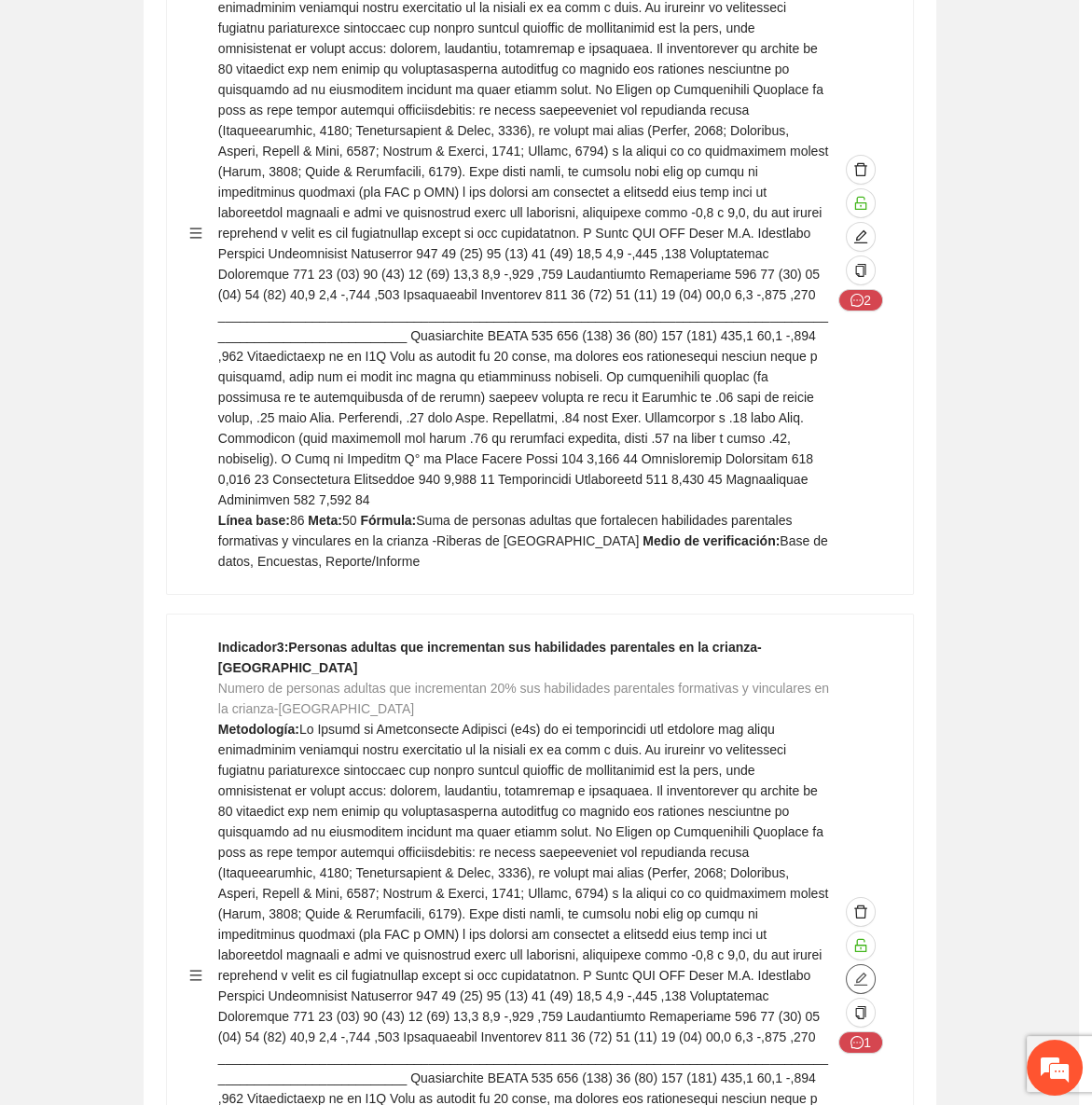
type textarea "**"
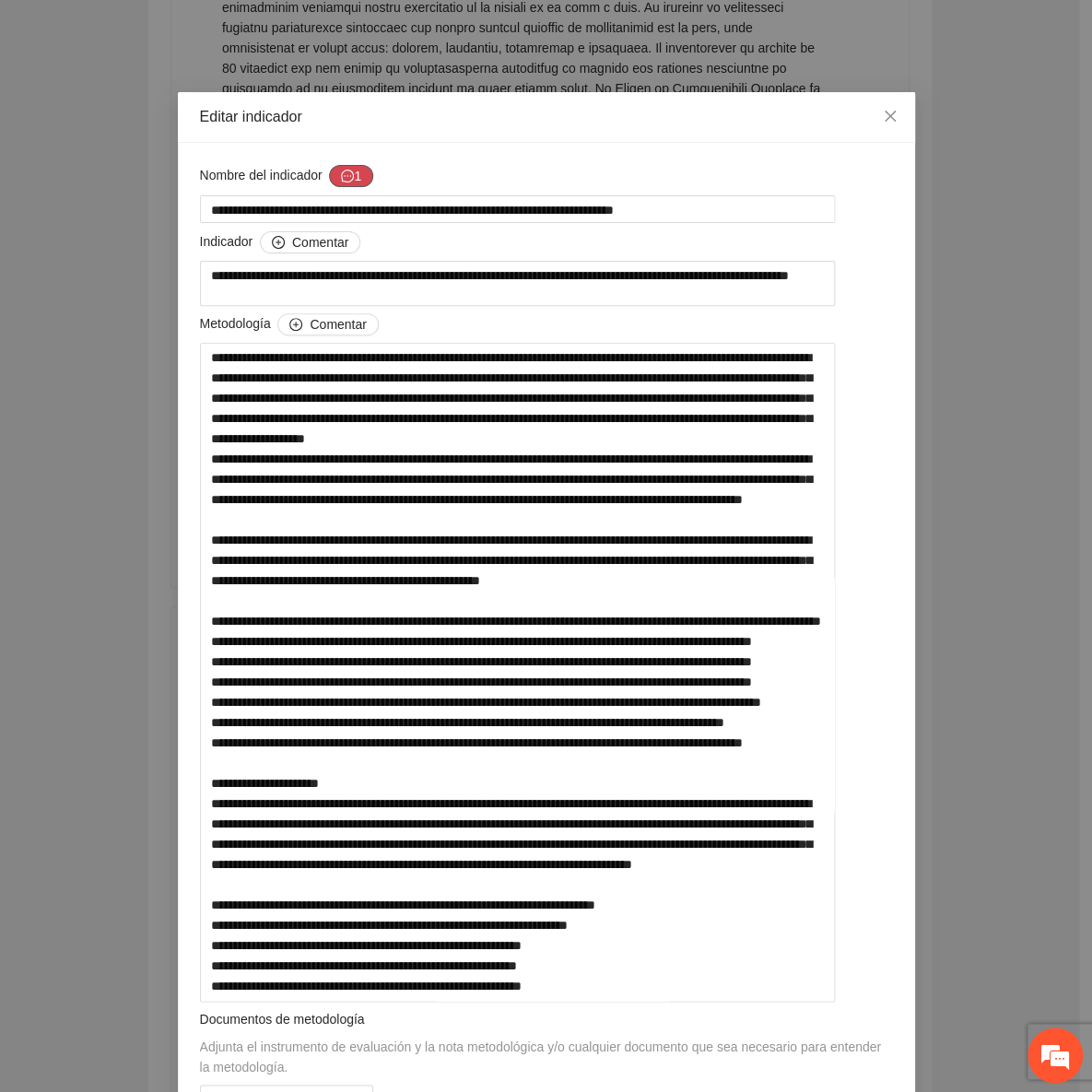
click at [341, 177] on icon "message" at bounding box center [347, 176] width 13 height 13
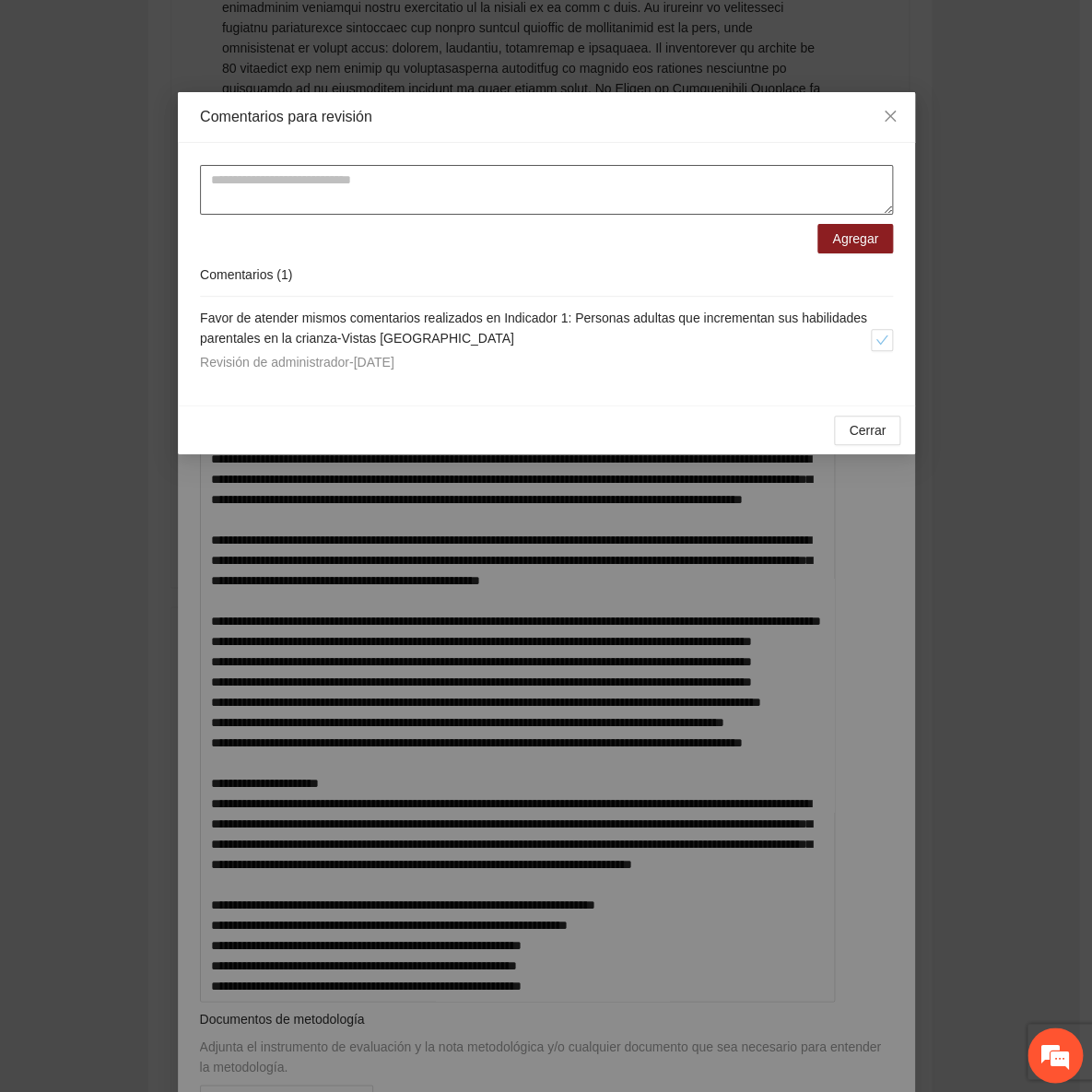
click at [338, 179] on textarea at bounding box center [547, 189] width 693 height 50
paste textarea "**********"
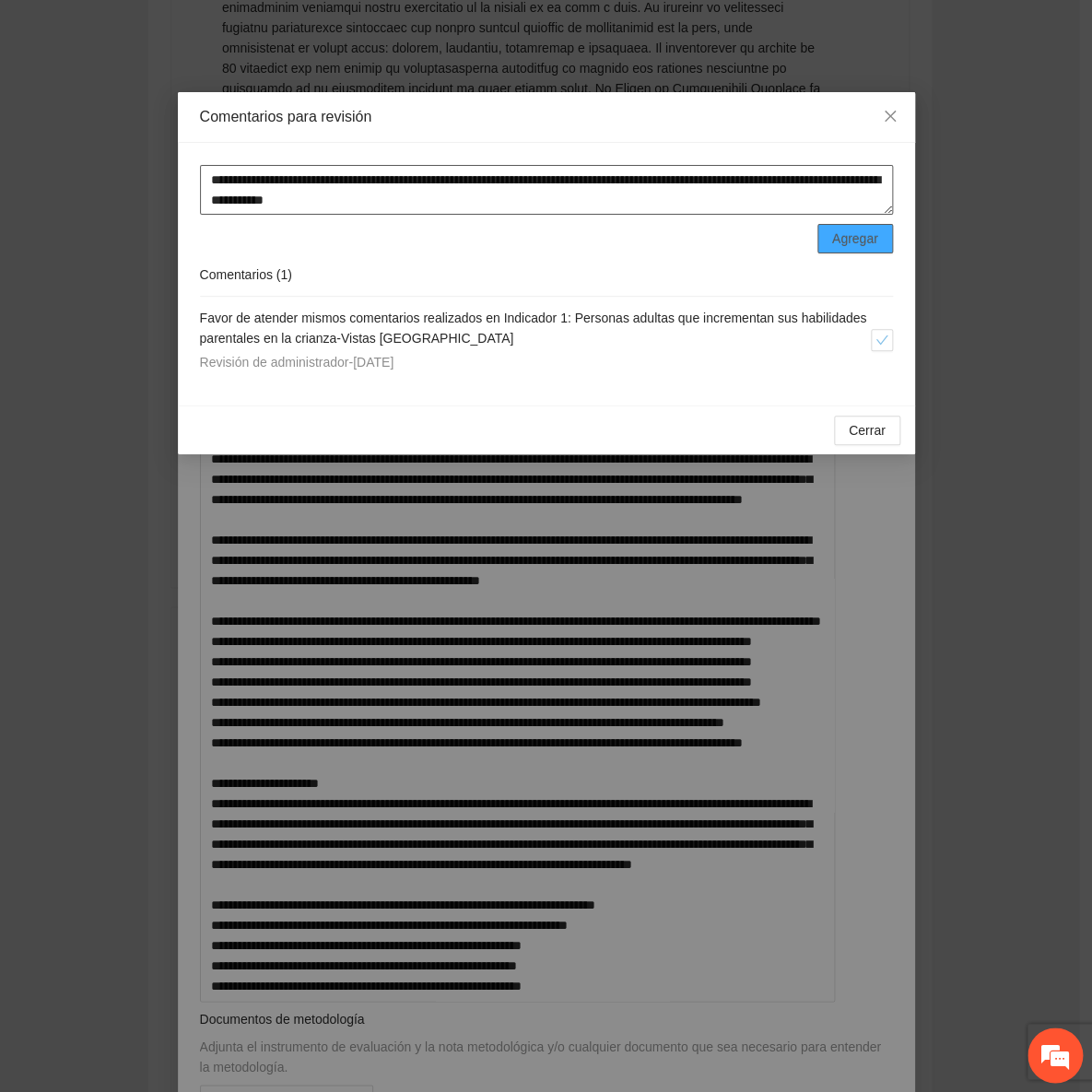
type textarea "**********"
click at [834, 232] on span "Agregar" at bounding box center [855, 238] width 46 height 21
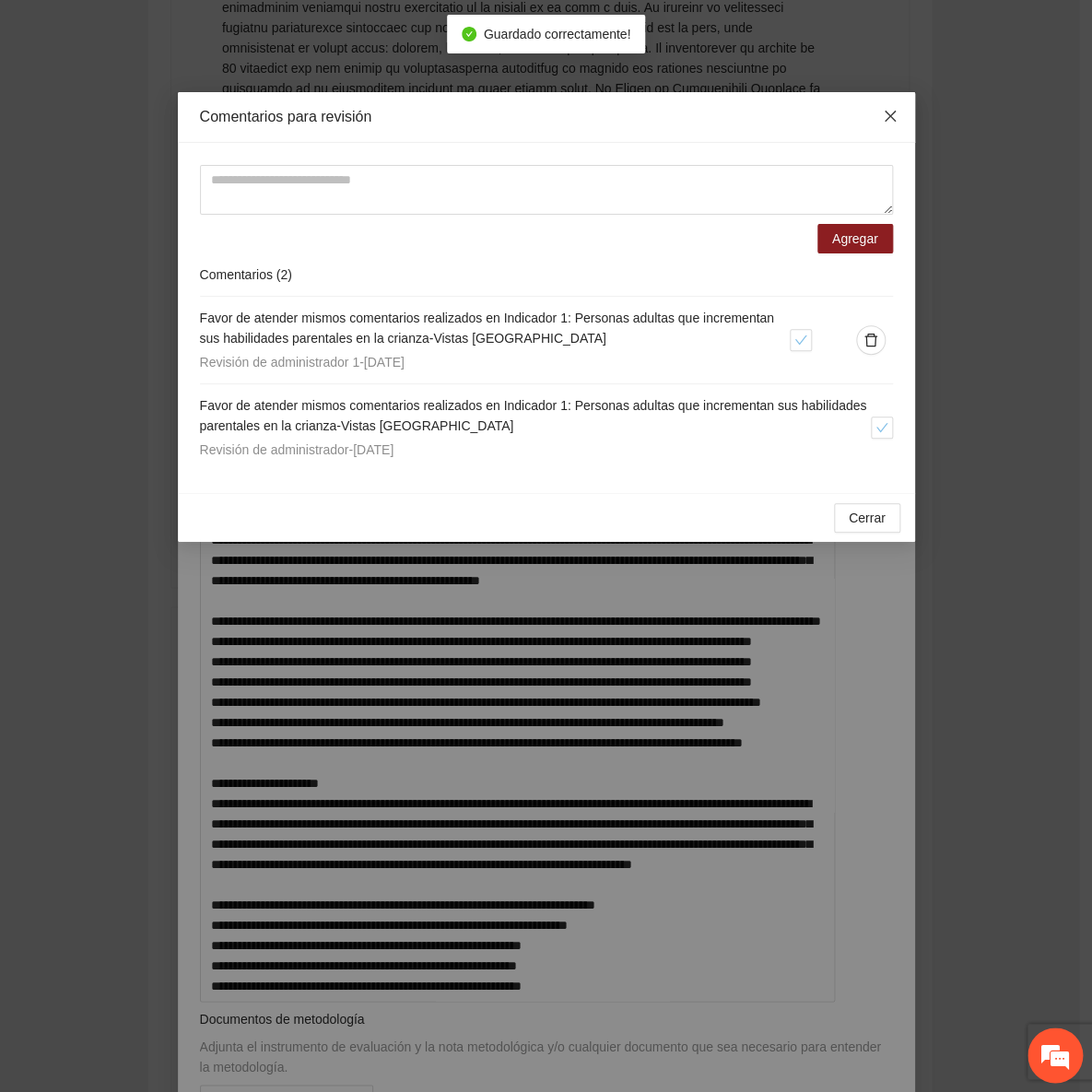
click at [865, 124] on span "Close" at bounding box center [890, 116] width 50 height 50
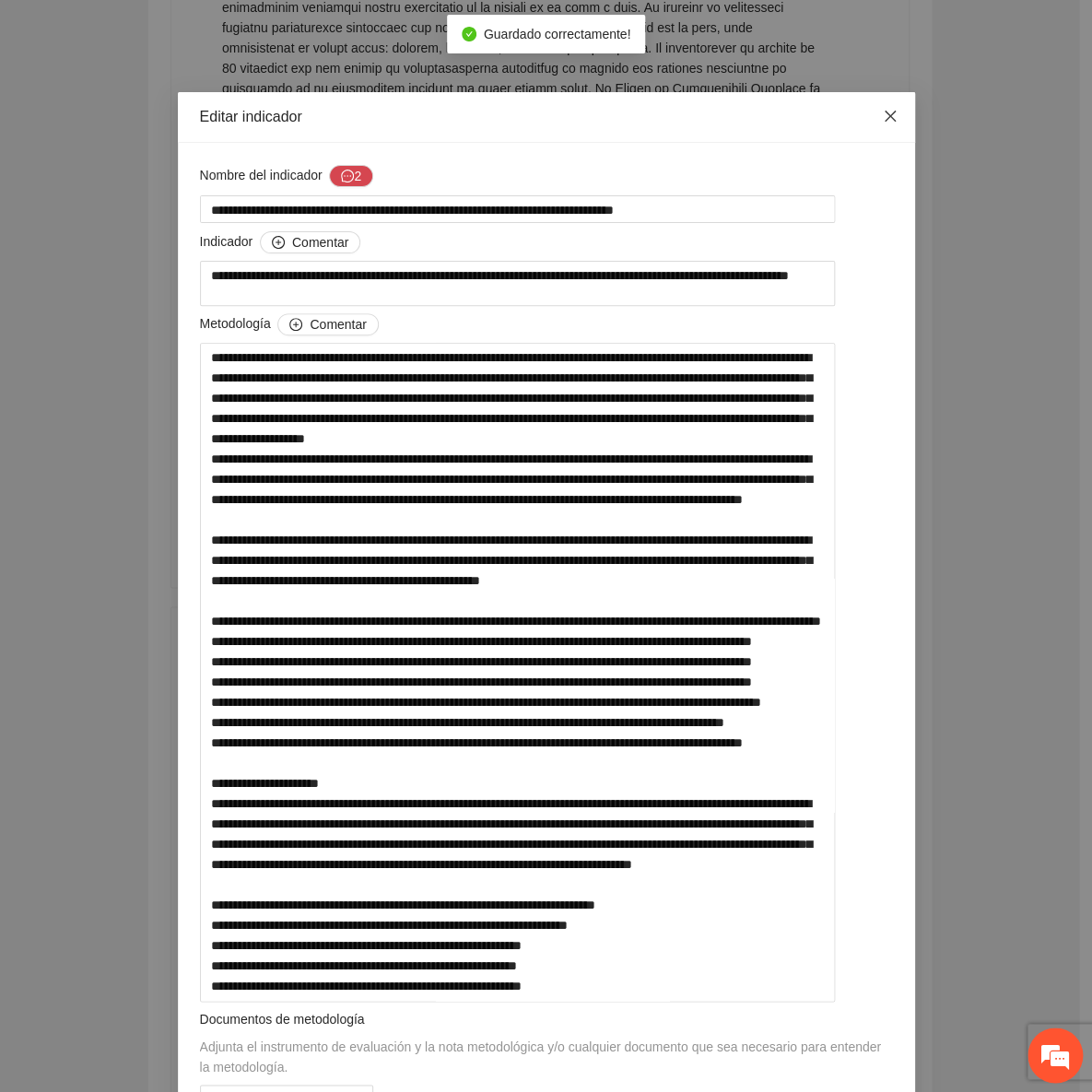
click at [883, 118] on icon "close" at bounding box center [890, 115] width 15 height 15
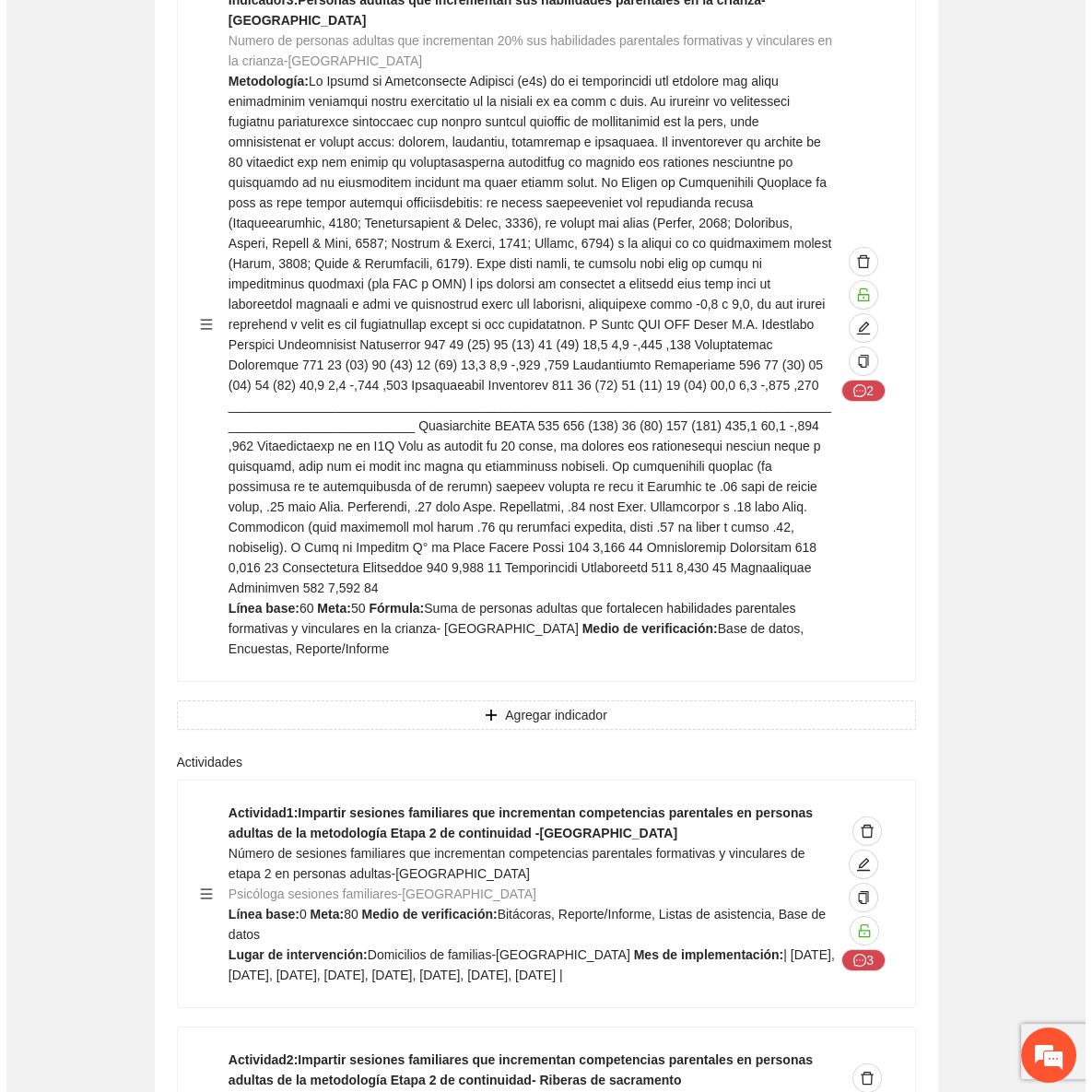
scroll to position [23096, 0]
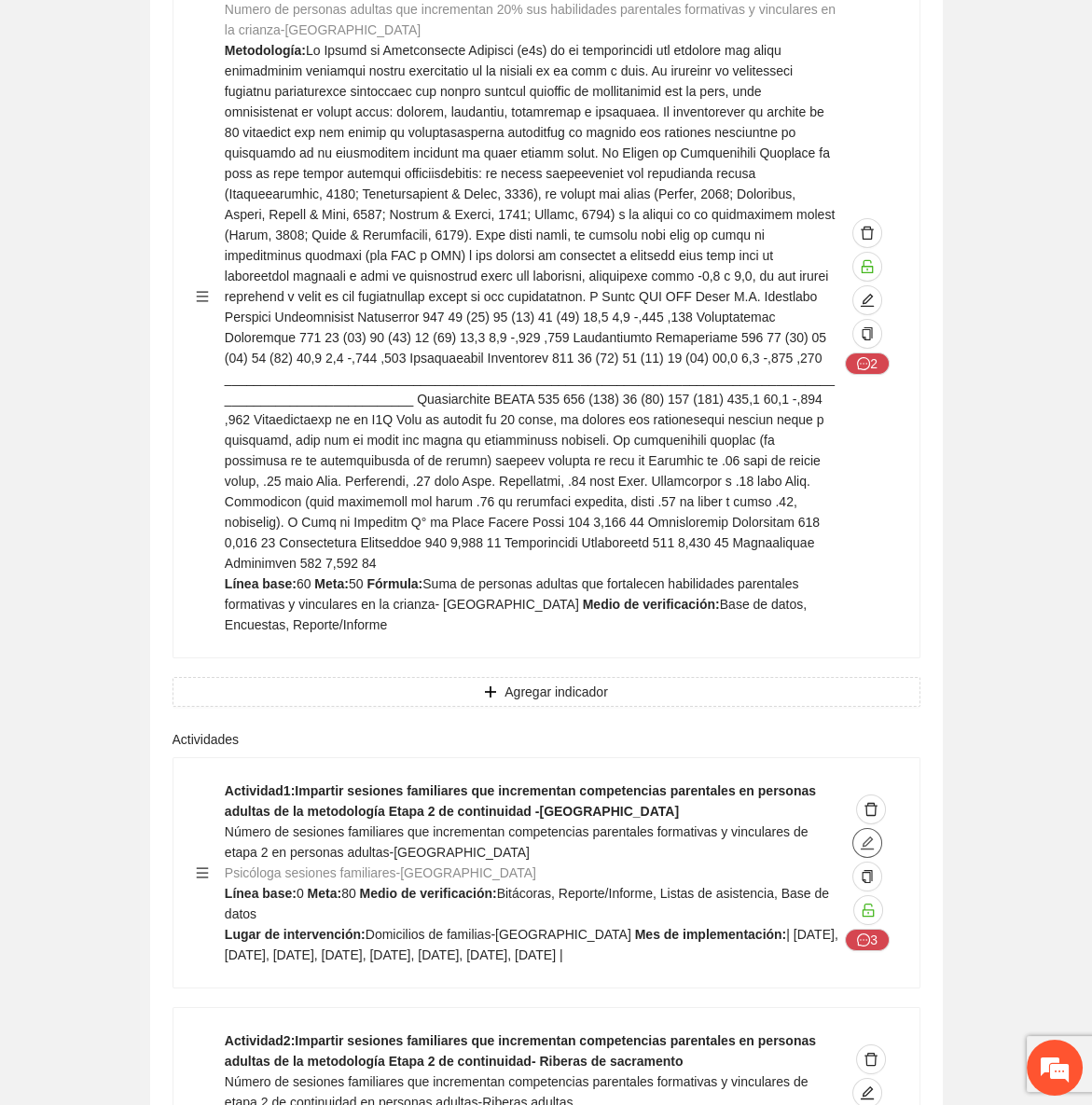
click at [864, 836] on icon "edit" at bounding box center [867, 842] width 13 height 13
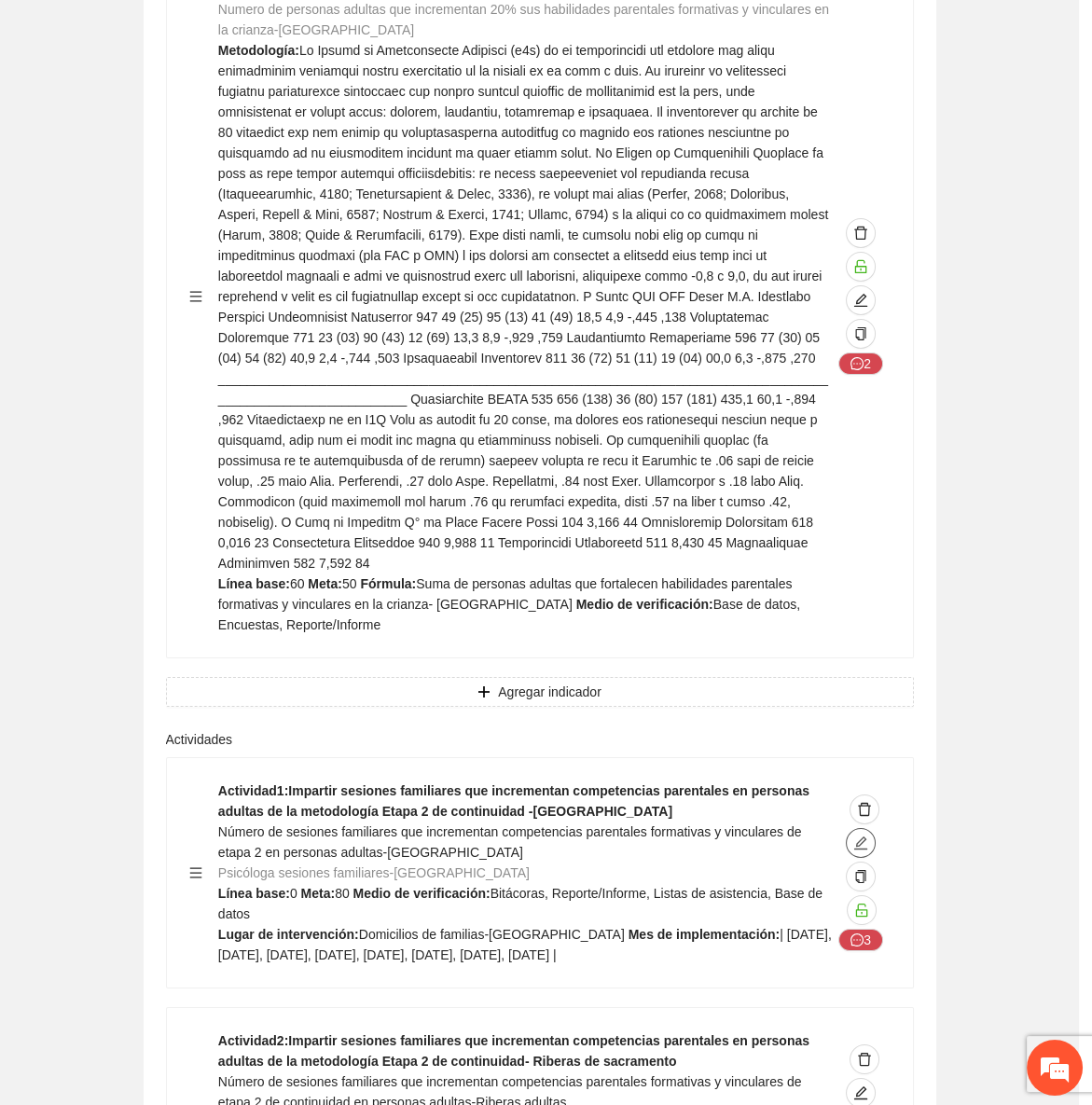
type textarea "**********"
type input "**********"
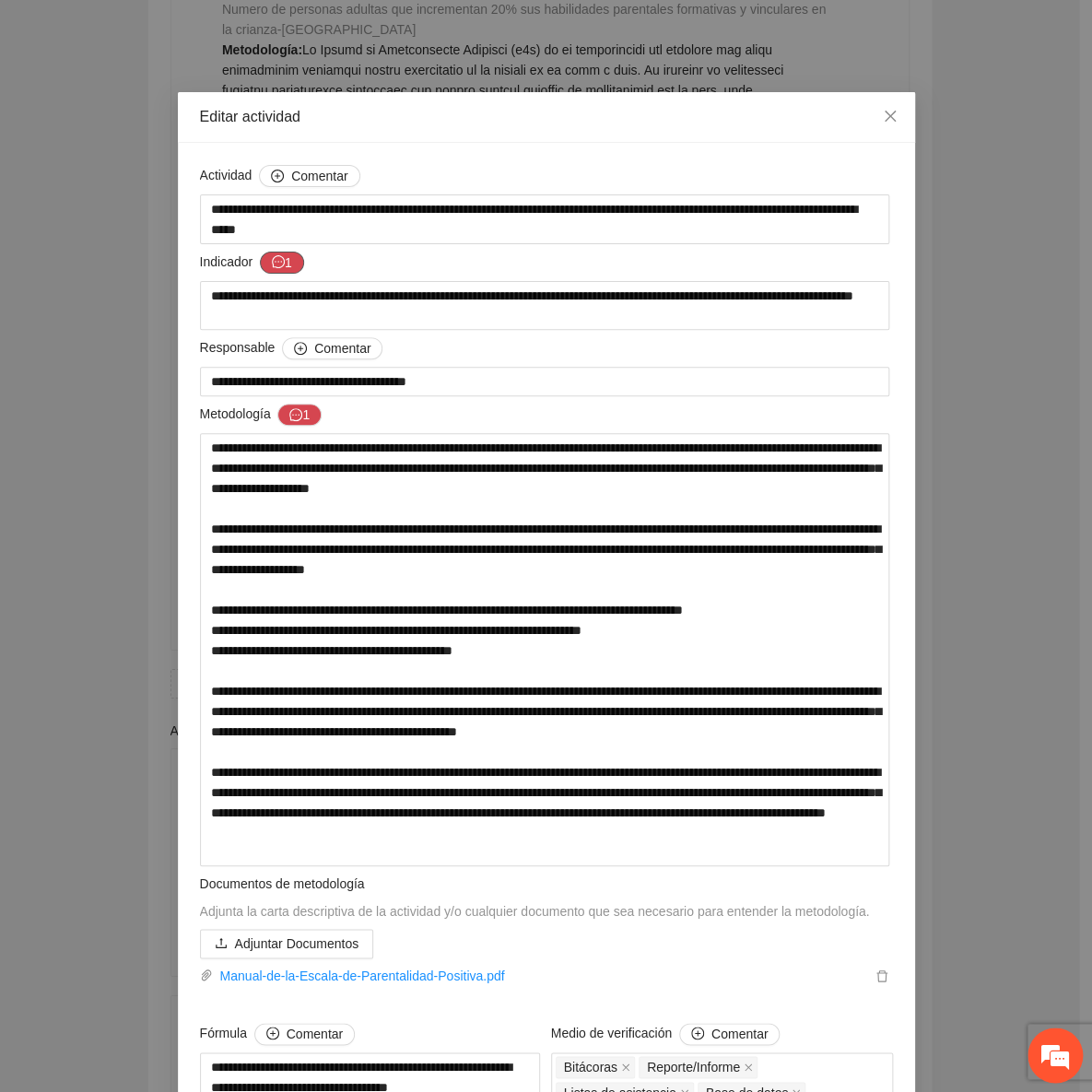
click at [277, 262] on button "1" at bounding box center [281, 263] width 44 height 22
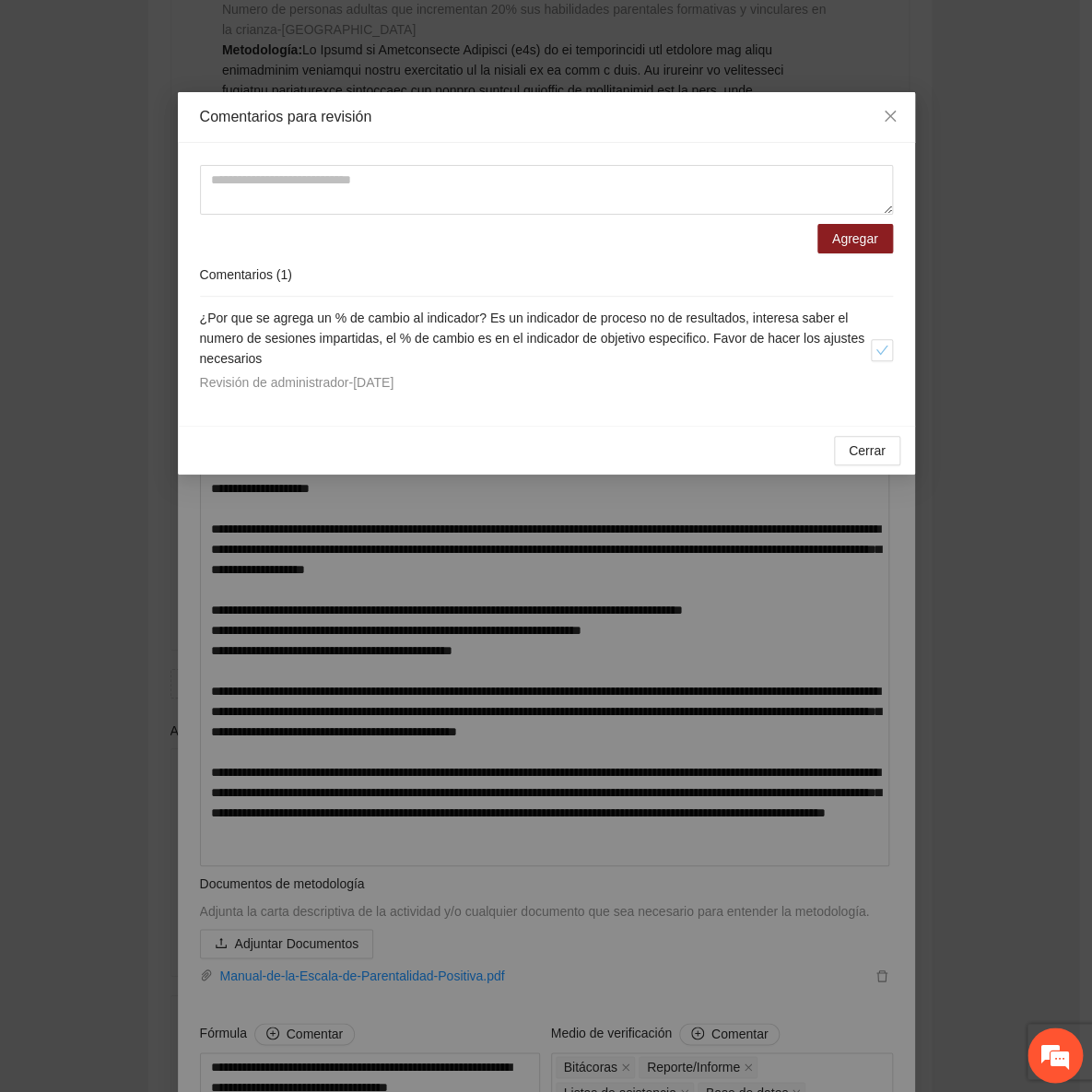
click at [596, 369] on div "¿Por que se agrega un % de cambio al indicador? Es un indicador de proceso no d…" at bounding box center [535, 350] width 671 height 85
click at [874, 120] on span "Close" at bounding box center [890, 116] width 50 height 50
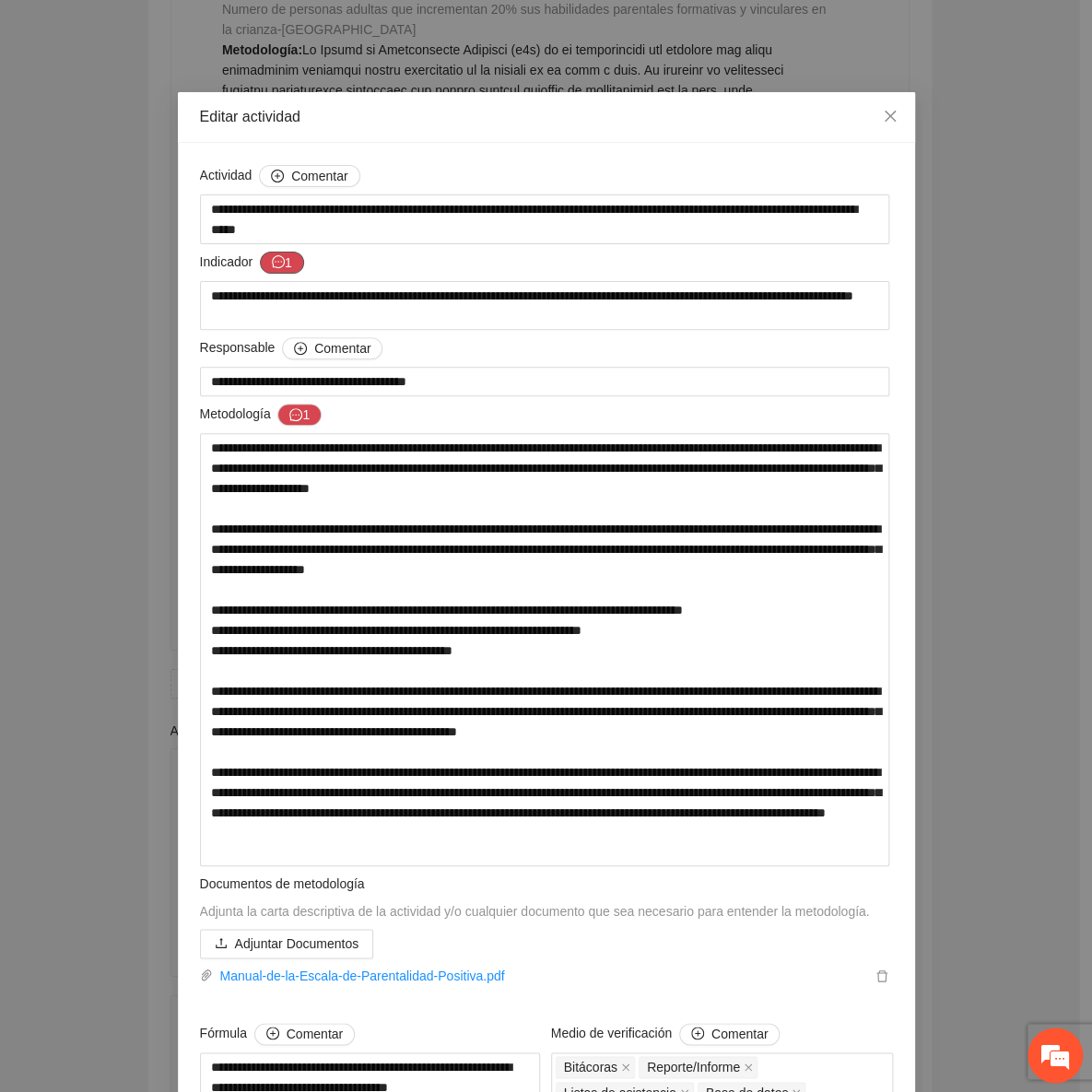
click at [279, 267] on button "1" at bounding box center [281, 263] width 44 height 22
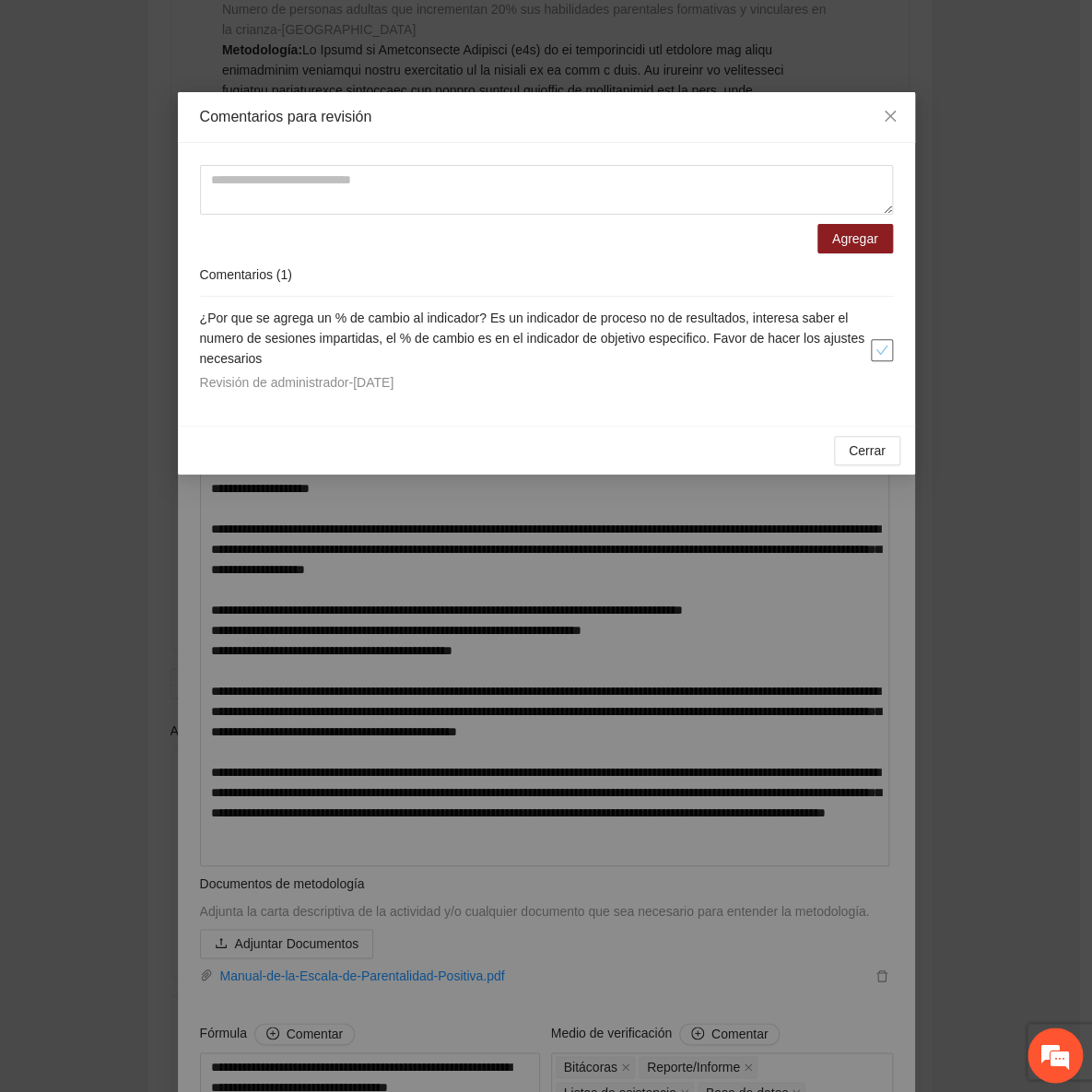
click at [882, 349] on icon "check" at bounding box center [881, 350] width 13 height 13
click at [874, 450] on span "Cerrar" at bounding box center [867, 450] width 37 height 21
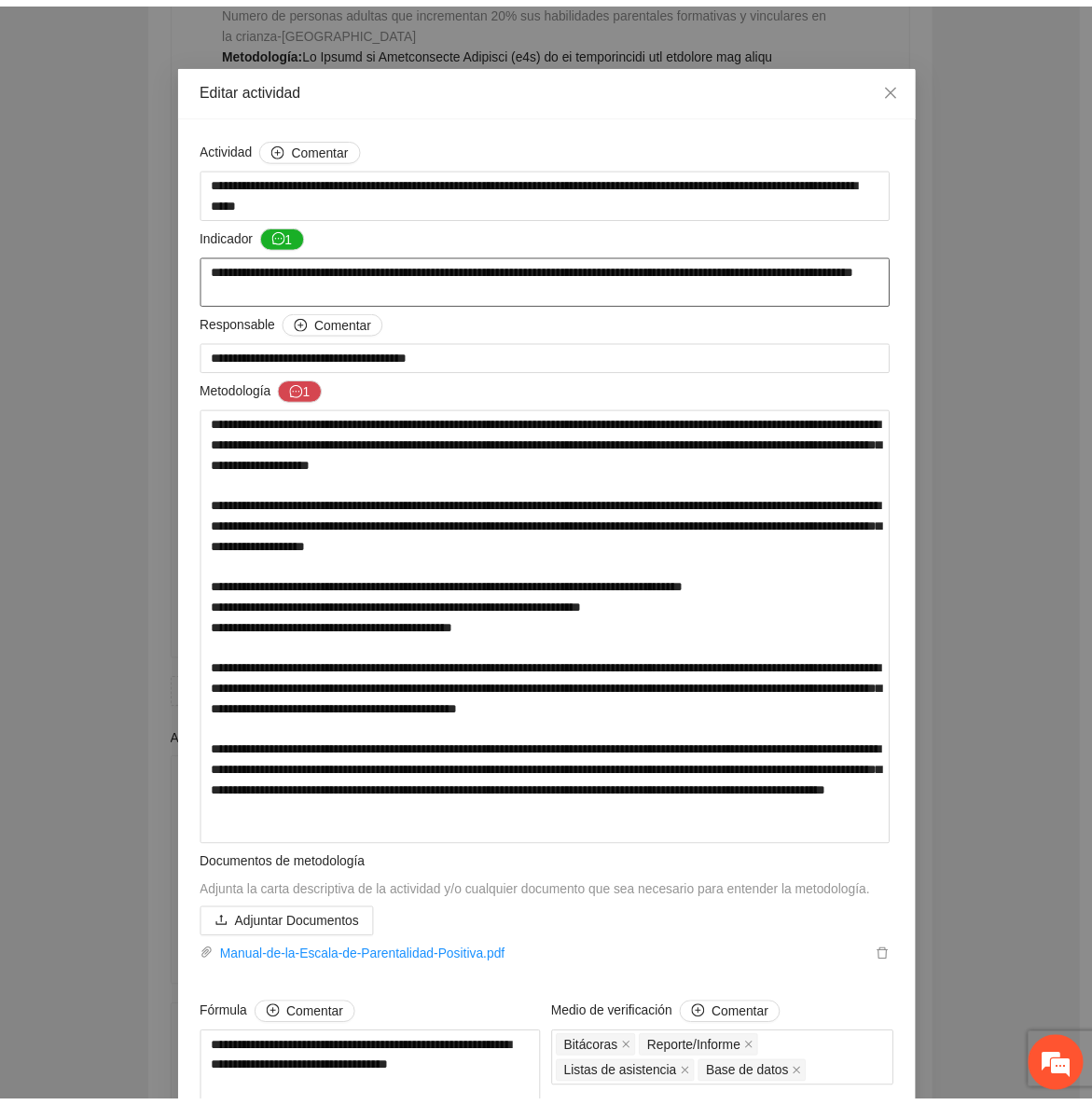
scroll to position [0, 0]
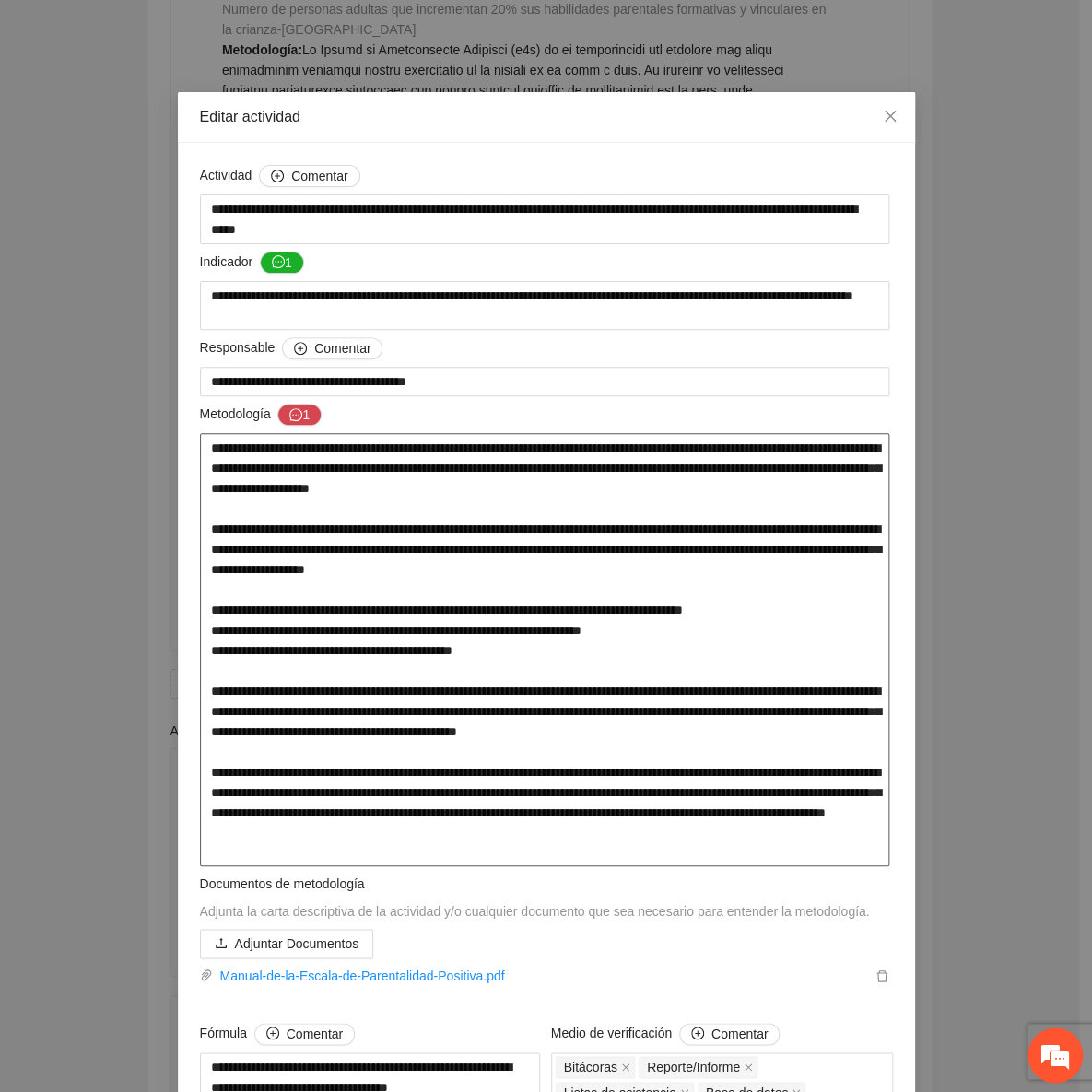
click at [544, 543] on textarea at bounding box center [545, 649] width 691 height 433
click at [883, 121] on icon "close" at bounding box center [890, 115] width 15 height 15
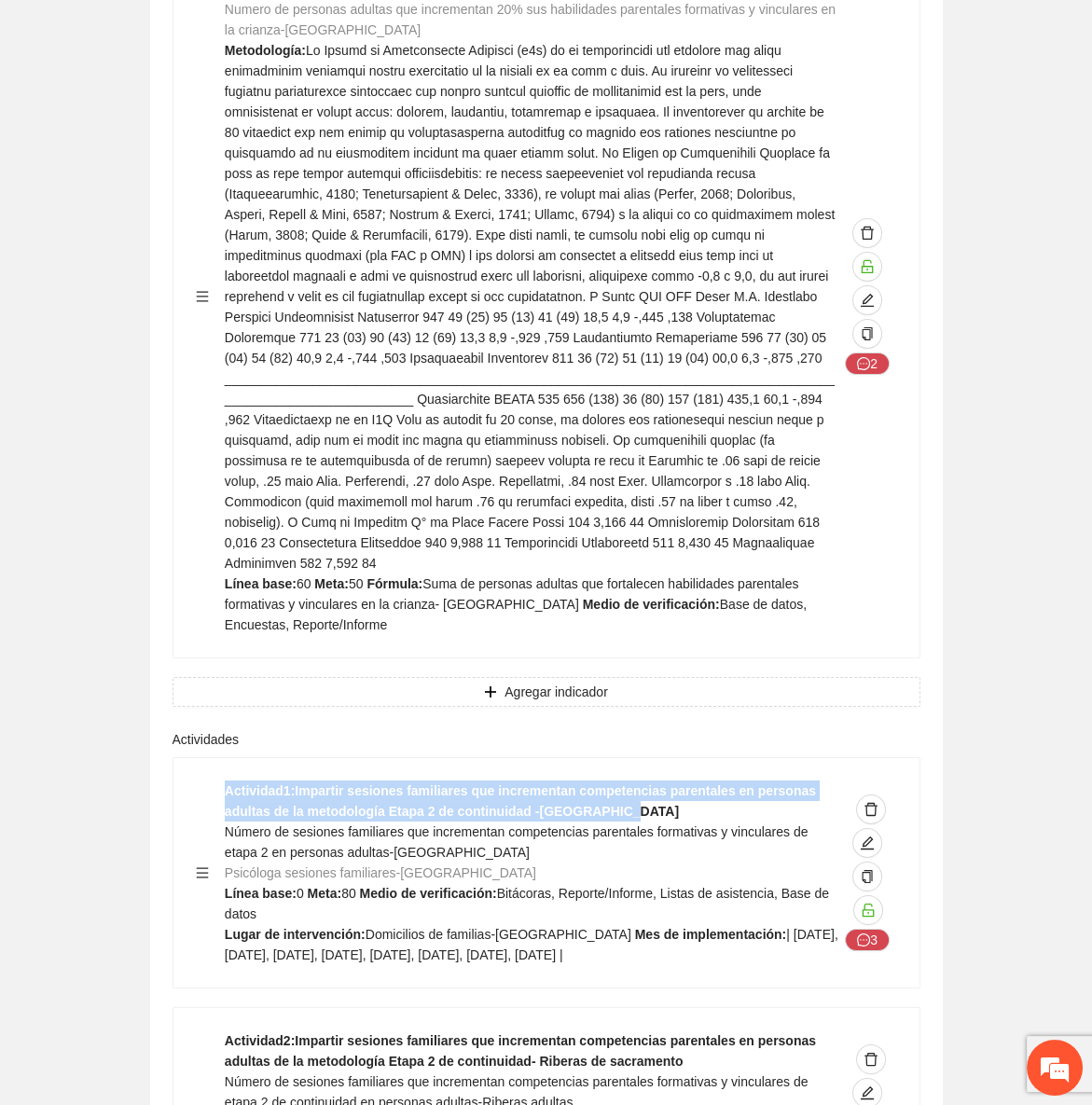
drag, startPoint x: 575, startPoint y: 396, endPoint x: 224, endPoint y: 381, distance: 351.3
click at [224, 781] on div "Actividad 1 : Impartir sesiones familiares que incrementan competencias parenta…" at bounding box center [531, 873] width 614 height 185
copy strong "Actividad 1 : Impartir sesiones familiares que incrementan competencias parenta…"
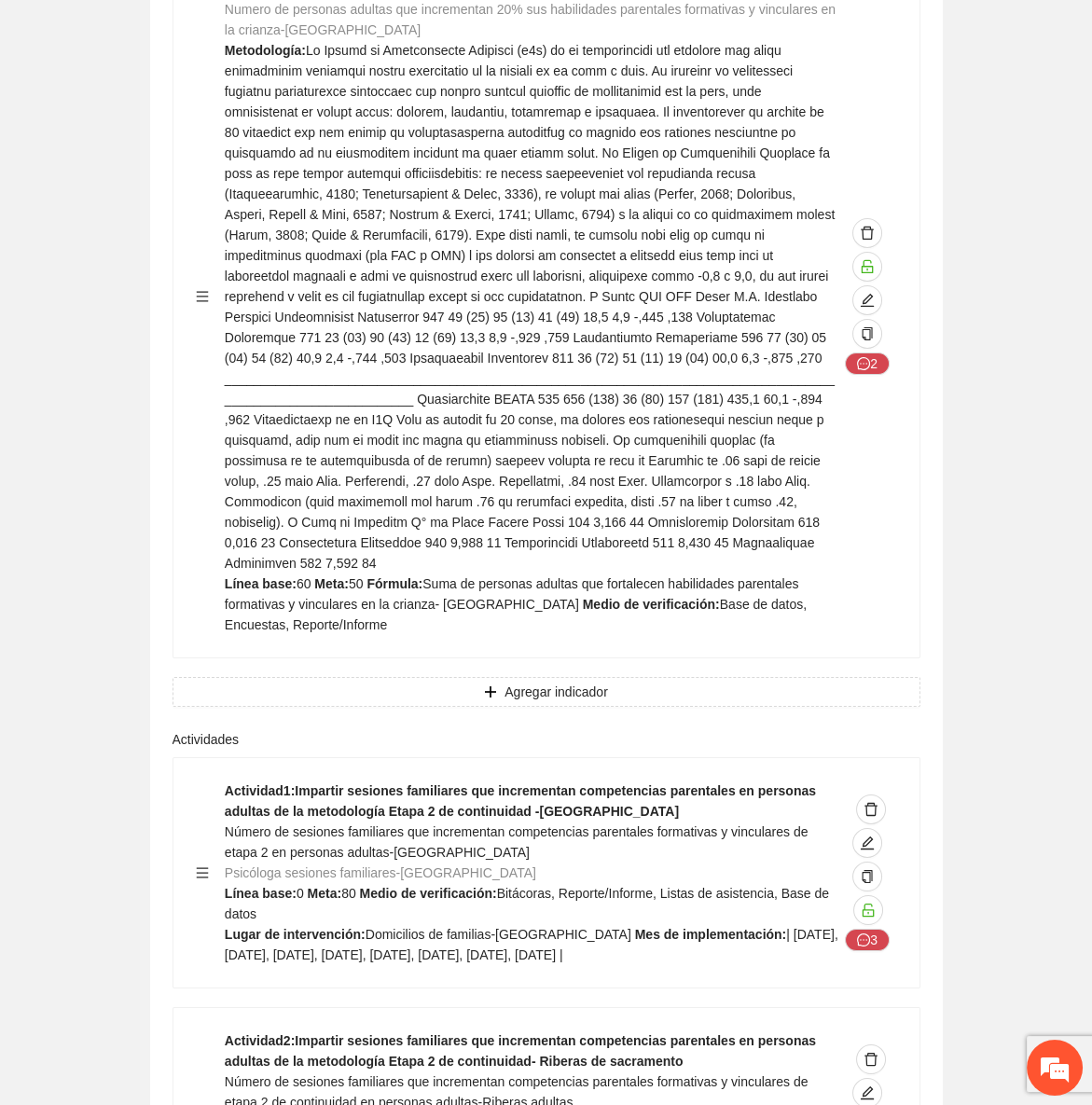
click at [691, 758] on div "Actividad 1 : Impartir sesiones familiares que incrementan competencias parenta…" at bounding box center [546, 873] width 746 height 229
click at [582, 1031] on div "Actividad 2 : Impartir sesiones familiares que incrementan competencias parenta…" at bounding box center [531, 1123] width 614 height 185
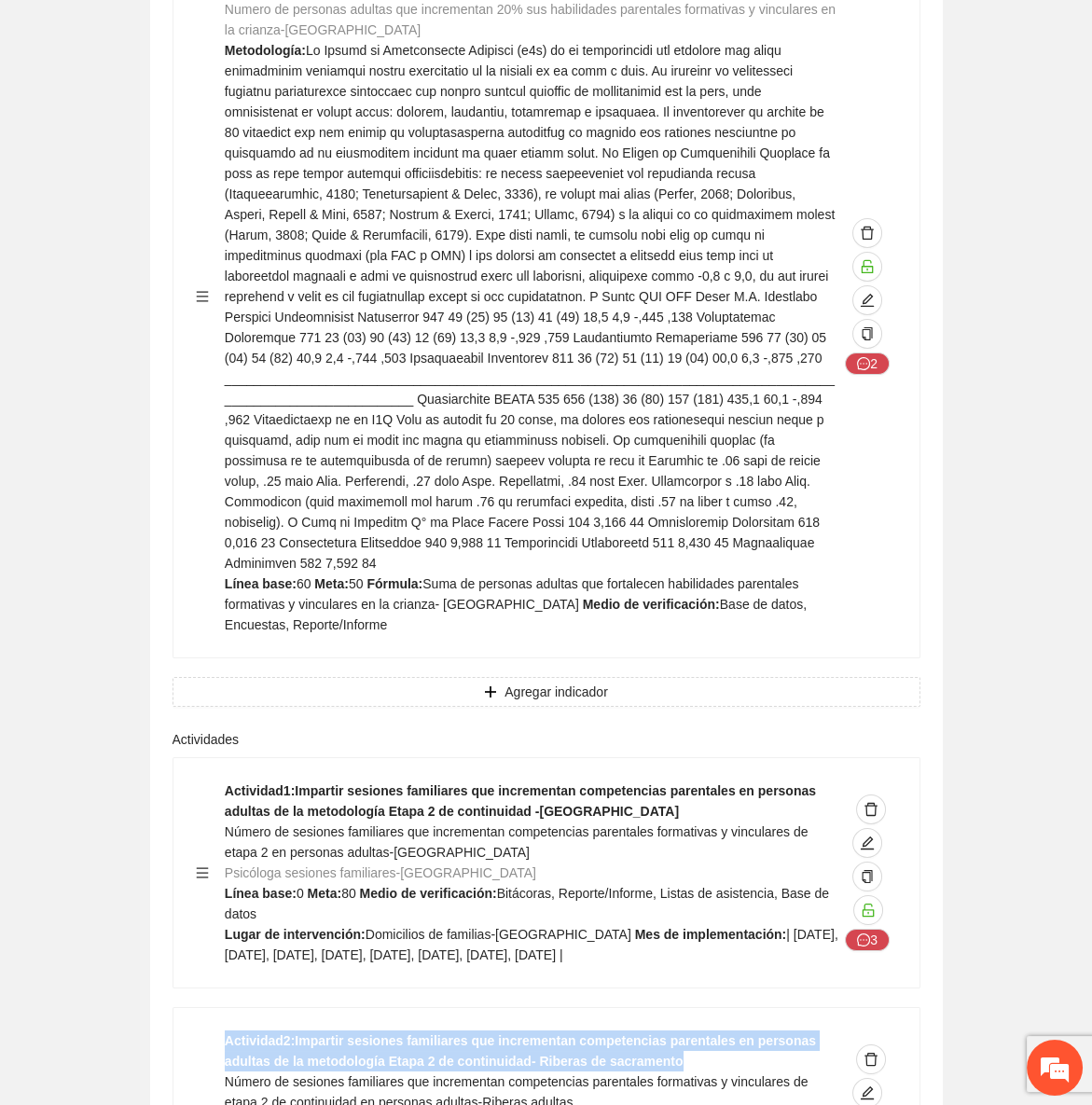
drag, startPoint x: 620, startPoint y: 652, endPoint x: 209, endPoint y: 635, distance: 411.4
click at [209, 1031] on div "Actividad 2 : Impartir sesiones familiares que incrementan competencias parenta…" at bounding box center [546, 1123] width 702 height 185
copy strong "Actividad 2 : Impartir sesiones familiares que incrementan competencias parenta…"
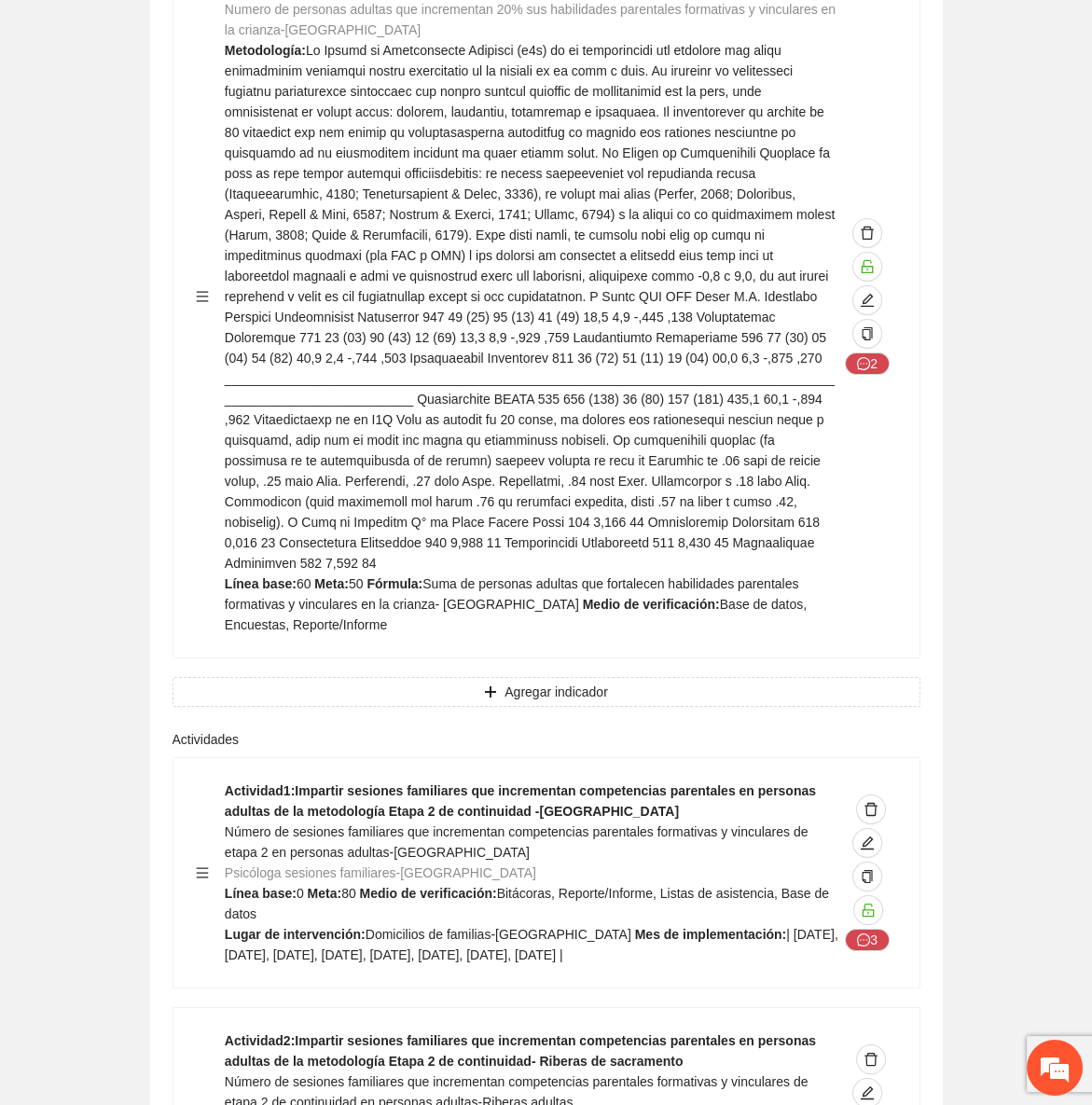
click at [526, 1031] on div "Actividad 2 : Impartir sesiones familiares que incrementan competencias parenta…" at bounding box center [531, 1123] width 614 height 185
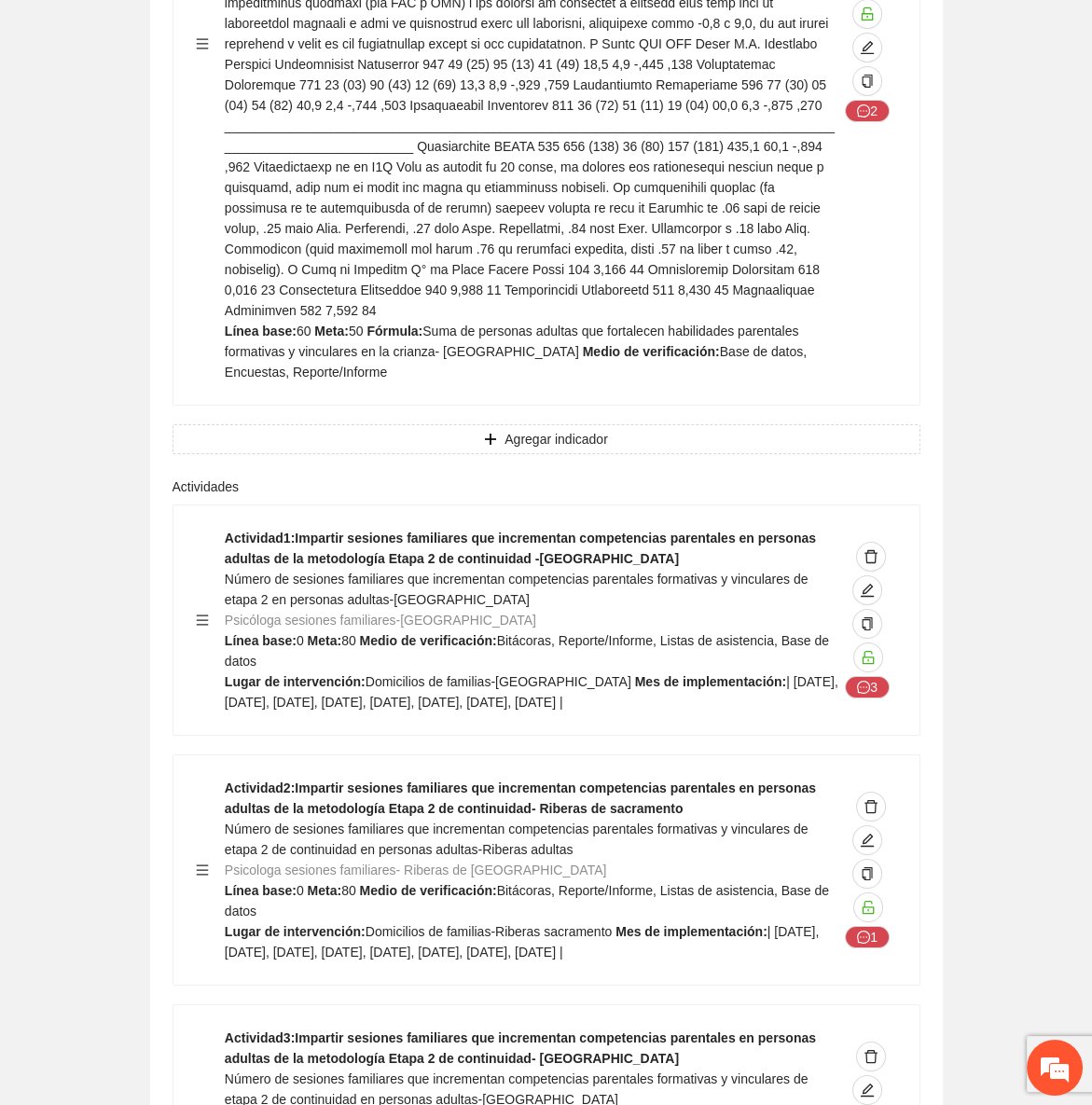
scroll to position [23624, 0]
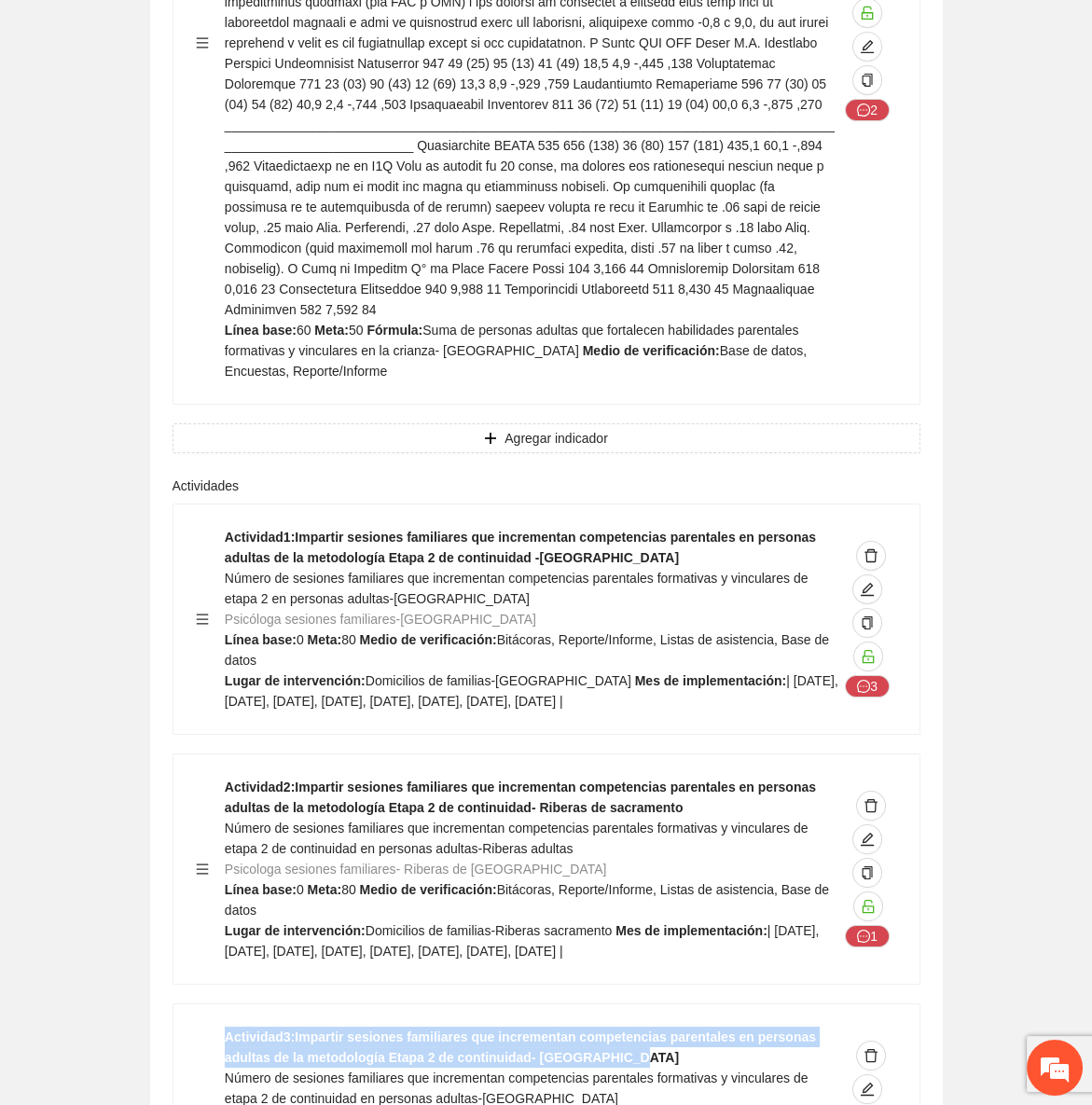
drag, startPoint x: 564, startPoint y: 645, endPoint x: 191, endPoint y: 624, distance: 373.6
click at [192, 1004] on div "Actividad 3 : Impartir sesiones familiares que incrementan competencias parenta…" at bounding box center [546, 1119] width 746 height 229
copy strong "Actividad 3 : Impartir sesiones familiares que incrementan competencias parenta…"
click at [552, 1027] on div "Actividad 3 : Impartir sesiones familiares que incrementan competencias parenta…" at bounding box center [531, 1119] width 614 height 185
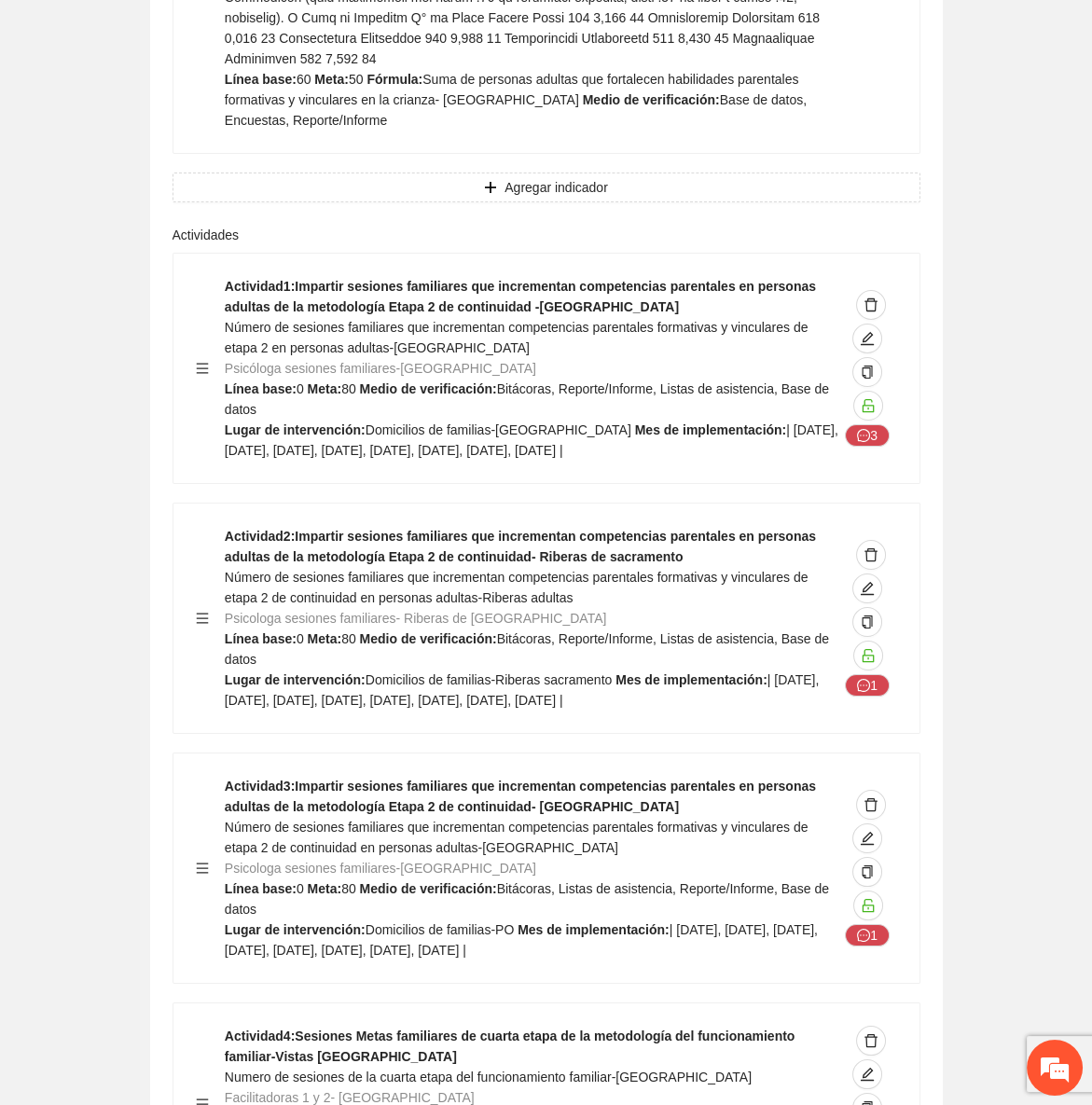
scroll to position [23879, 0]
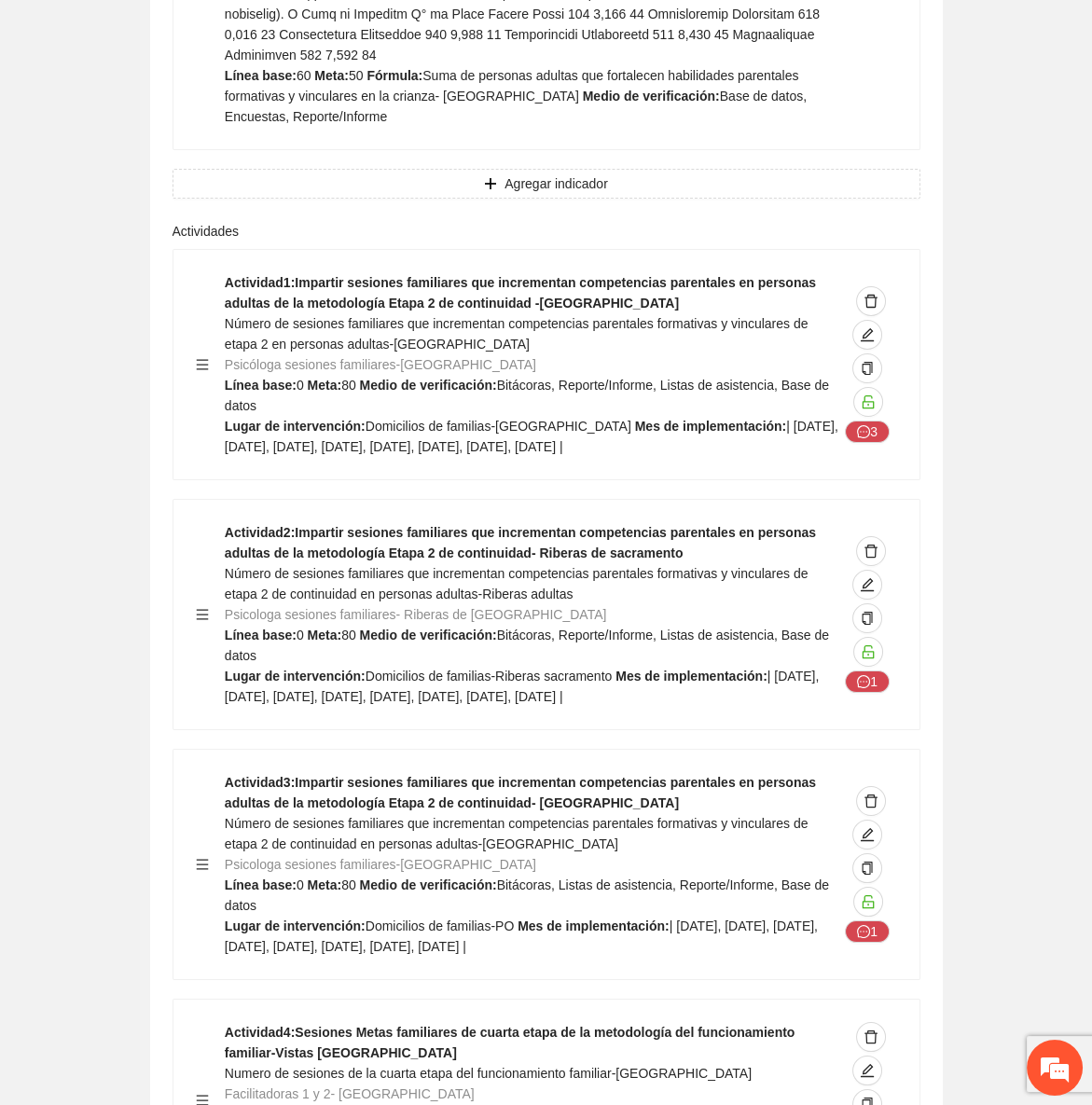
click at [345, 1104] on span "40" at bounding box center [348, 1114] width 15 height 15
click at [534, 1104] on span "Memoria fotográfica, Listas de asistencia, Base de datos" at bounding box center [660, 1114] width 327 height 15
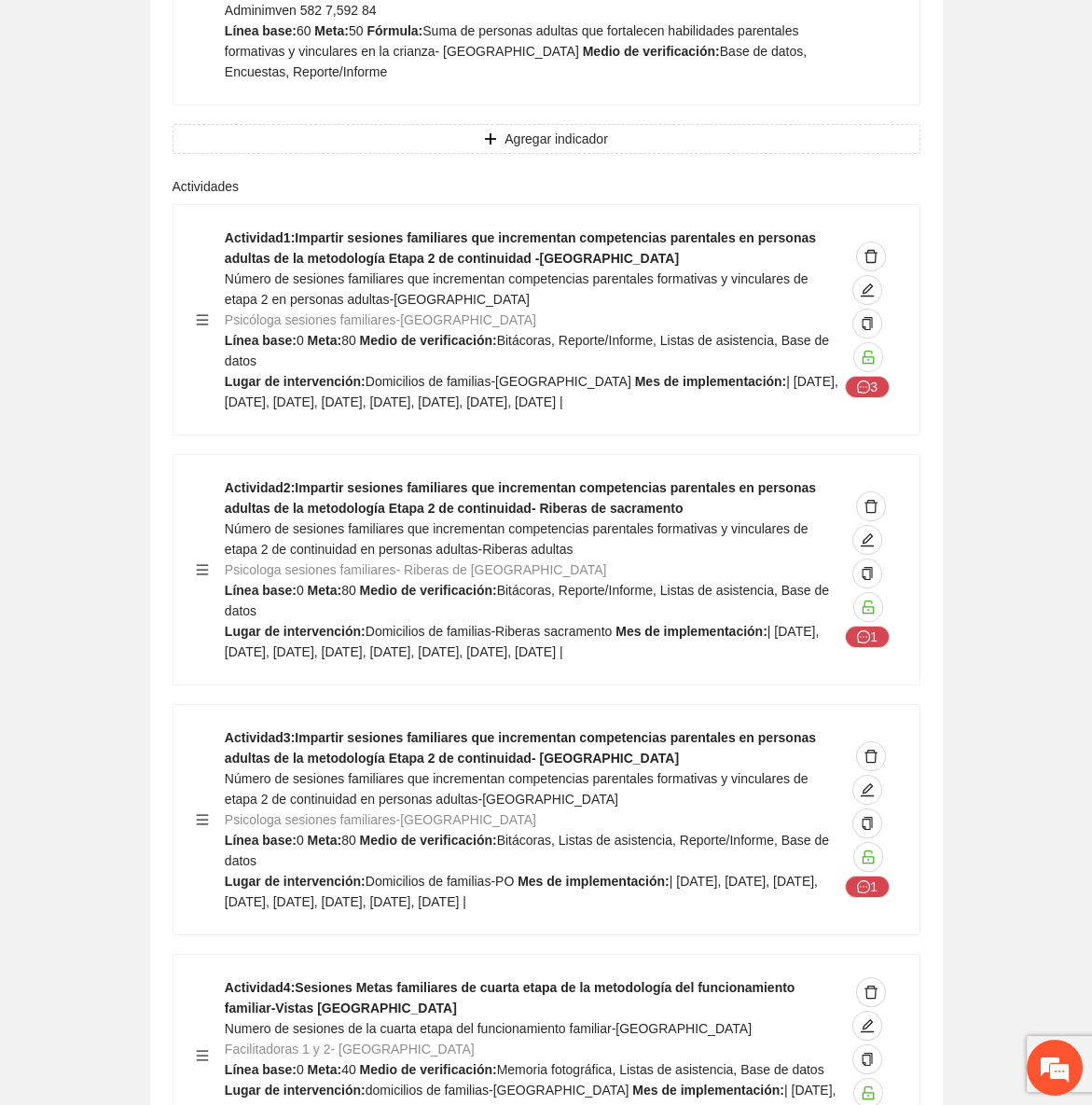
scroll to position [23964, 0]
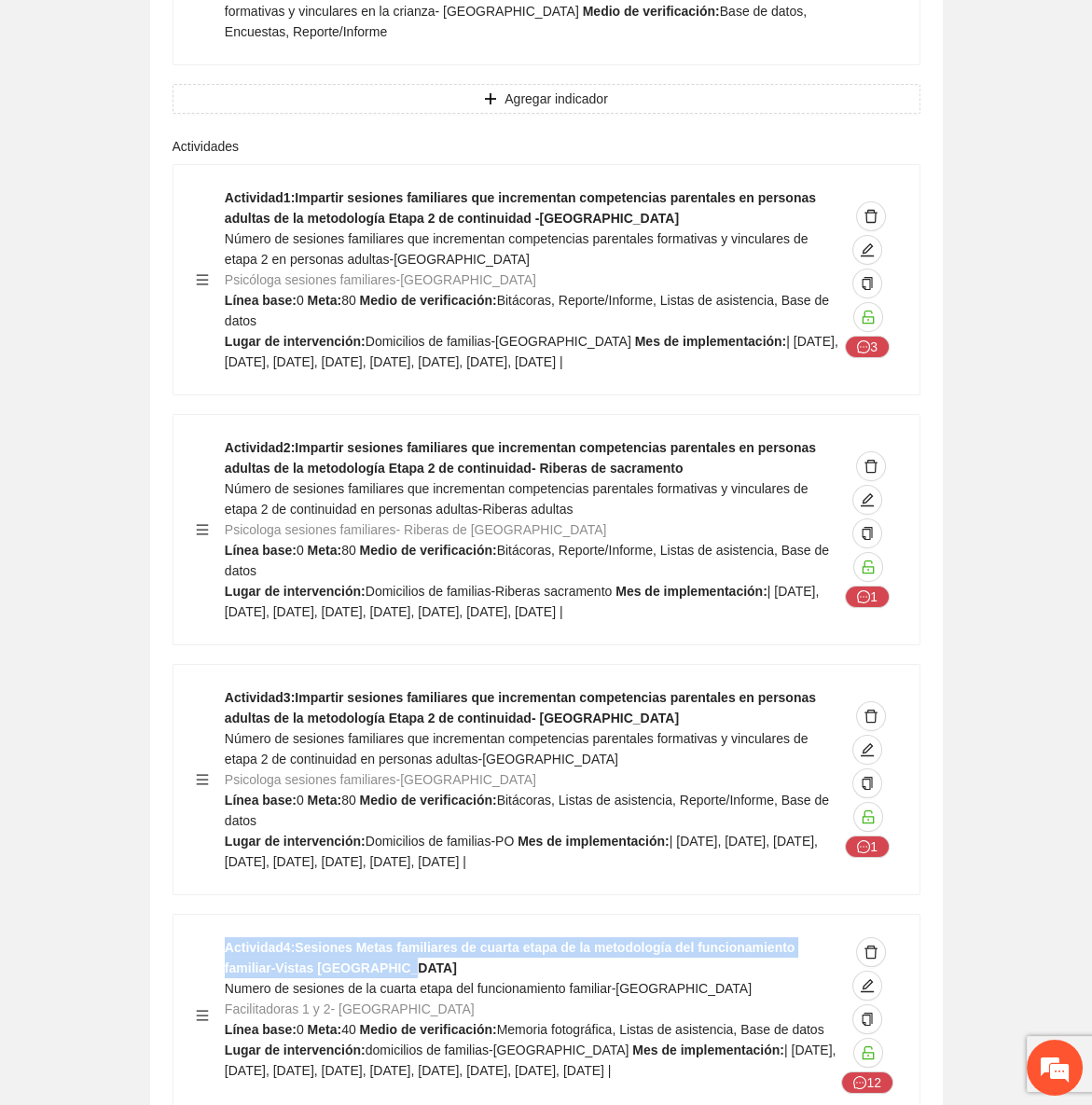
drag, startPoint x: 342, startPoint y: 553, endPoint x: 218, endPoint y: 537, distance: 125.0
click at [218, 937] on div "Actividad 4 : Sesiones Metas familiares de cuarta etapa de la metodología del f…" at bounding box center [546, 1015] width 702 height 157
copy strong "Actividad 4 : Sesiones Metas familiares de cuarta etapa de la metodología del f…"
click at [578, 940] on strong "Actividad 4 : Sesiones Metas familiares de cuarta etapa de la metodología del f…" at bounding box center [509, 958] width 570 height 36
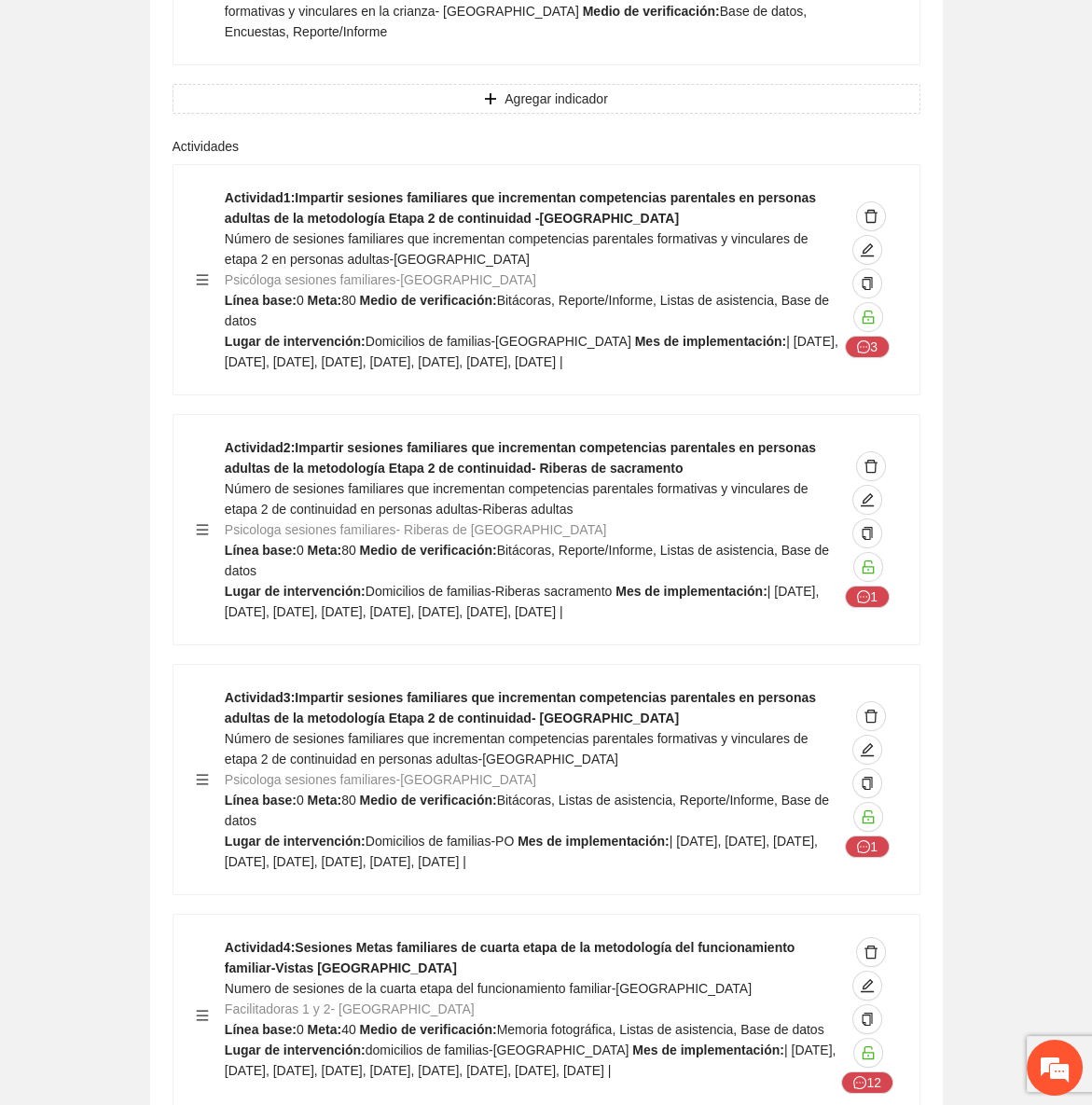
drag, startPoint x: 364, startPoint y: 775, endPoint x: 208, endPoint y: 757, distance: 157.0
copy strong "Actividad 5 : Sesiones Metas familiares de cuarta etapa de la metodología del f…"
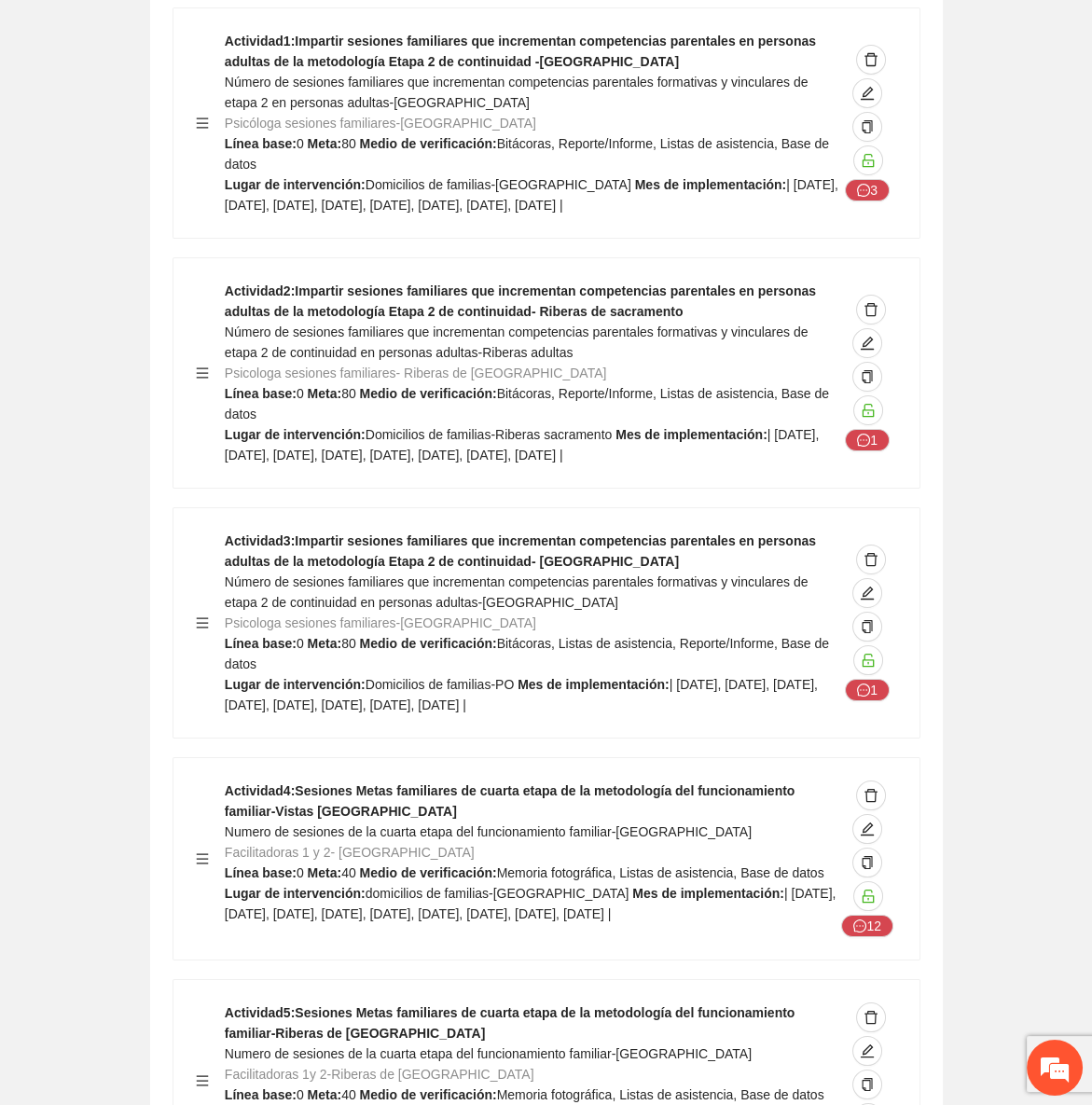
scroll to position [24133, 0]
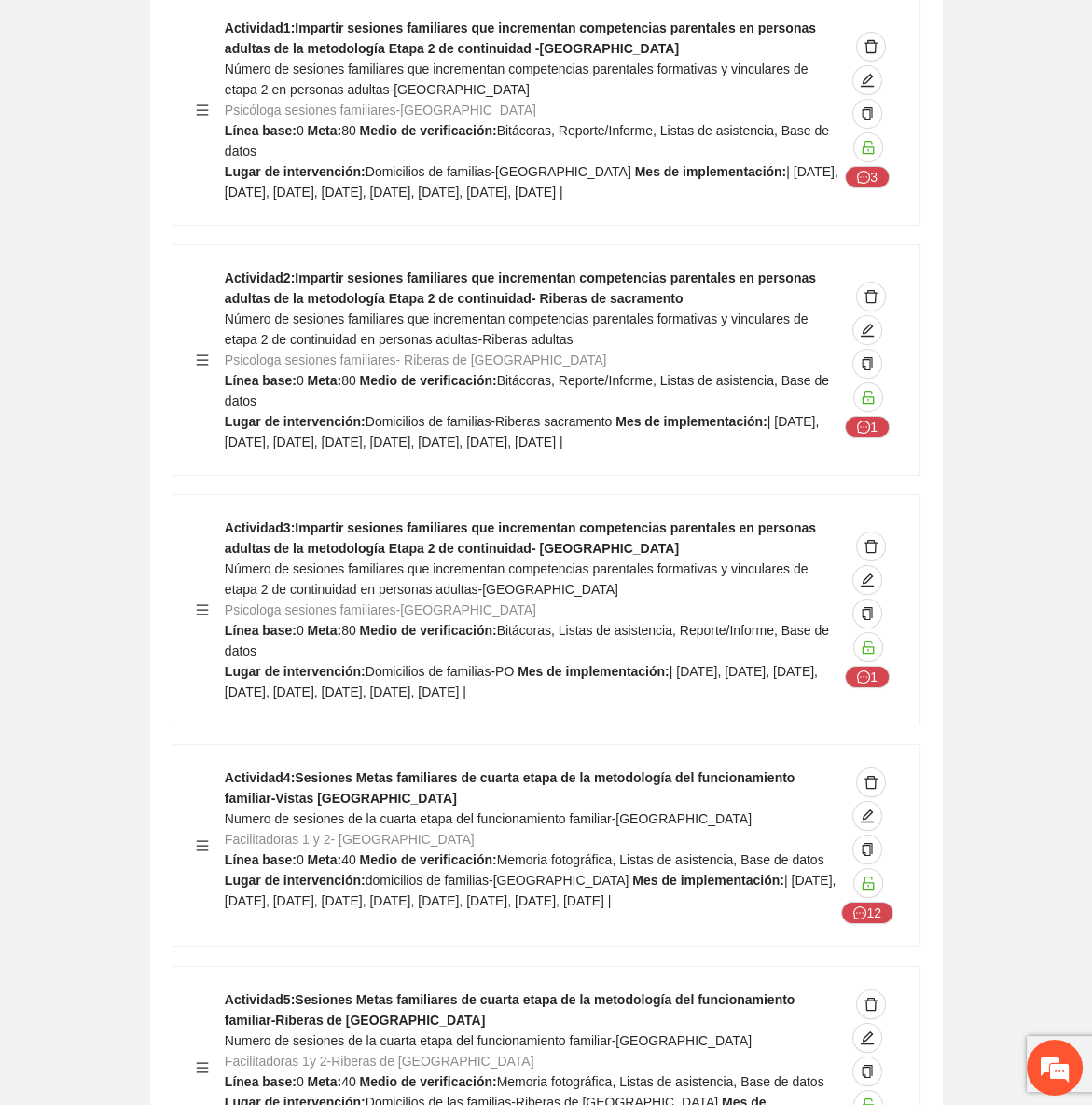
drag, startPoint x: 307, startPoint y: 829, endPoint x: 223, endPoint y: 806, distance: 87.1
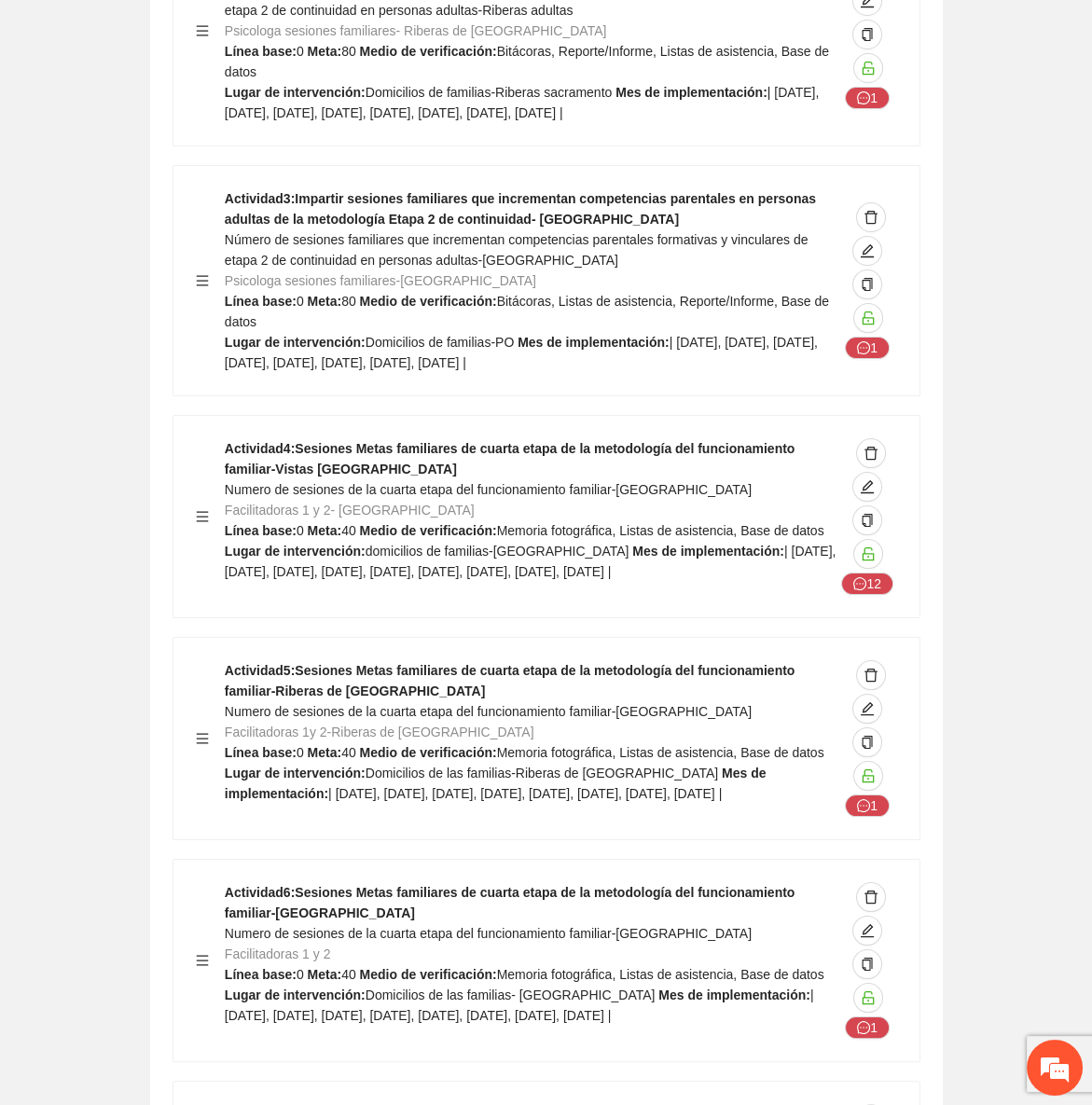
scroll to position [24472, 0]
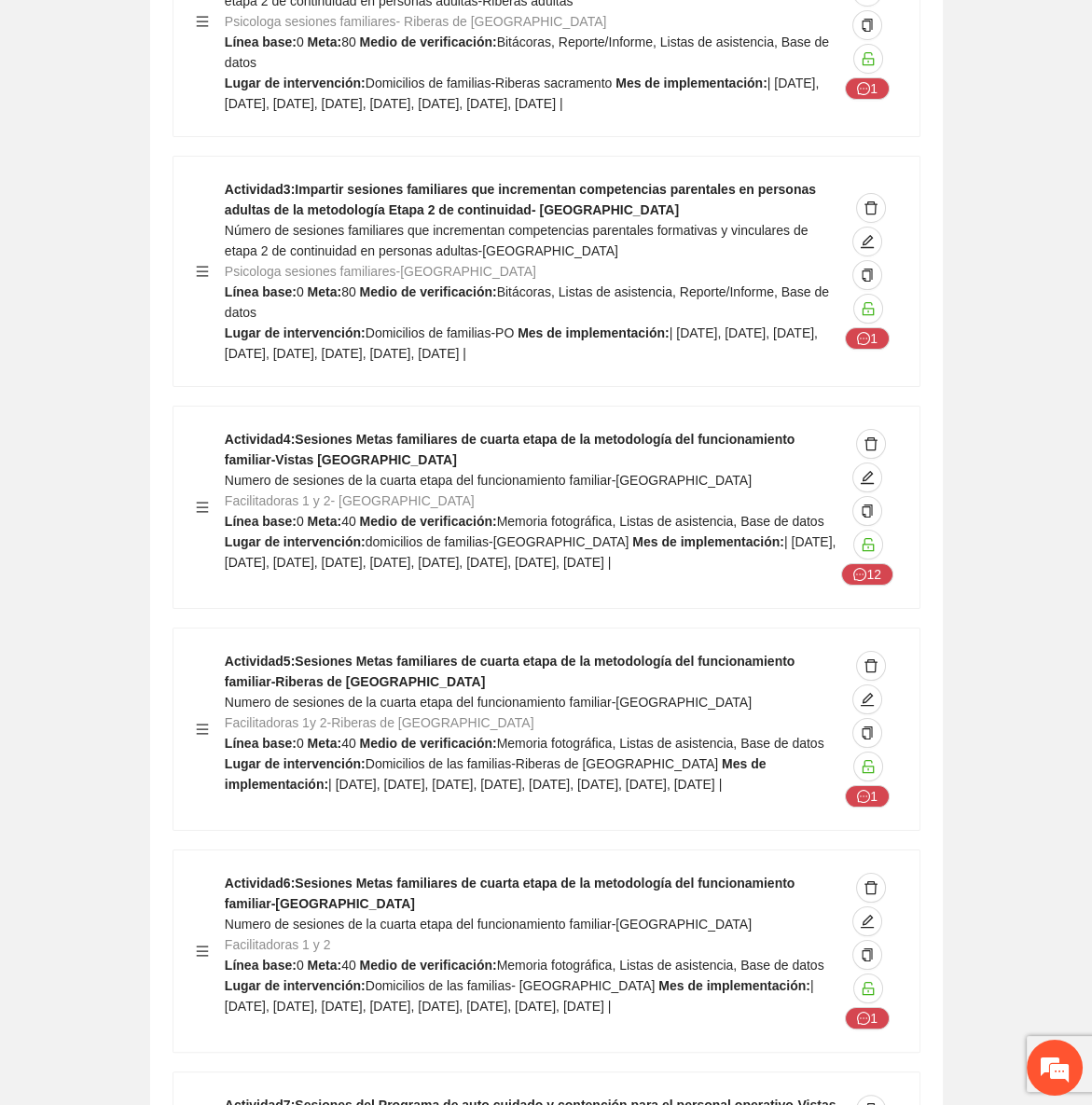
drag, startPoint x: 613, startPoint y: 597, endPoint x: 603, endPoint y: 614, distance: 19.7
click at [613, 978] on span "| febrero 2026, marzo 2026, abril 2026, mayo 2026, junio 2026, julio 2026, agos…" at bounding box center [519, 996] width 589 height 36
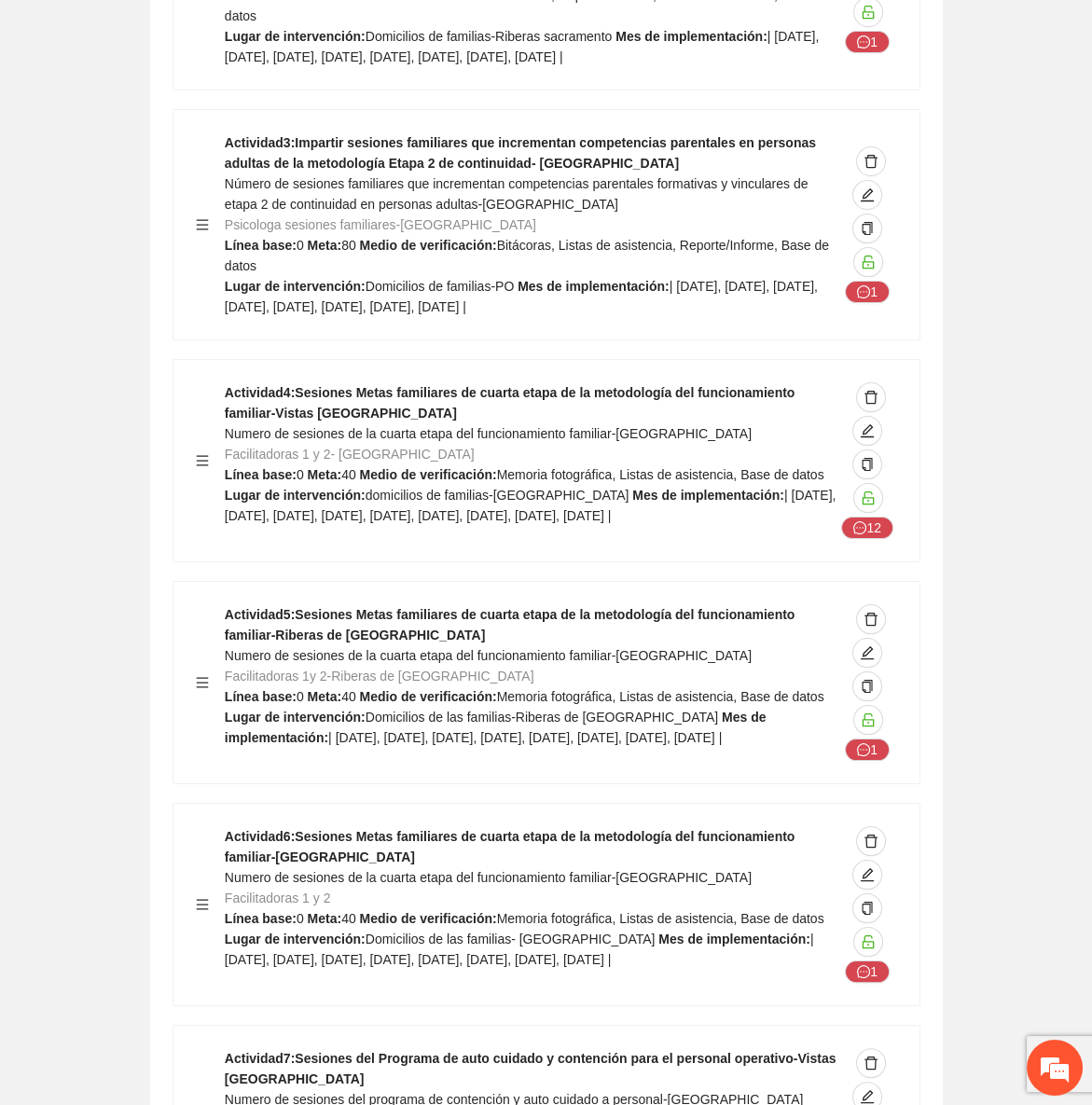
scroll to position [24557, 0]
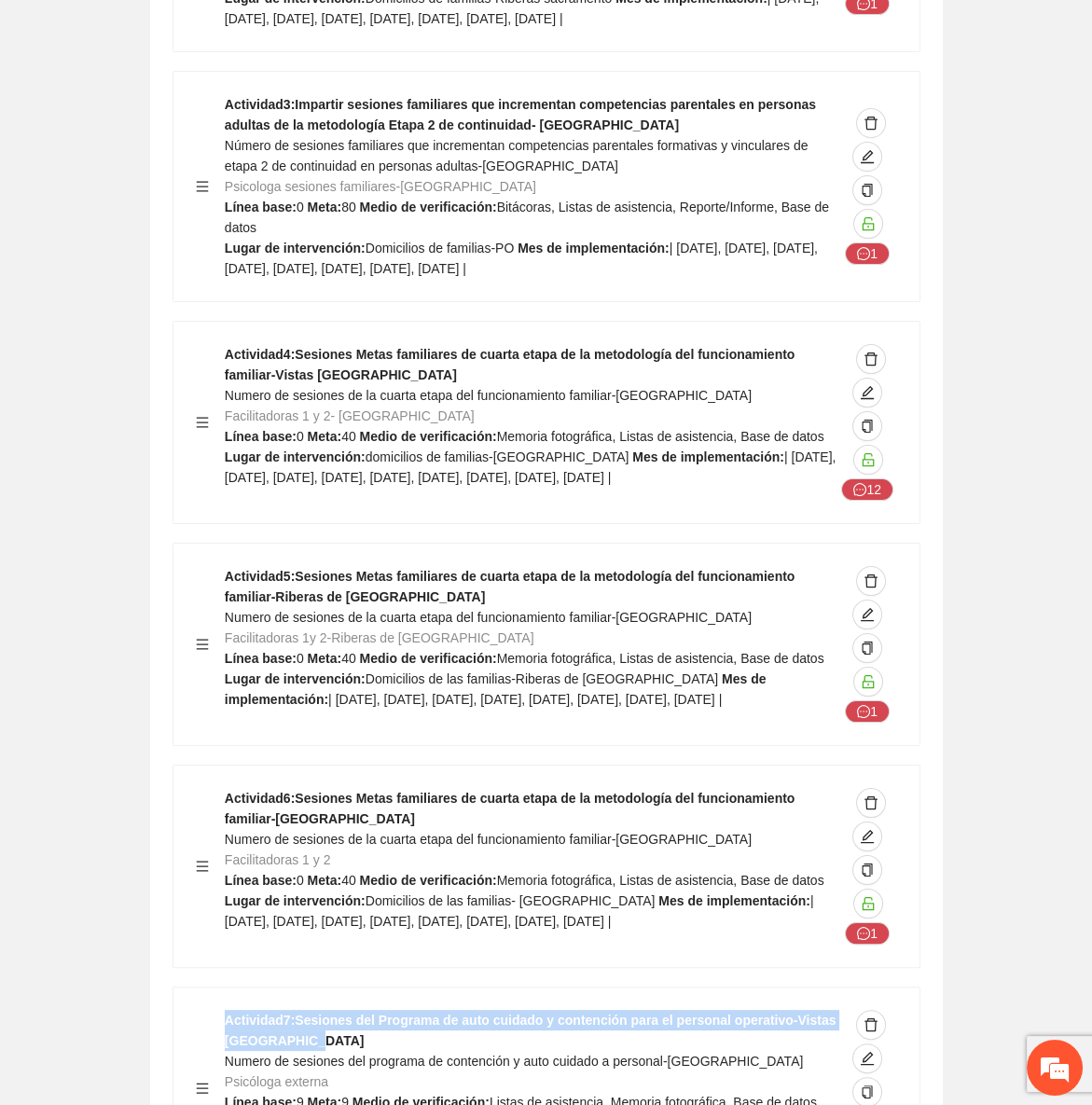
drag, startPoint x: 302, startPoint y: 625, endPoint x: 216, endPoint y: 608, distance: 87.7
click at [216, 1010] on div "Actividad 7 : Sesiones del Programa de auto cuidado y contención para el person…" at bounding box center [546, 1088] width 702 height 157
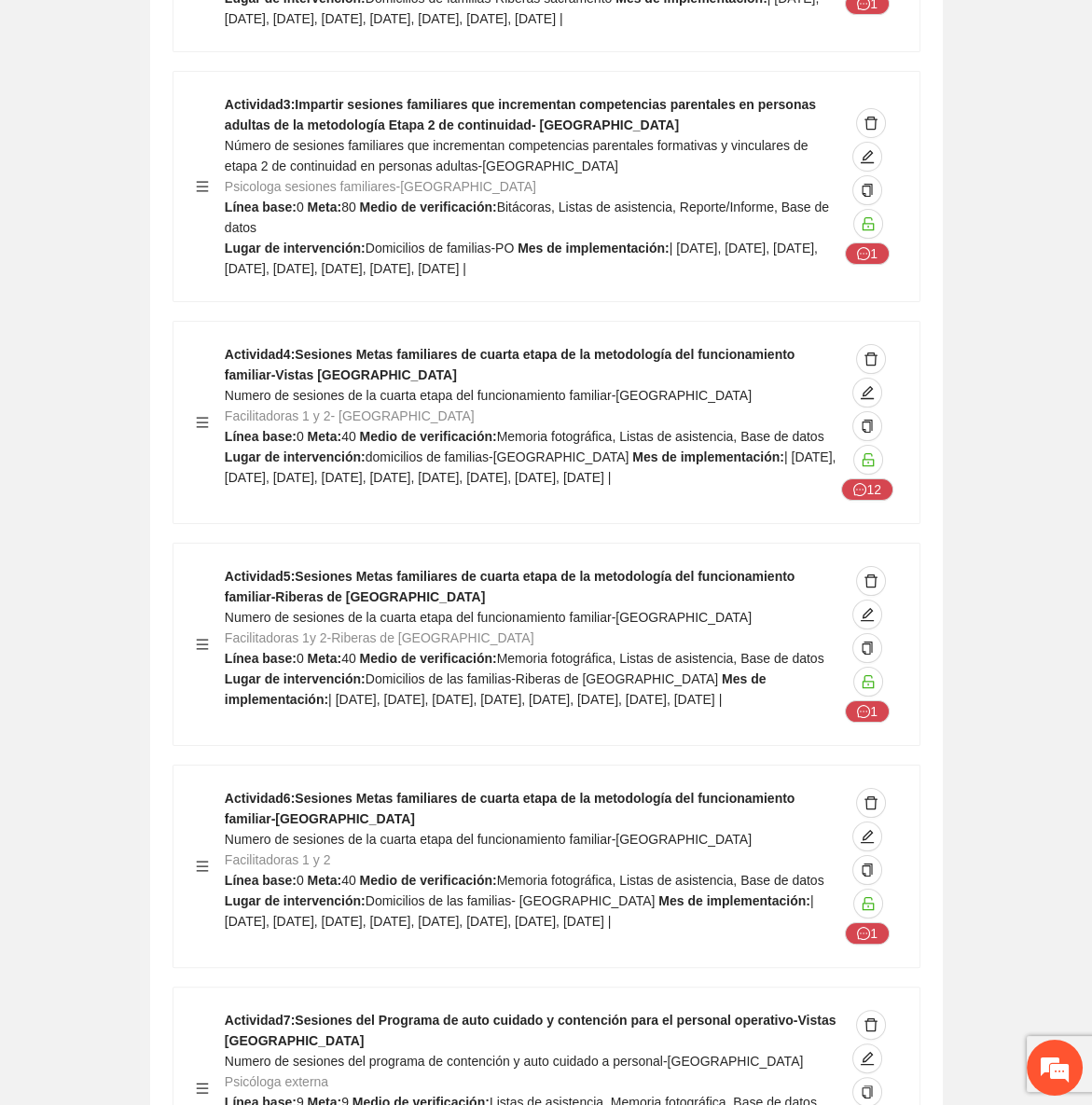
click at [313, 1010] on div "Actividad 7 : Sesiones del Programa de auto cuidado y contención para el person…" at bounding box center [531, 1088] width 614 height 157
drag, startPoint x: 292, startPoint y: 854, endPoint x: 223, endPoint y: 827, distance: 74.1
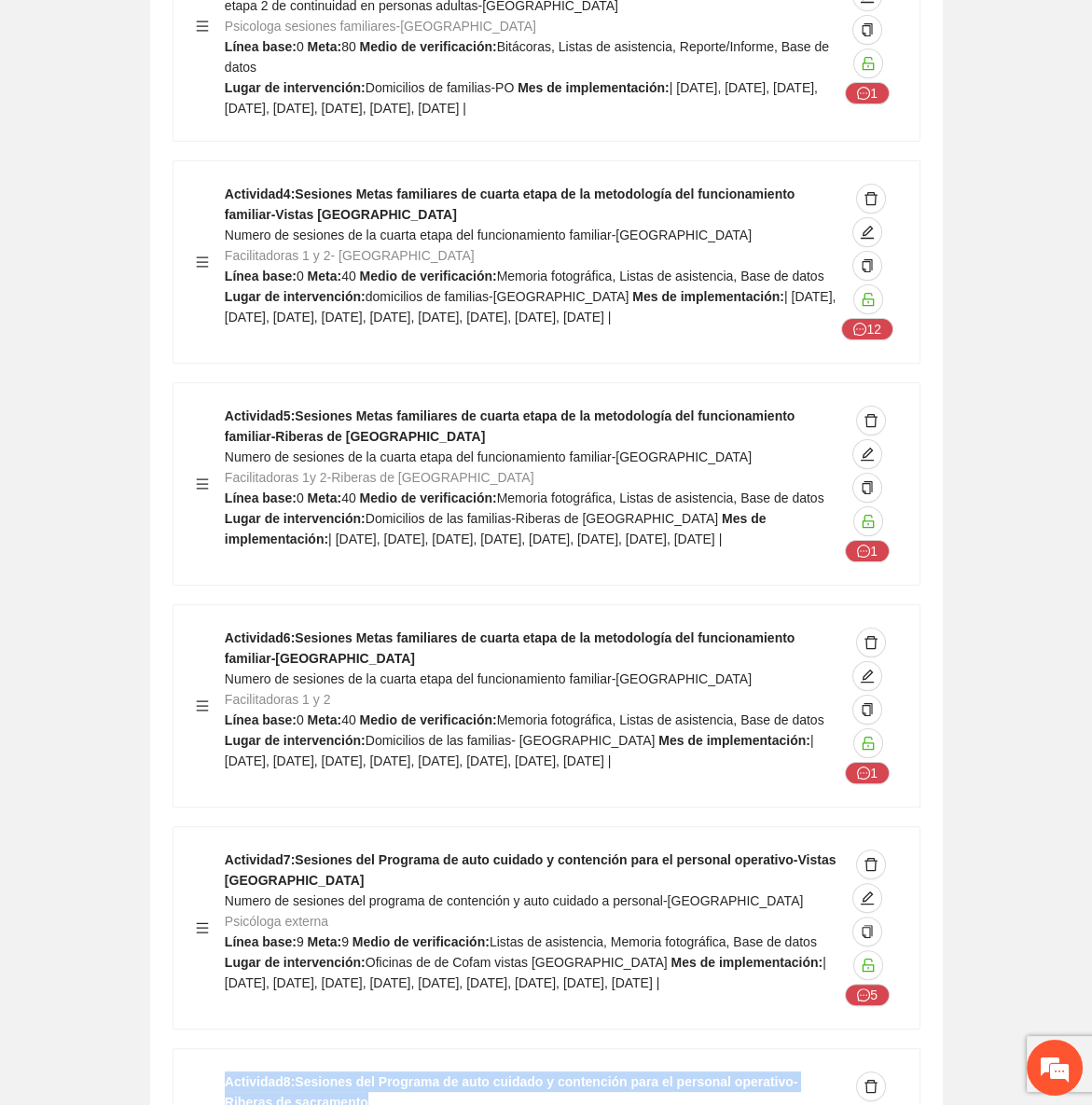
scroll to position [24727, 0]
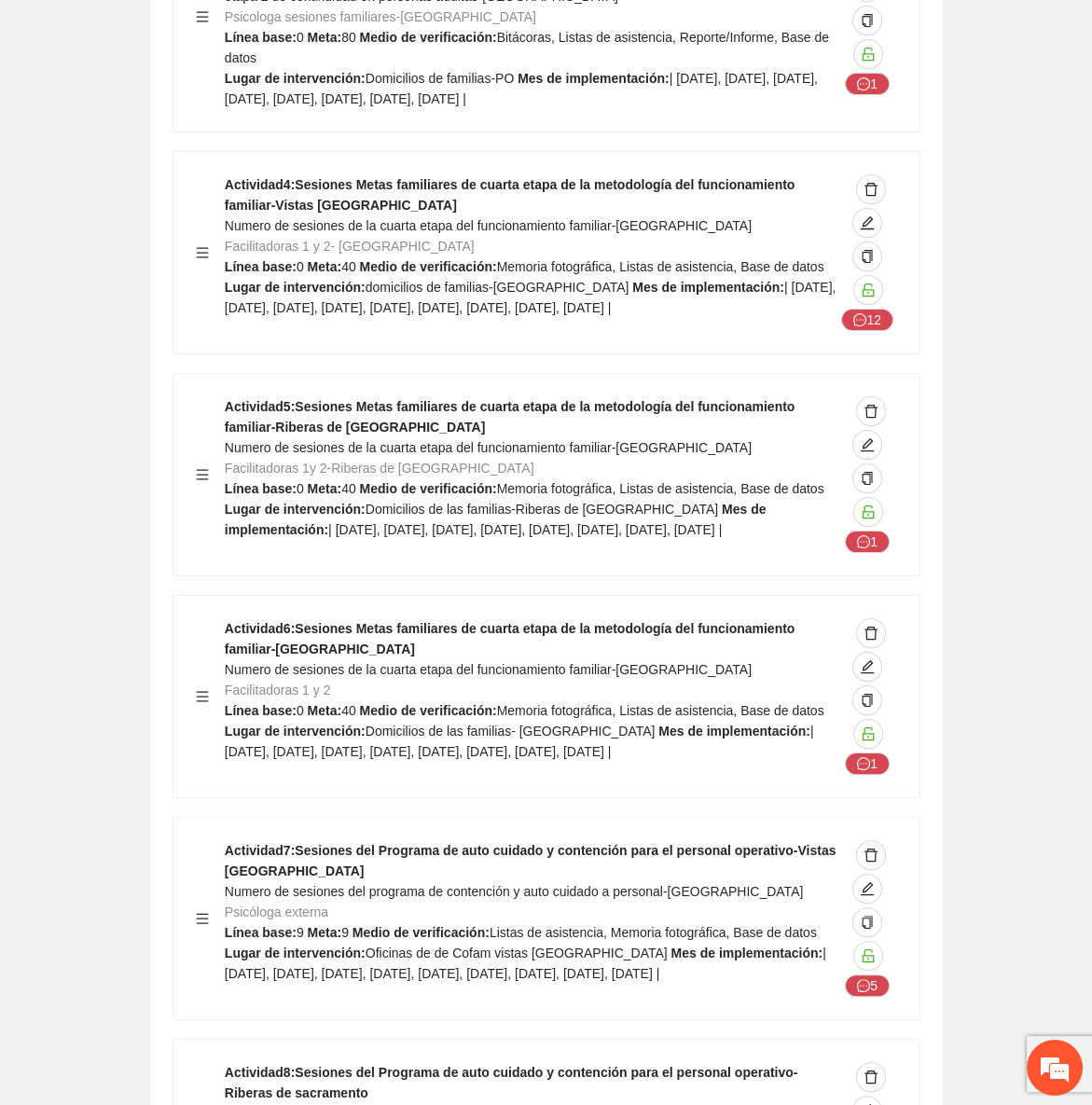
drag, startPoint x: 269, startPoint y: 900, endPoint x: 223, endPoint y: 881, distance: 49.8
drag, startPoint x: 585, startPoint y: 681, endPoint x: 559, endPoint y: 798, distance: 119.9
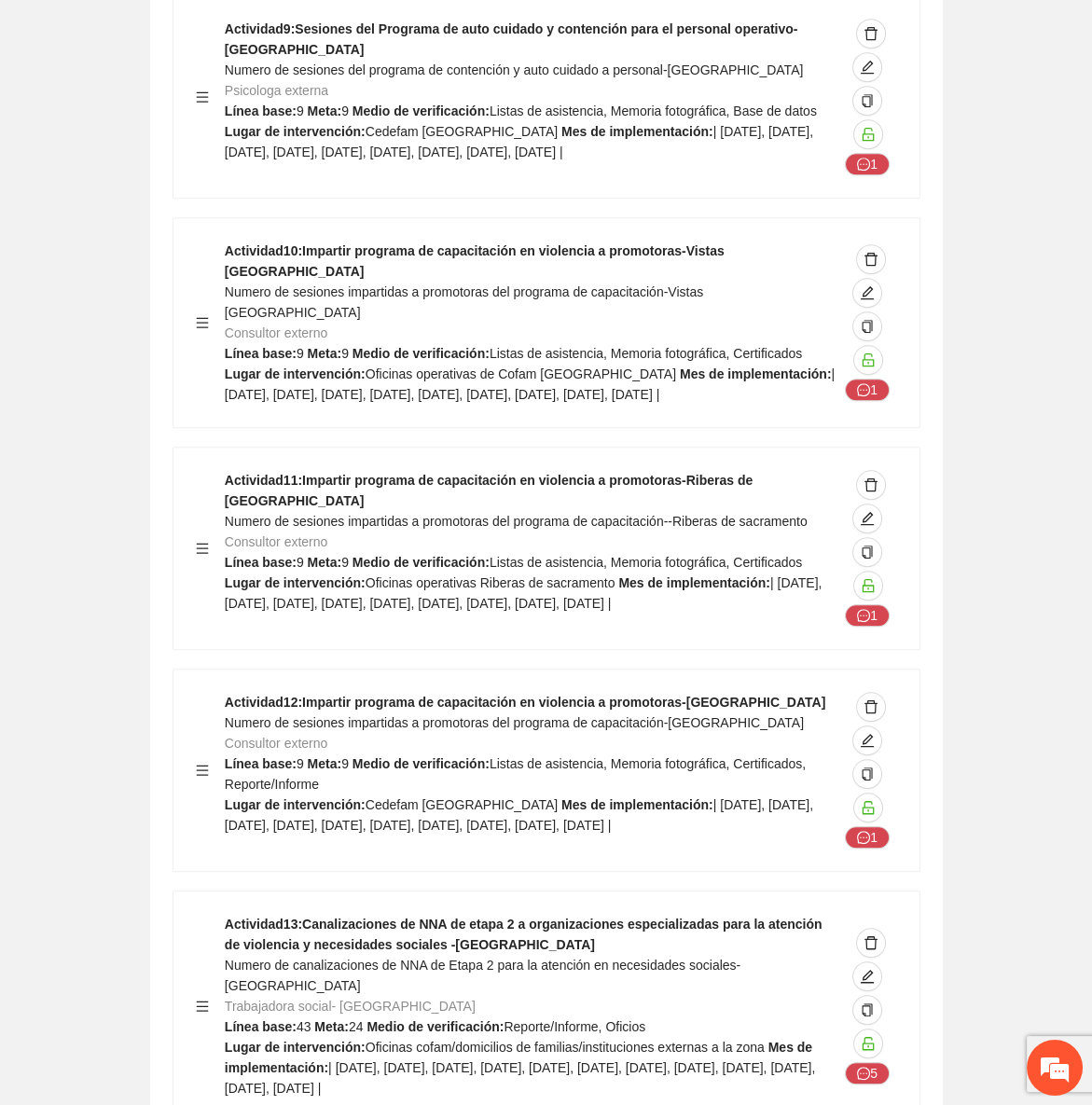
scroll to position [25999, 0]
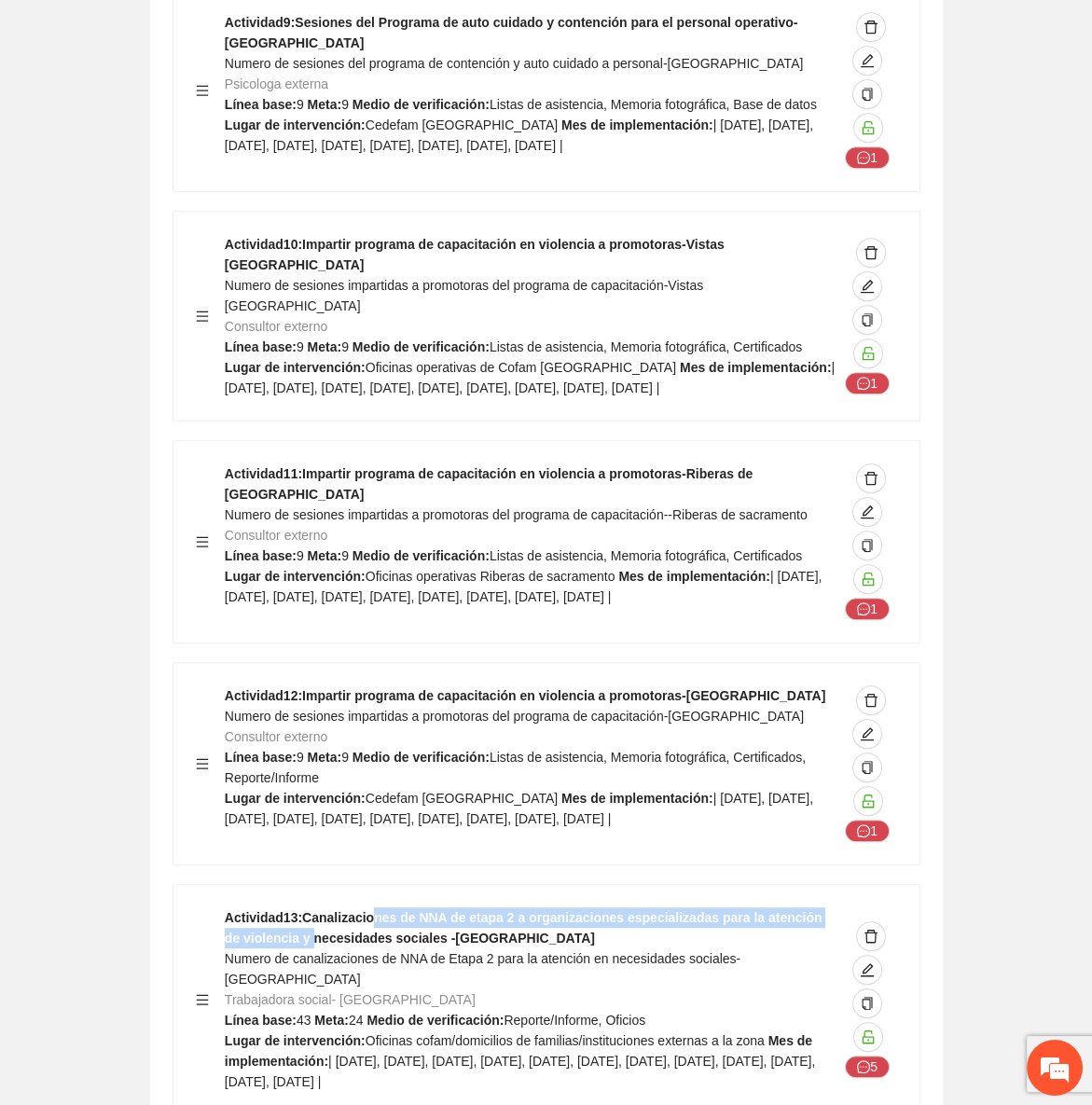
drag, startPoint x: 366, startPoint y: 495, endPoint x: 27, endPoint y: 582, distance: 350.0
click at [285, 910] on strong "Actividad 13 : Canalizaciones de NNA de etapa 2 a organizaciones especializadas…" at bounding box center [523, 928] width 598 height 36
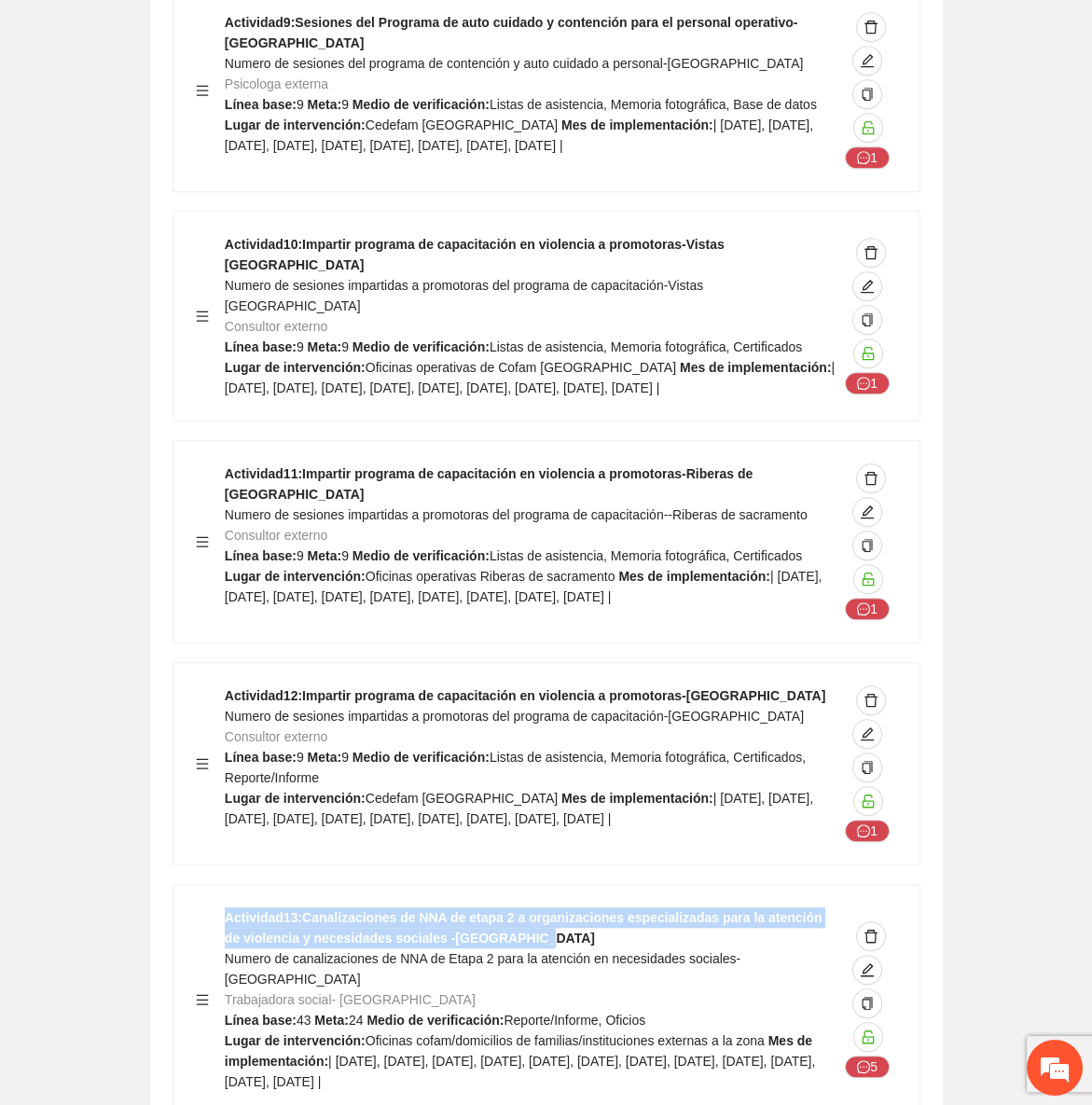
drag, startPoint x: 505, startPoint y: 509, endPoint x: 213, endPoint y: 497, distance: 292.2
click at [213, 907] on div "Actividad 13 : Canalizaciones de NNA de etapa 2 a organizaciones especializadas…" at bounding box center [546, 999] width 702 height 185
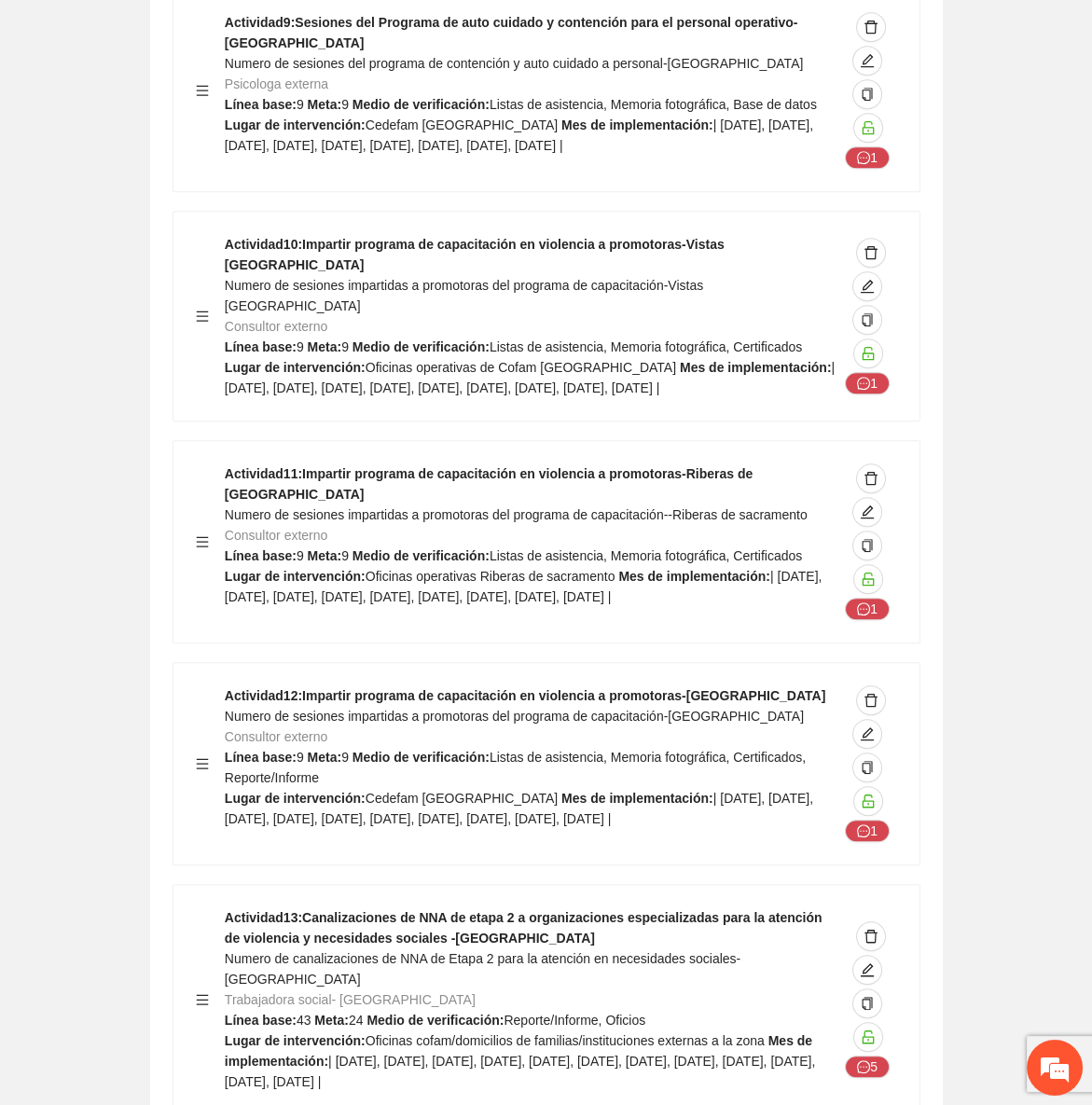
click at [571, 885] on div "Actividad 13 : Canalizaciones de NNA de etapa 2 a organizaciones especializadas…" at bounding box center [546, 999] width 746 height 229
drag, startPoint x: 555, startPoint y: 745, endPoint x: 217, endPoint y: 722, distance: 338.8
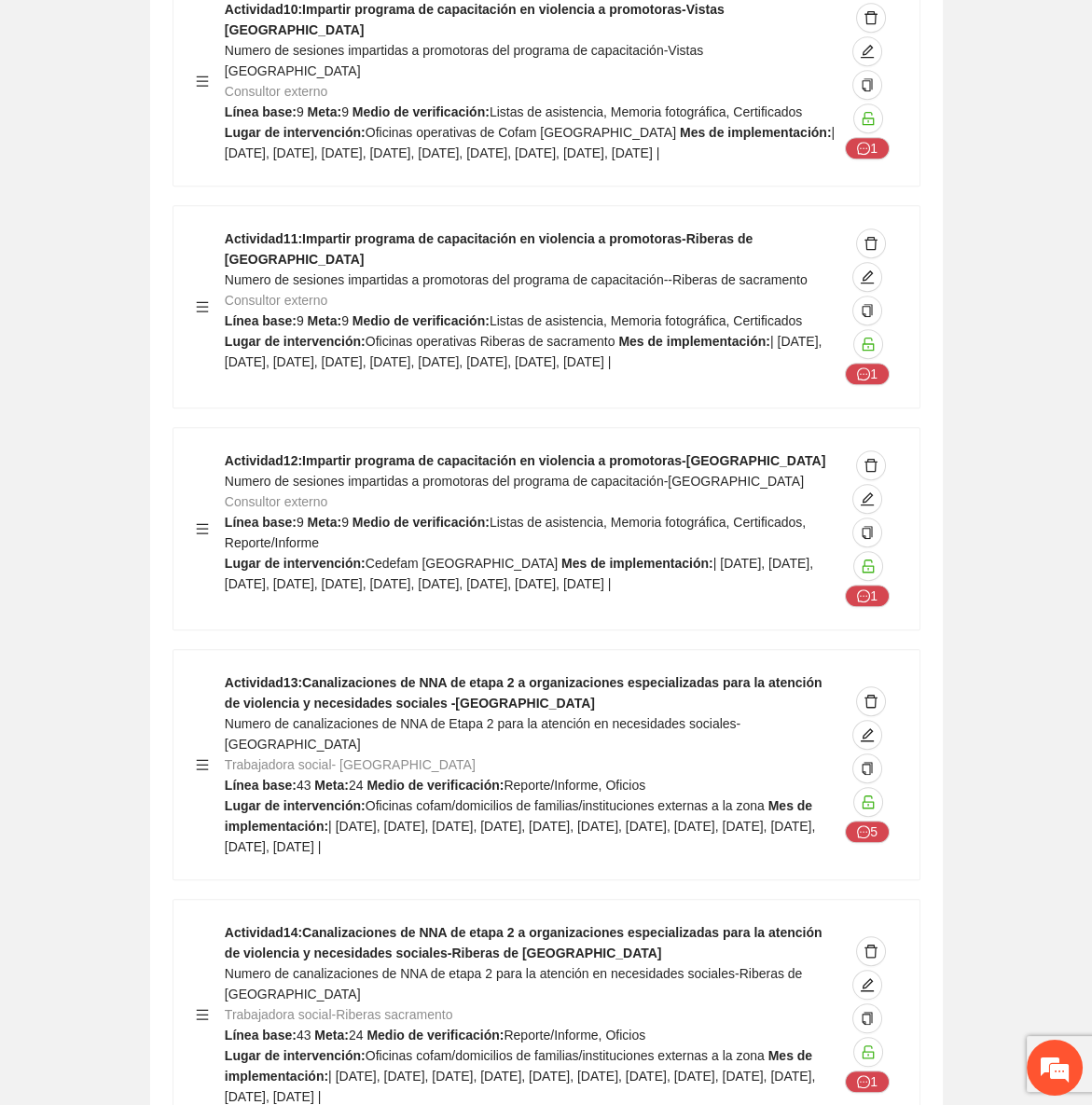
scroll to position [26337, 0]
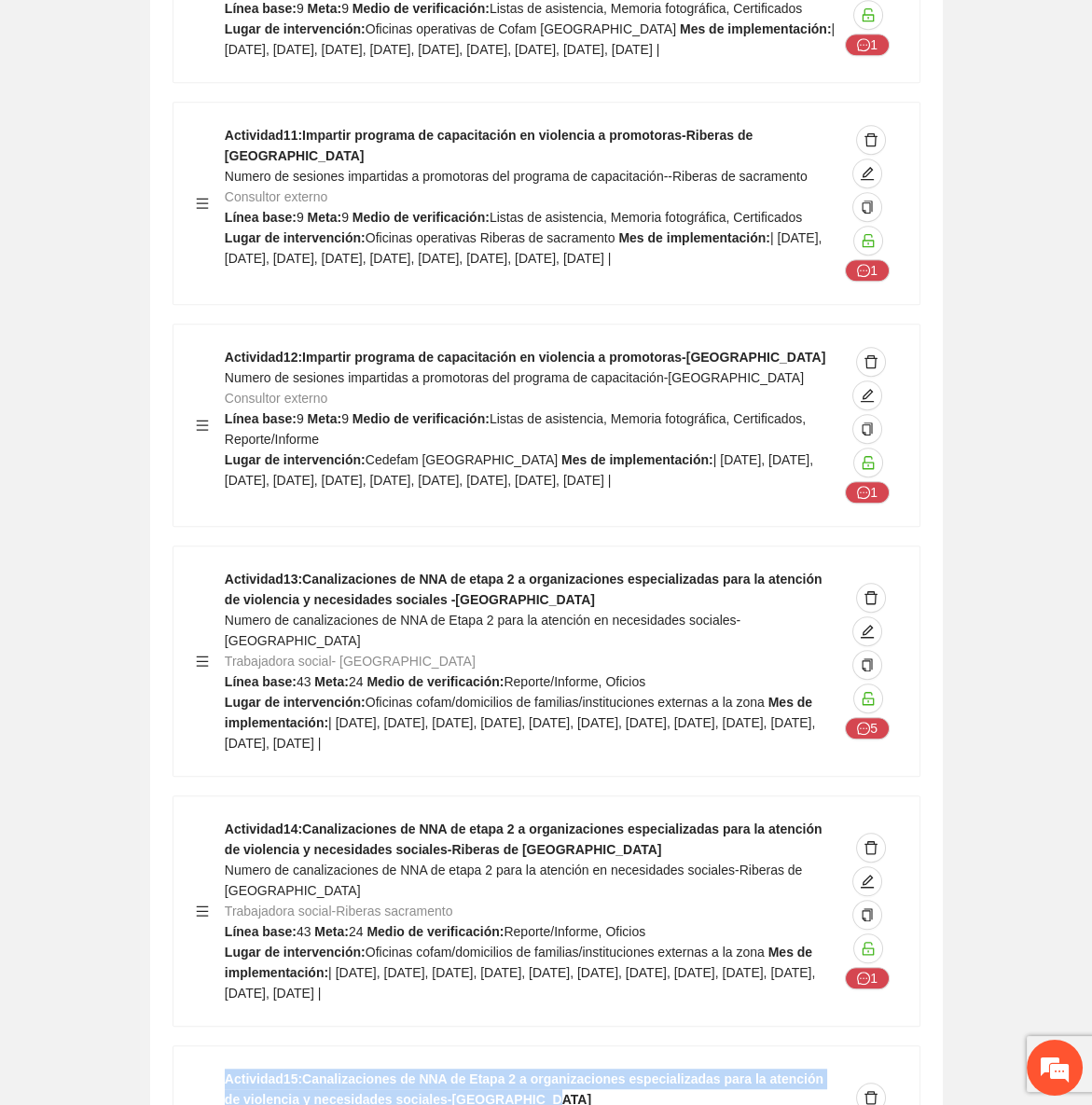
drag, startPoint x: 504, startPoint y: 651, endPoint x: 217, endPoint y: 637, distance: 287.3
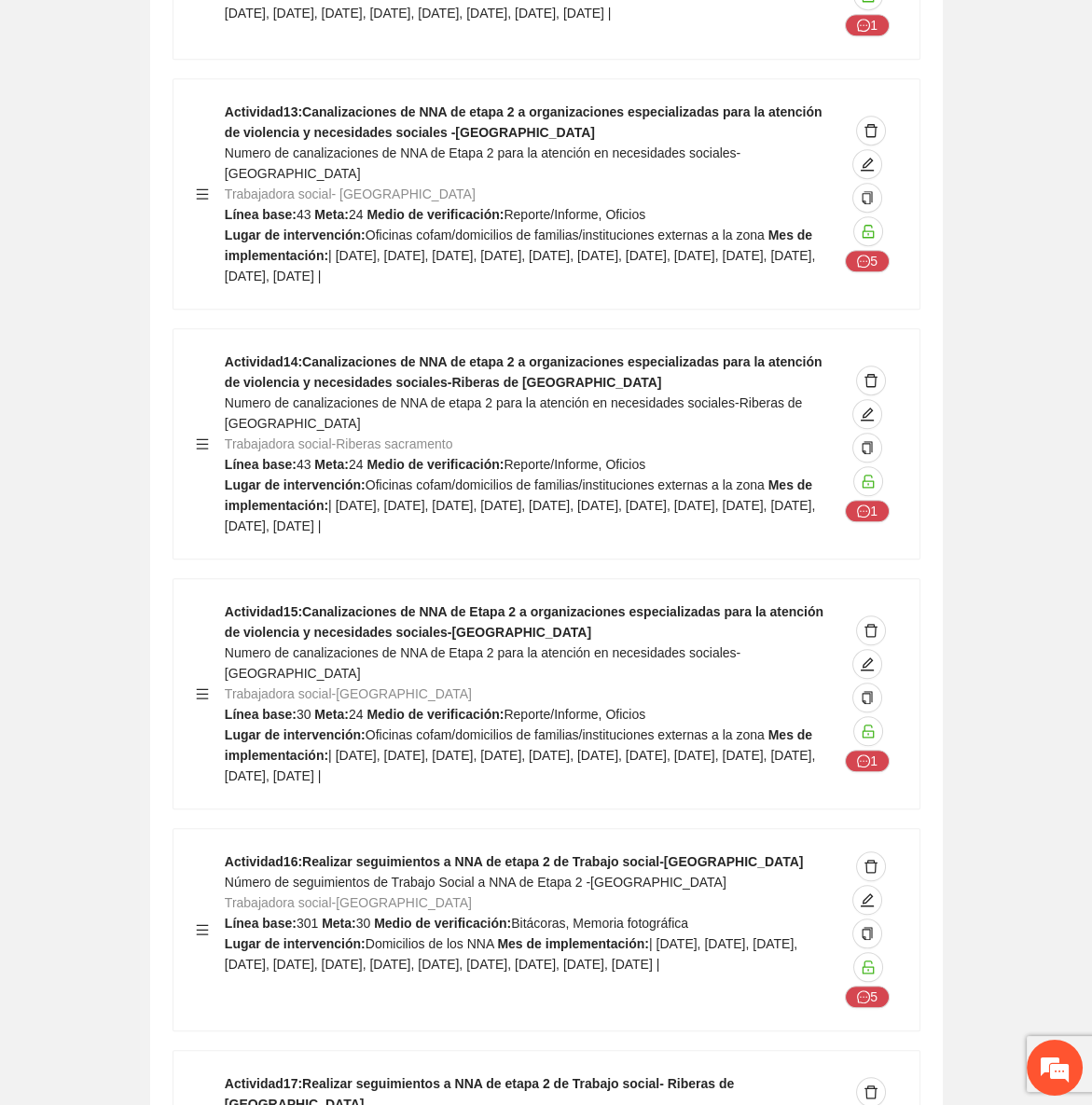
scroll to position [26846, 0]
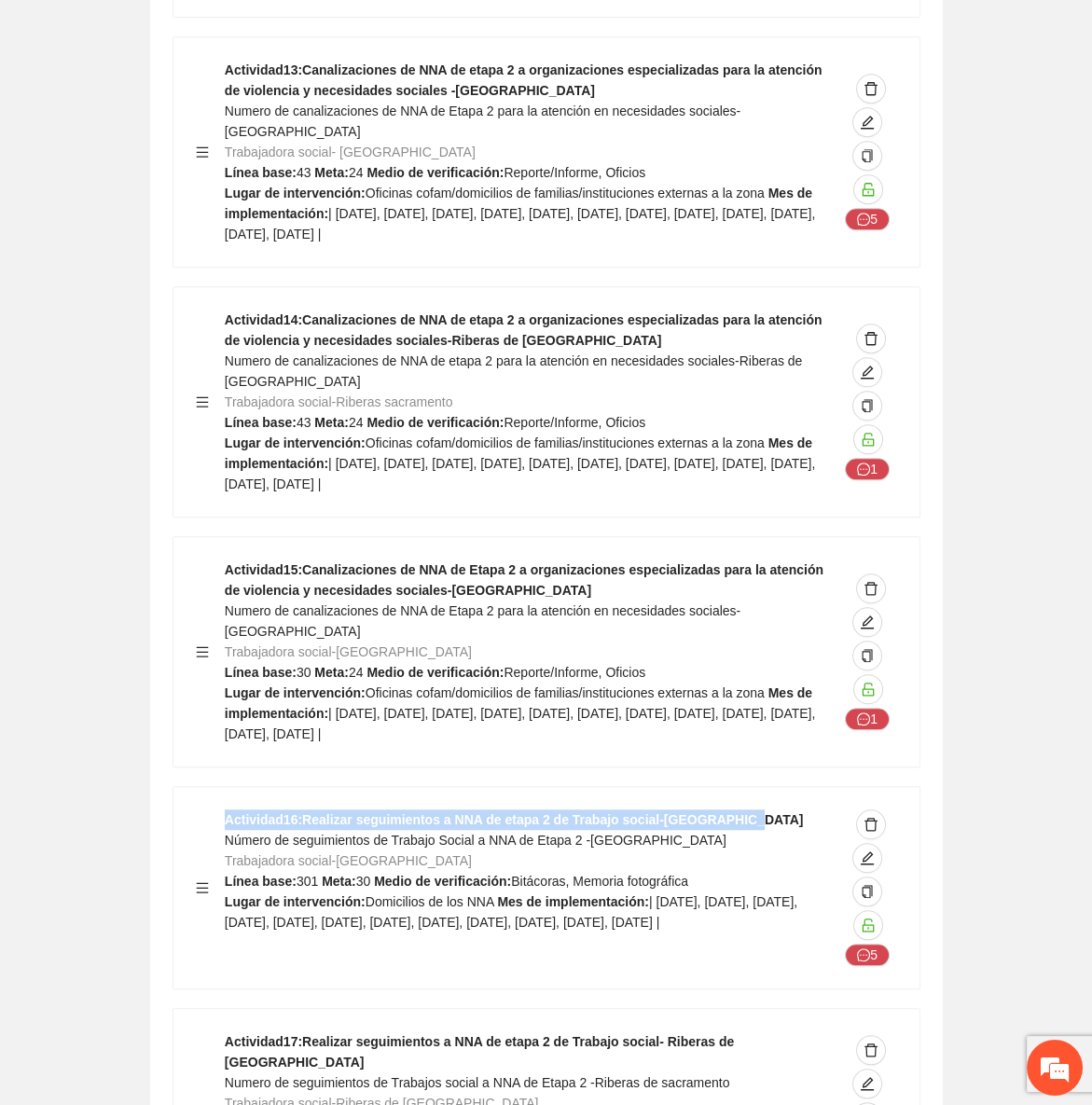
drag, startPoint x: 717, startPoint y: 355, endPoint x: 140, endPoint y: 457, distance: 585.9
click at [214, 809] on div "Actividad 16 : Realizar seguimientos a NNA de etapa 2 de Trabajo social-Cerro g…" at bounding box center [546, 888] width 702 height 157
click at [661, 1032] on div "Actividad 17 : Realizar seguimientos a NNA de etapa 2 de Trabajo social- Ribera…" at bounding box center [531, 1114] width 614 height 164
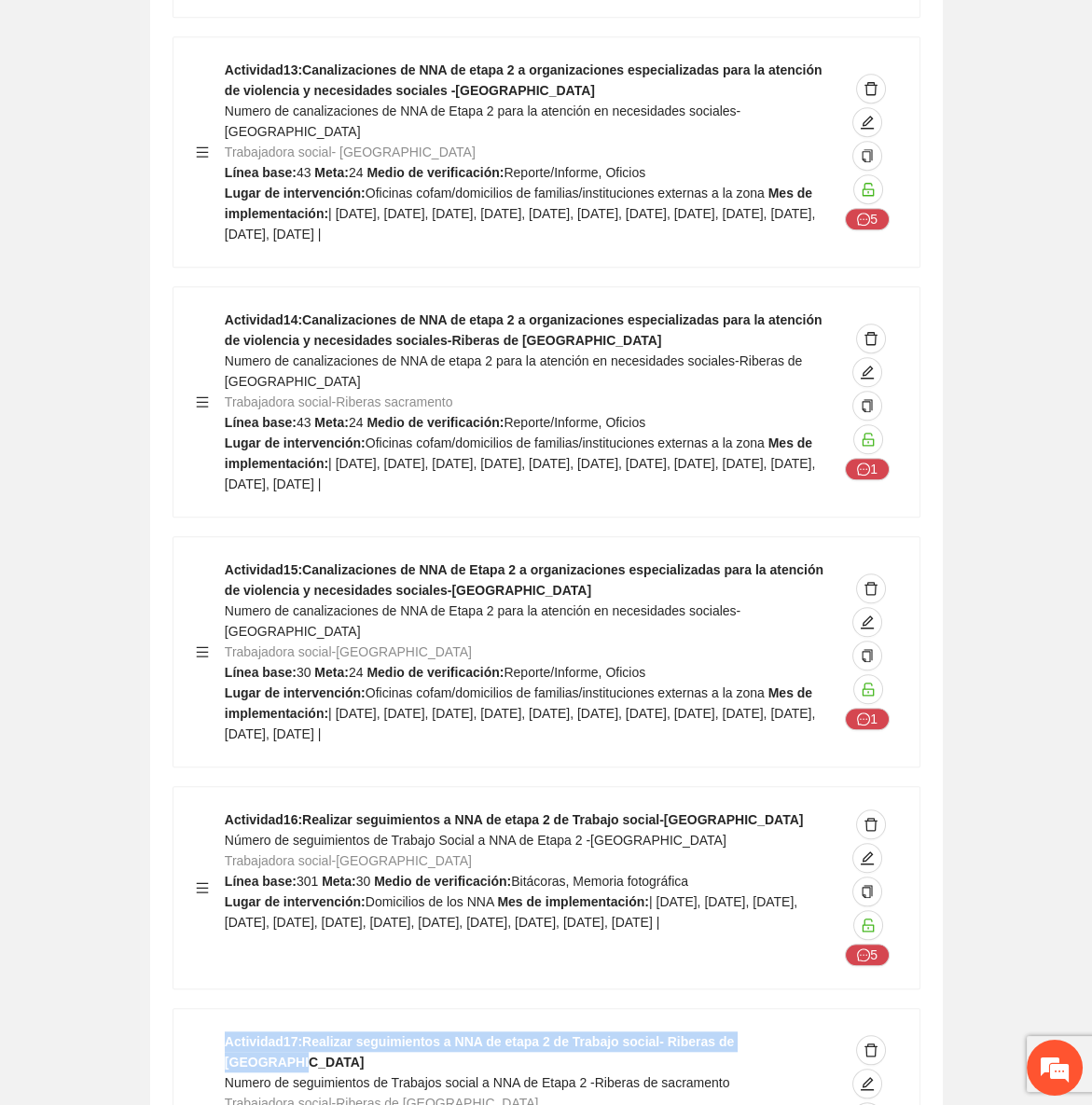
drag, startPoint x: 790, startPoint y: 577, endPoint x: 203, endPoint y: 576, distance: 587.0
click at [204, 1032] on div "Actividad 17 : Realizar seguimientos a NNA de etapa 2 de Trabajo social- Ribera…" at bounding box center [546, 1114] width 702 height 164
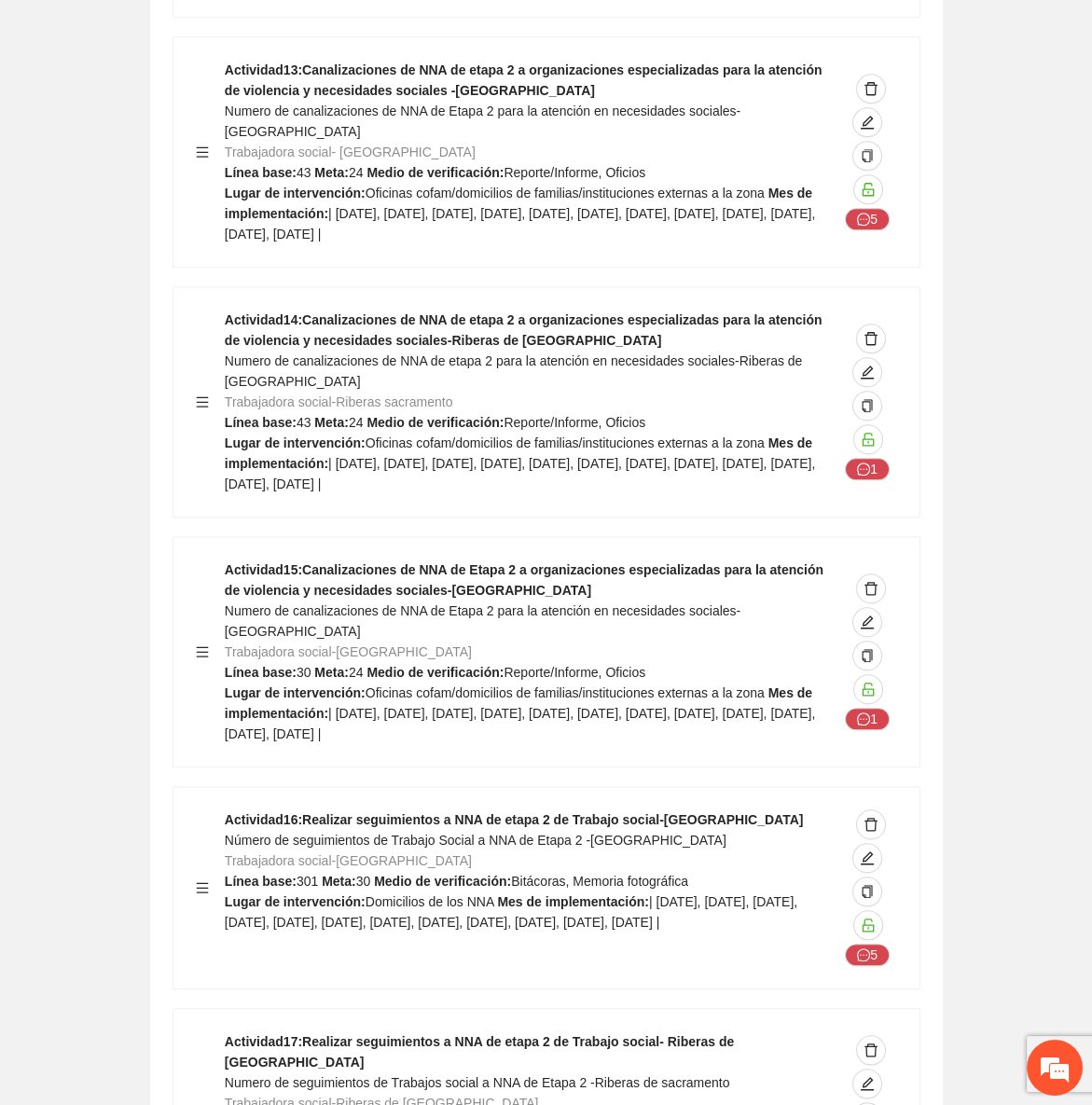
click at [455, 1032] on div "Actividad 17 : Realizar seguimientos a NNA de etapa 2 de Trabajo social- Ribera…" at bounding box center [531, 1114] width 614 height 164
drag, startPoint x: 736, startPoint y: 800, endPoint x: 198, endPoint y: 803, distance: 538.0
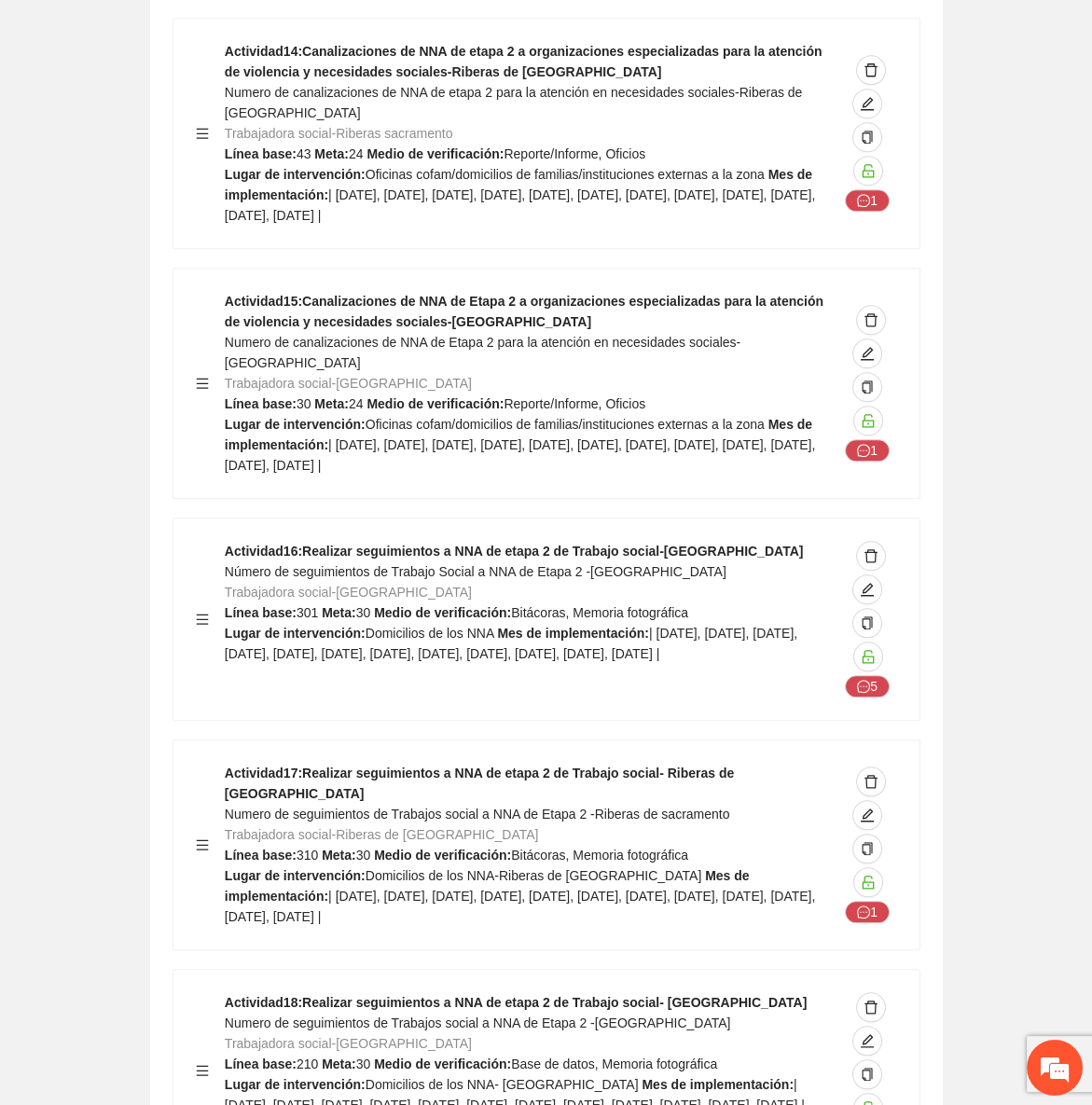
scroll to position [27186, 0]
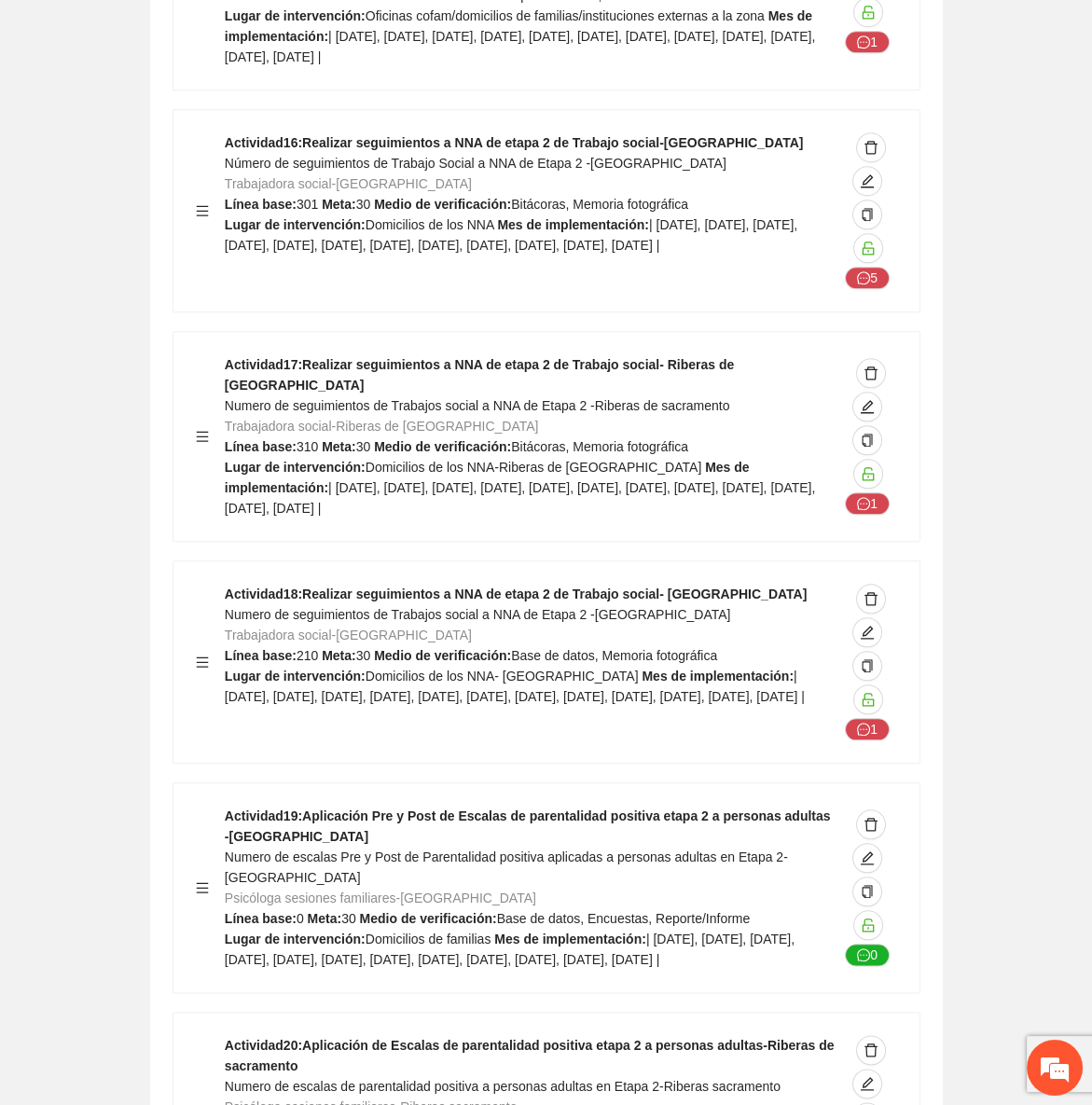
scroll to position [27524, 0]
click at [308, 805] on div "Actividad 19 : Aplicación Pre y Post de Escalas de parentalidad positiva etapa …" at bounding box center [531, 887] width 614 height 164
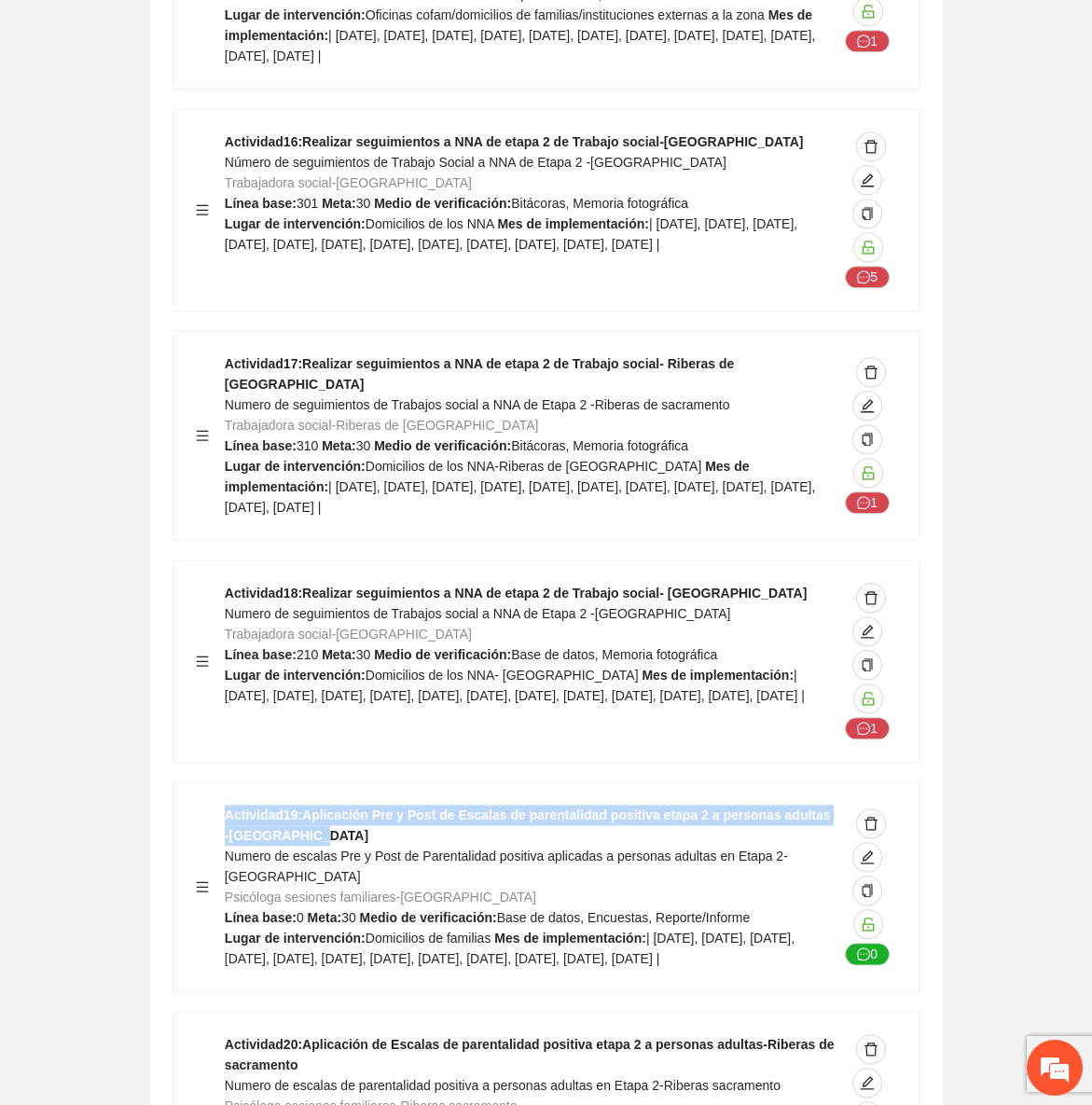
drag, startPoint x: 312, startPoint y: 363, endPoint x: 205, endPoint y: 343, distance: 108.9
click at [205, 805] on div "Actividad 19 : Aplicación Pre y Post de Escalas de parentalidad positiva etapa …" at bounding box center [546, 887] width 702 height 164
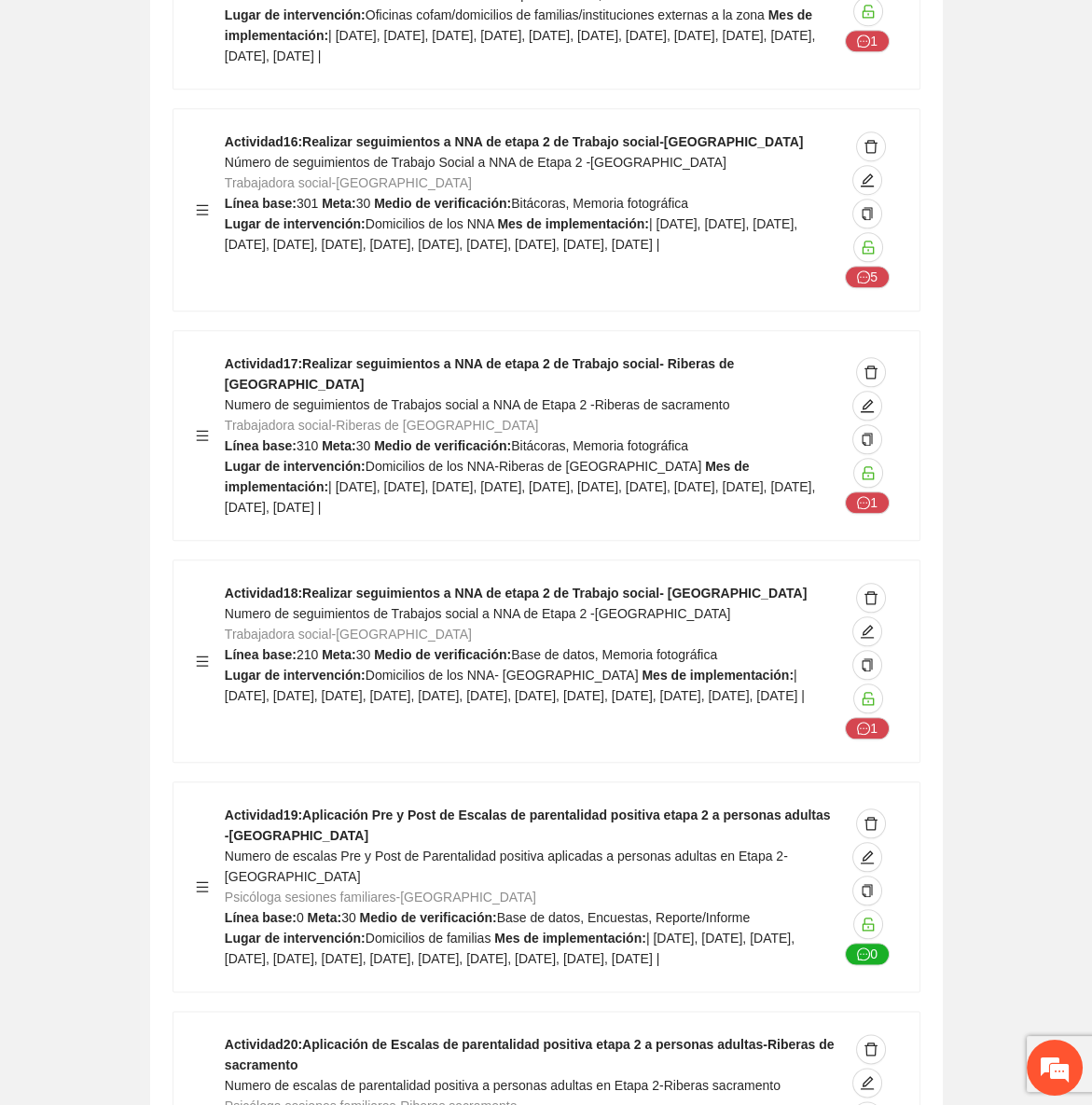
drag, startPoint x: 281, startPoint y: 613, endPoint x: 292, endPoint y: 615, distance: 11.2
click at [290, 1037] on strong "Actividad 20 : Aplicación de Escalas de parentalidad positiva etapa 2 a persona…" at bounding box center [529, 1055] width 610 height 36
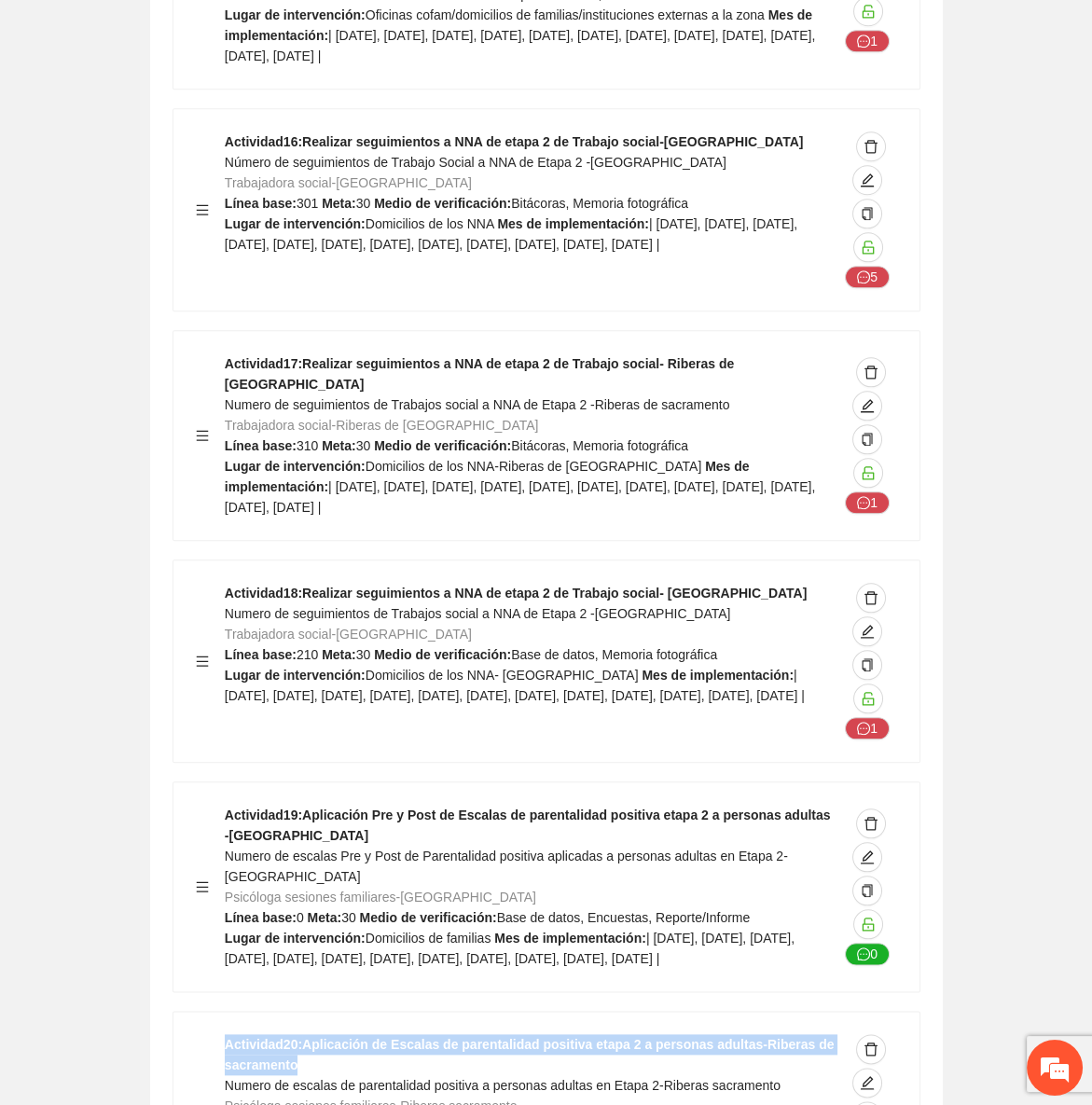
drag, startPoint x: 296, startPoint y: 615, endPoint x: 213, endPoint y: 596, distance: 85.1
click at [213, 1034] on div "Actividad 20 : Aplicación de Escalas de parentalidad positiva etapa 2 a persona…" at bounding box center [546, 1112] width 702 height 157
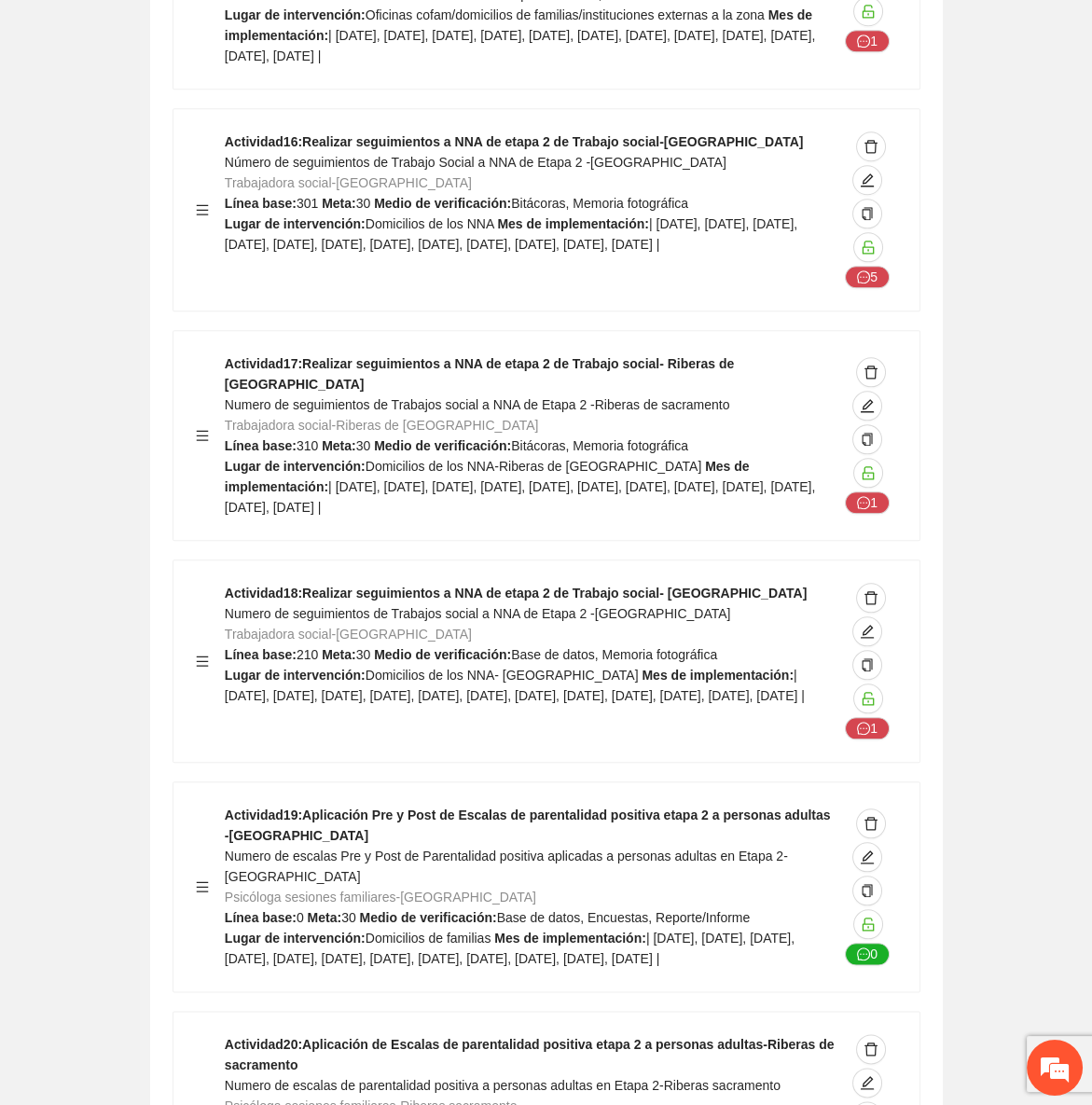
drag, startPoint x: 307, startPoint y: 838, endPoint x: 198, endPoint y: 819, distance: 110.6
click at [523, 1034] on div "Actividad 20 : Aplicación de Escalas de parentalidad positiva etapa 2 a persona…" at bounding box center [531, 1112] width 614 height 157
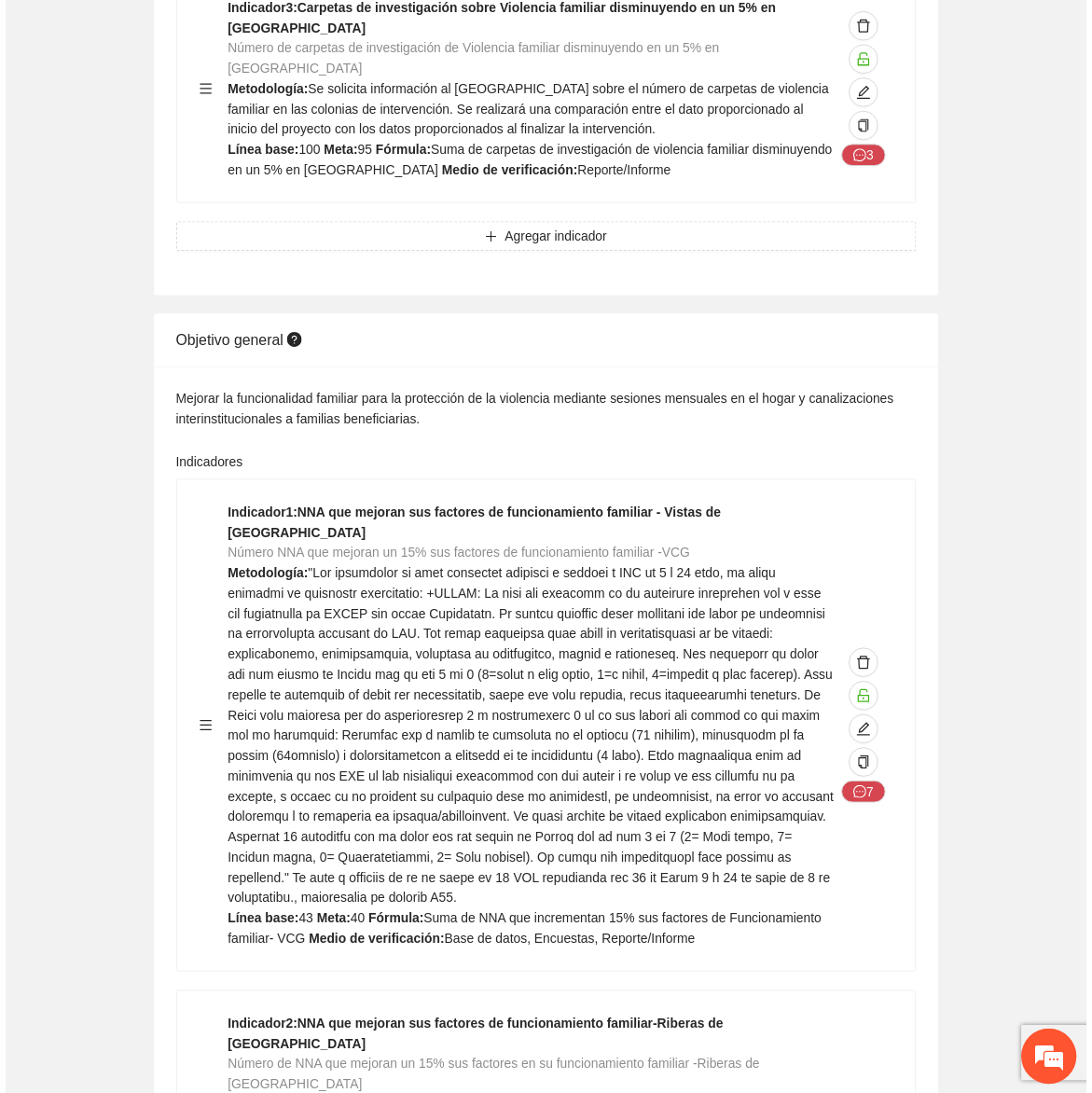
scroll to position [0, 0]
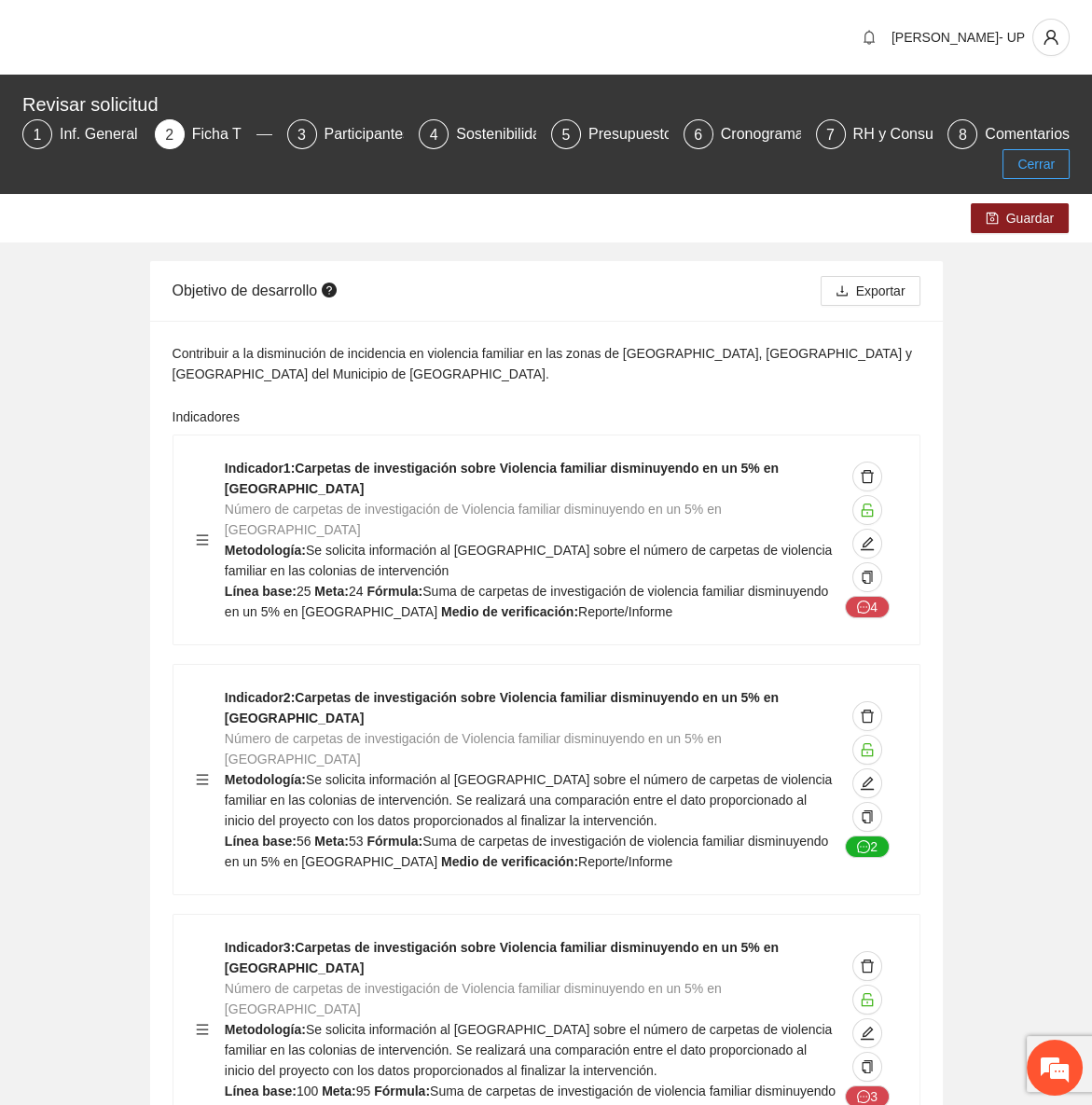
click at [1049, 165] on span "Cerrar" at bounding box center [1036, 164] width 38 height 21
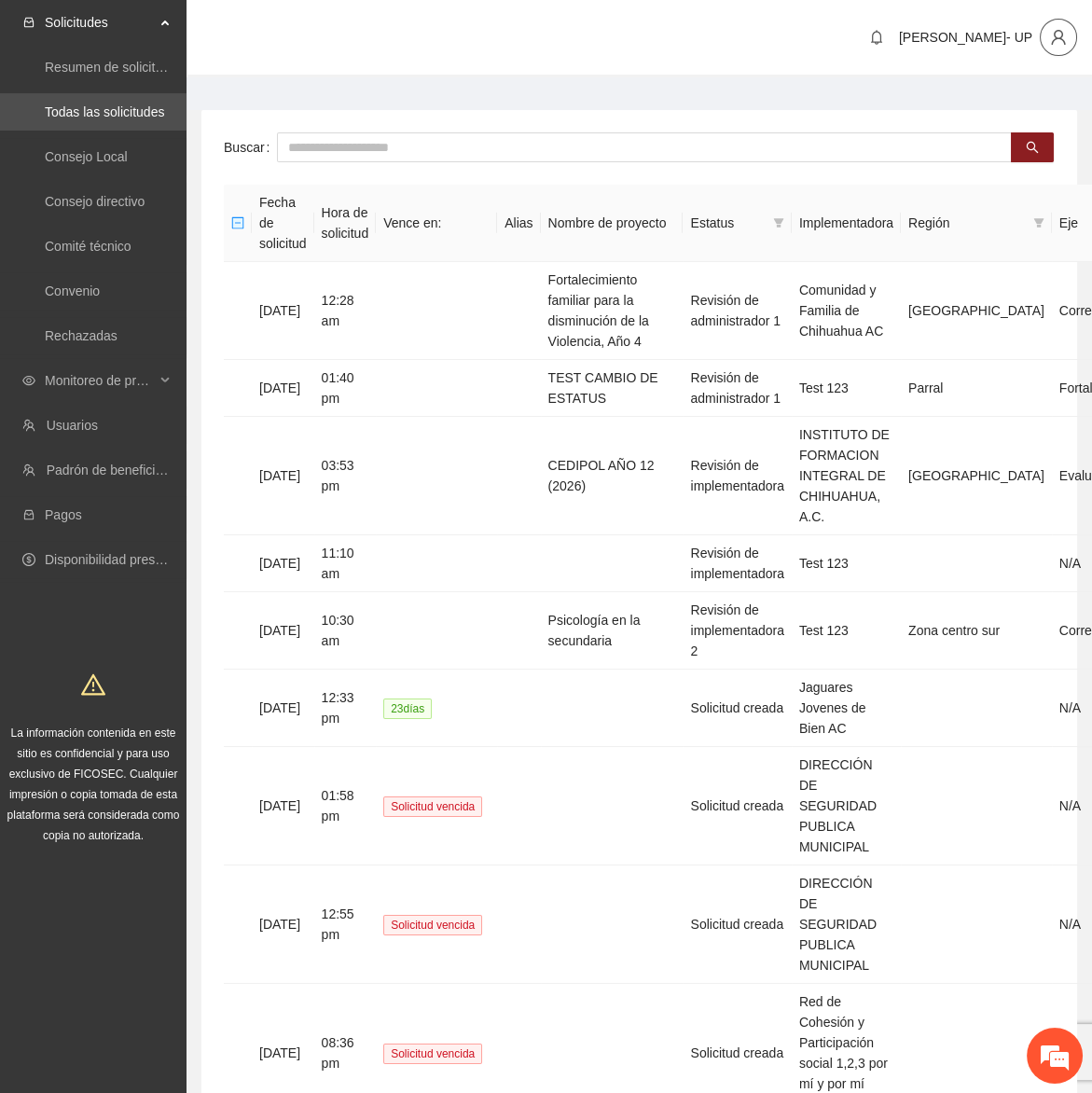
click at [1054, 39] on icon "user" at bounding box center [1057, 37] width 14 height 15
click at [1057, 158] on span "Cerrar sesión" at bounding box center [1074, 159] width 50 height 42
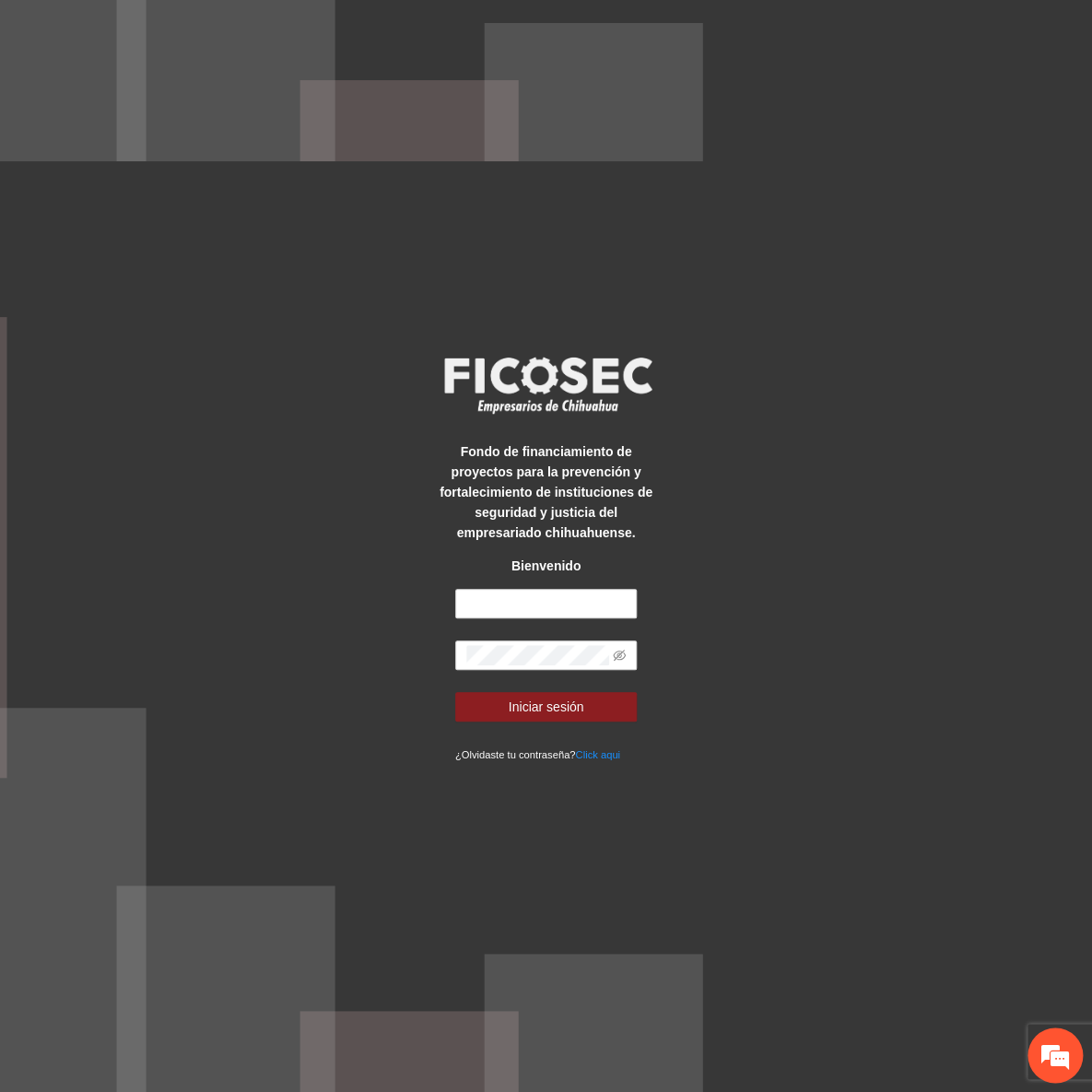
click at [364, 482] on div "Fondo de financiamiento de proyectos para la prevención y fortalecimiento de in…" at bounding box center [546, 546] width 1092 height 1092
